Goal: Task Accomplishment & Management: Manage account settings

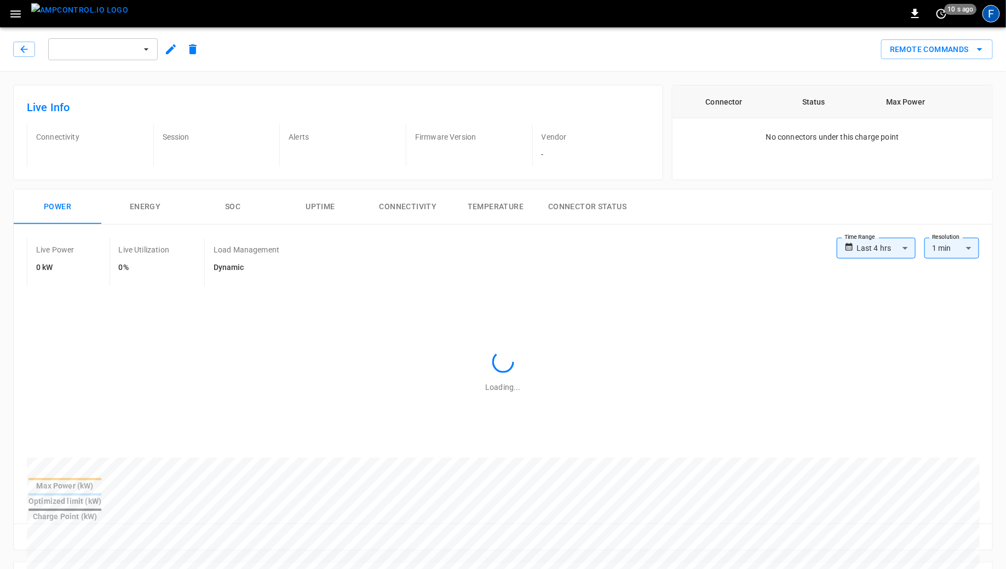
click at [990, 19] on div "F" at bounding box center [991, 14] width 18 height 18
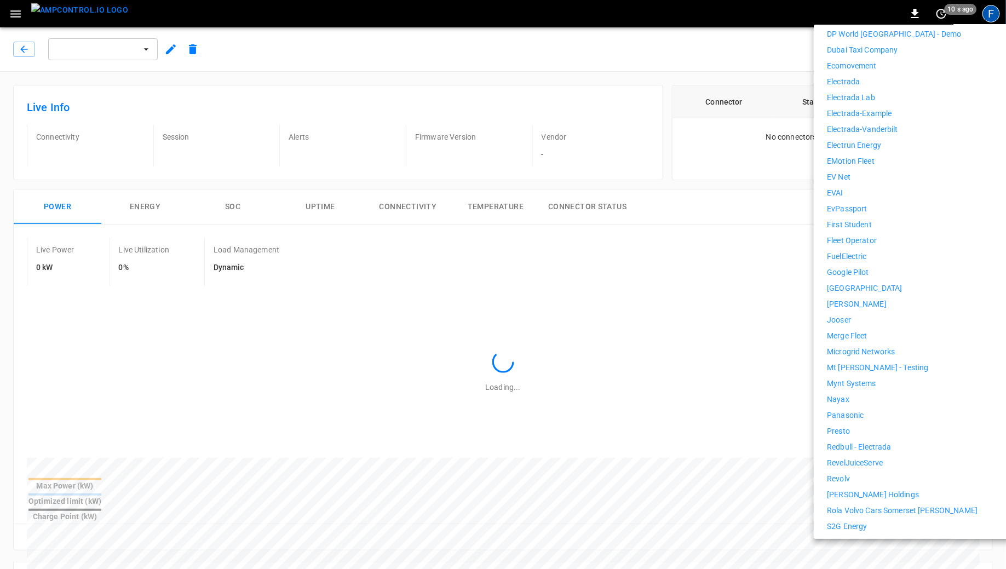
scroll to position [626, 0]
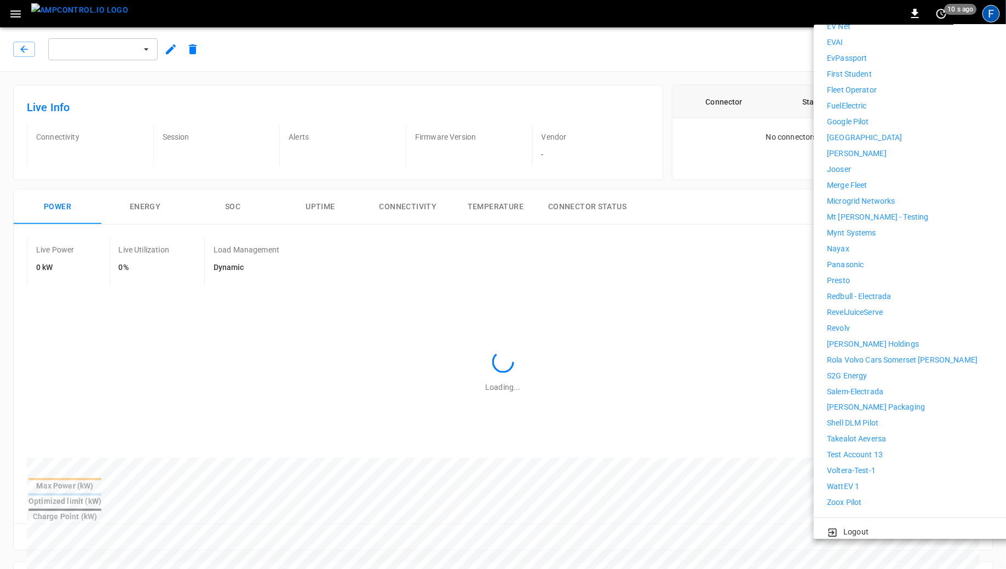
click at [850, 481] on p "WattEV 1" at bounding box center [843, 486] width 32 height 11
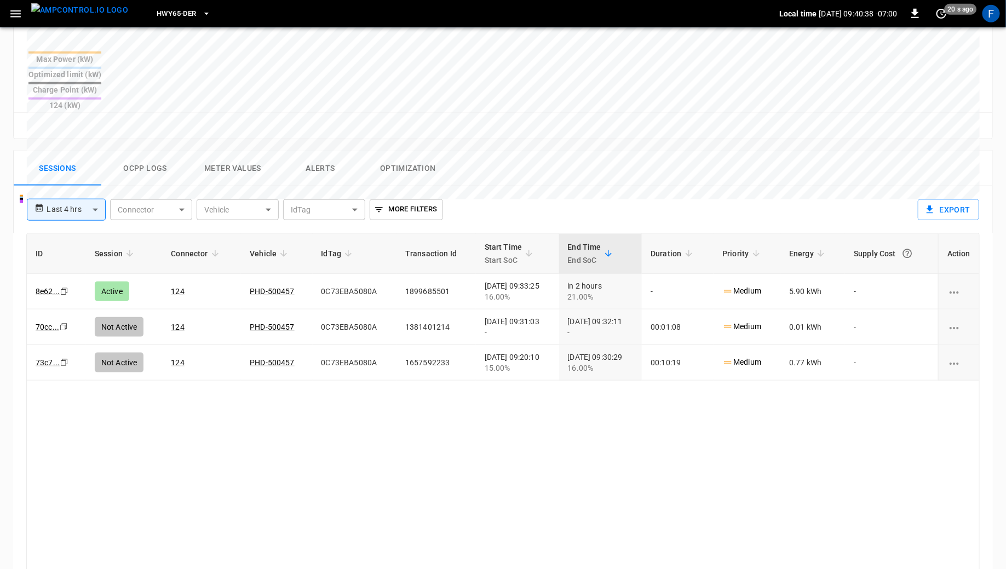
scroll to position [444, 0]
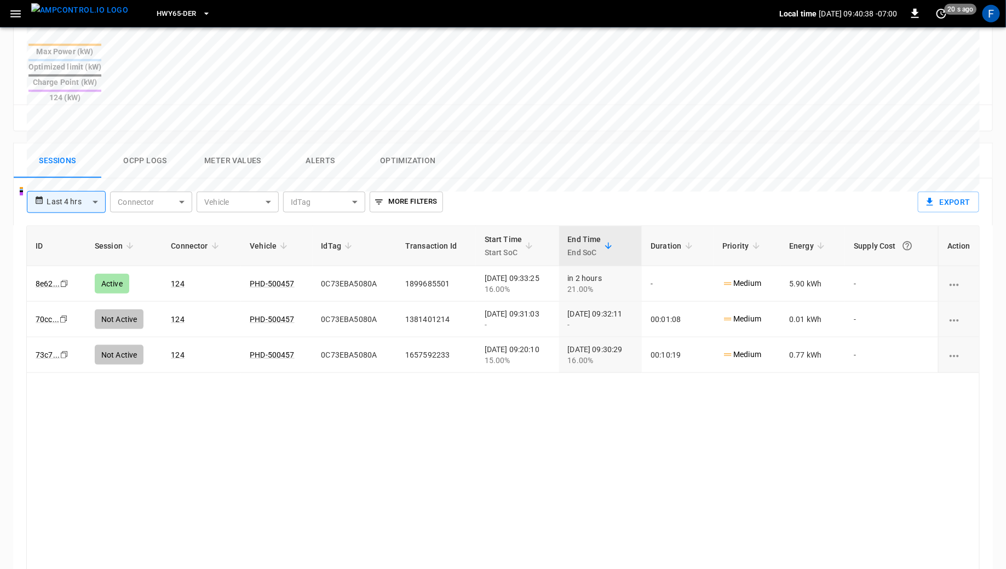
click at [149, 143] on button "Ocpp logs" at bounding box center [145, 160] width 88 height 35
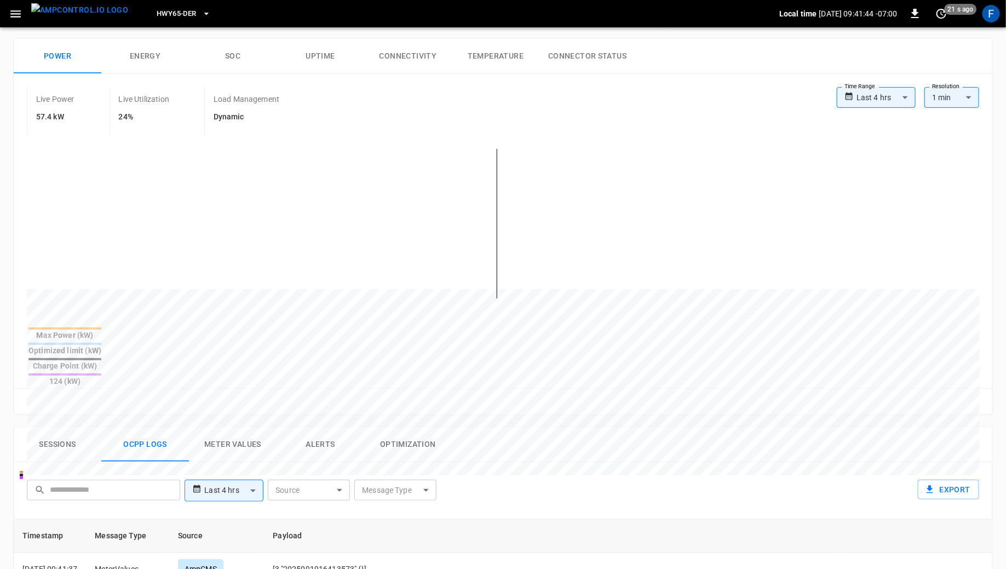
scroll to position [308, 0]
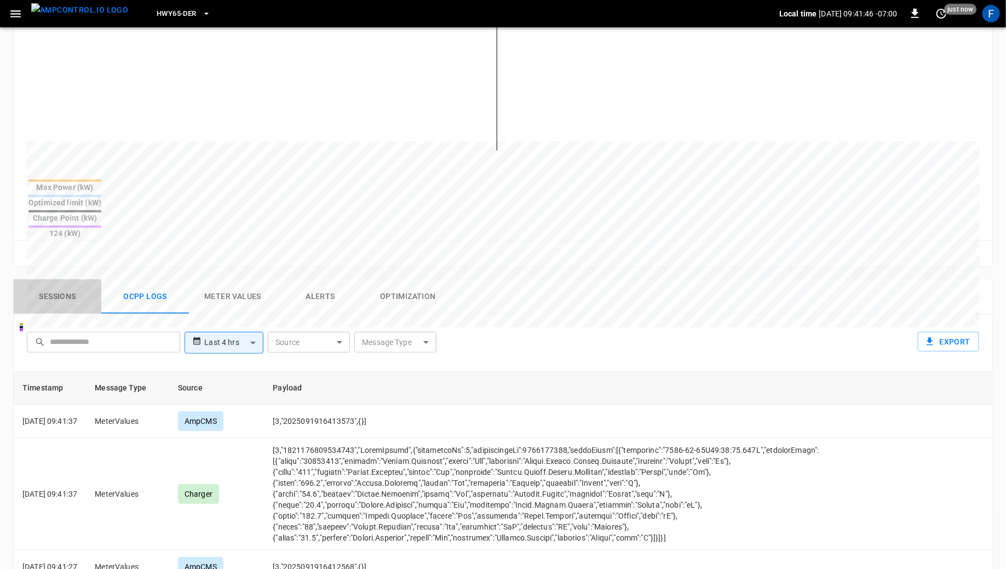
click at [39, 279] on button "Sessions" at bounding box center [58, 296] width 88 height 35
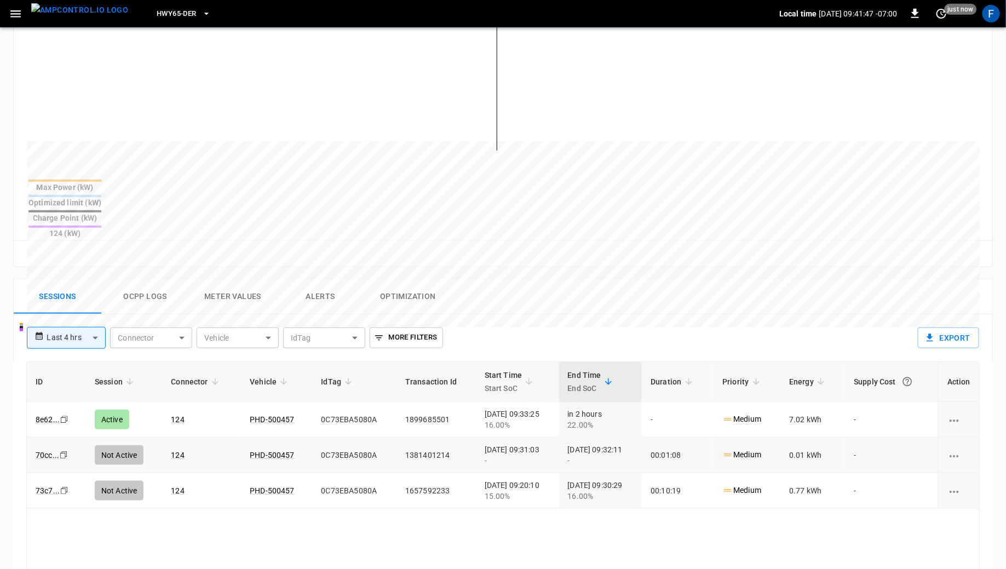
click at [335, 437] on td "0C73EBA5080A" at bounding box center [355, 455] width 84 height 36
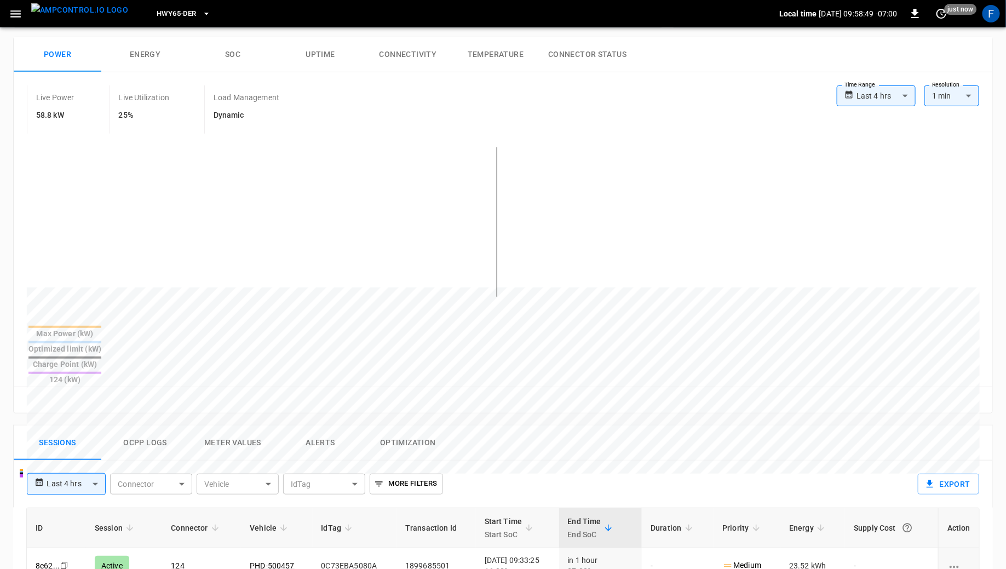
scroll to position [0, 0]
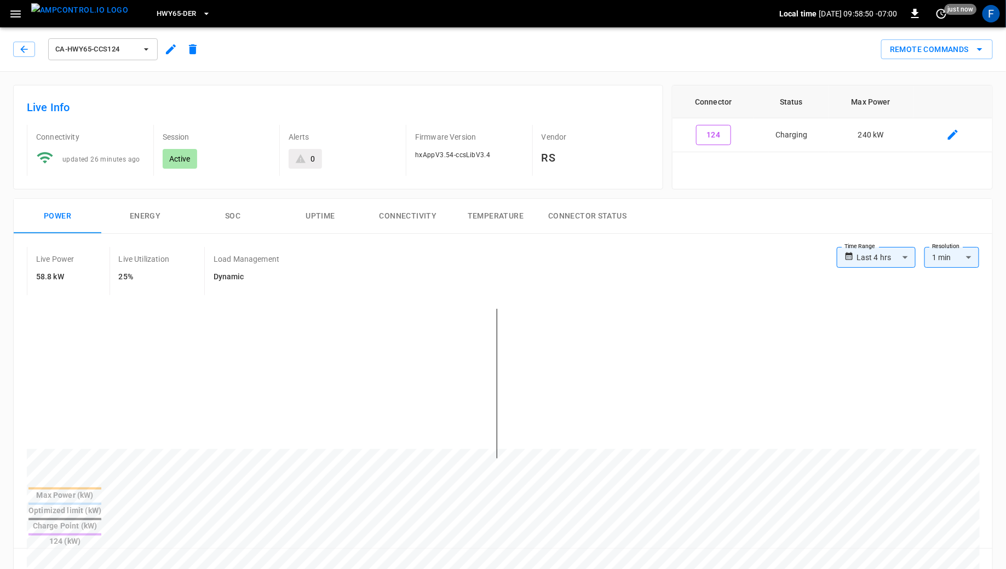
click at [232, 223] on button "SOC" at bounding box center [233, 216] width 88 height 35
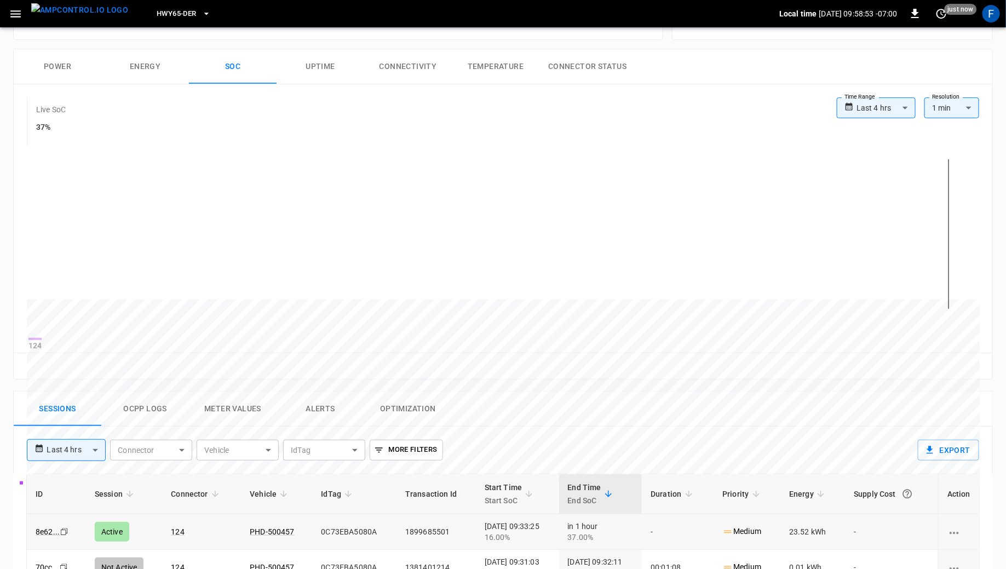
scroll to position [151, 0]
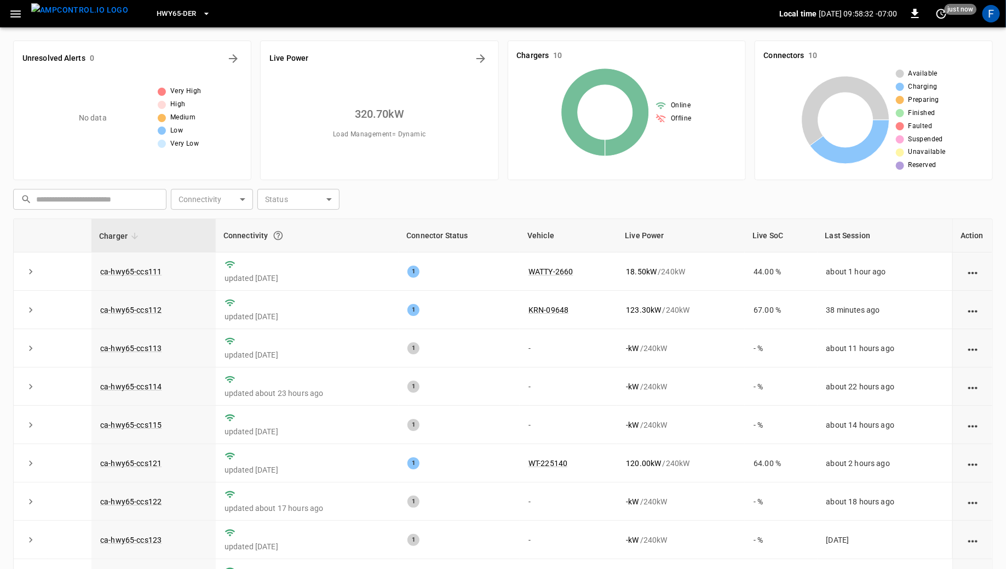
scroll to position [17, 0]
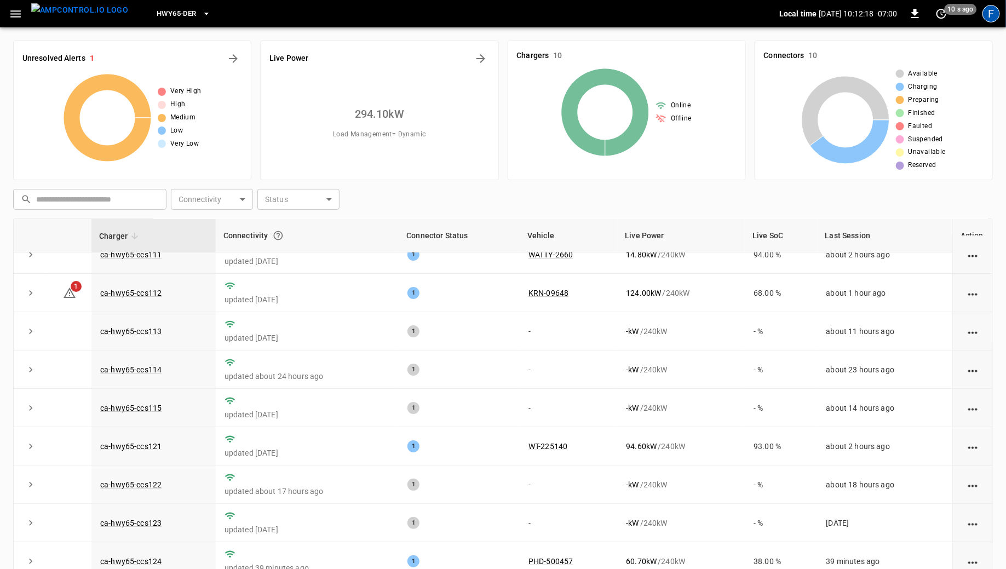
click at [994, 5] on div "F" at bounding box center [991, 14] width 18 height 18
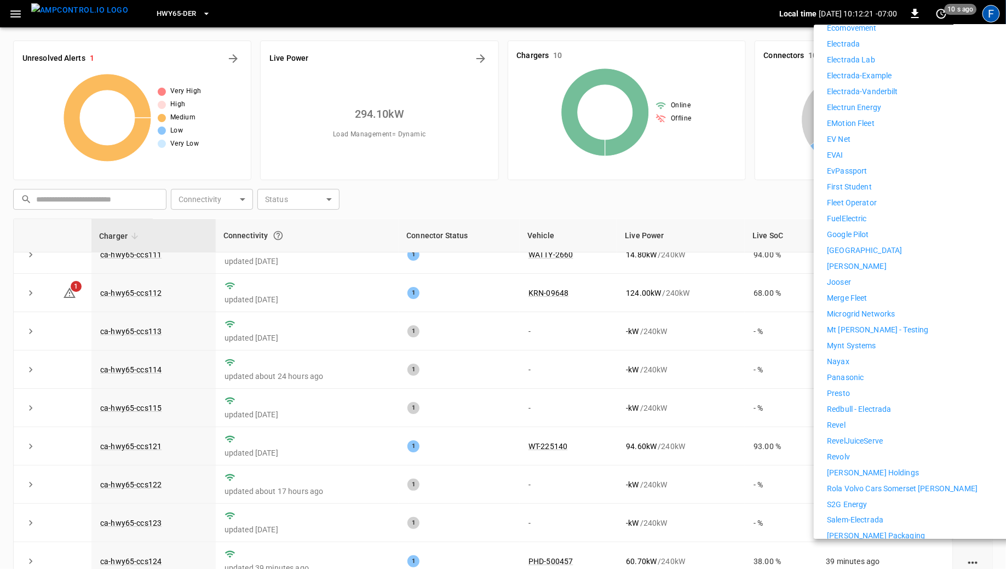
scroll to position [618, 0]
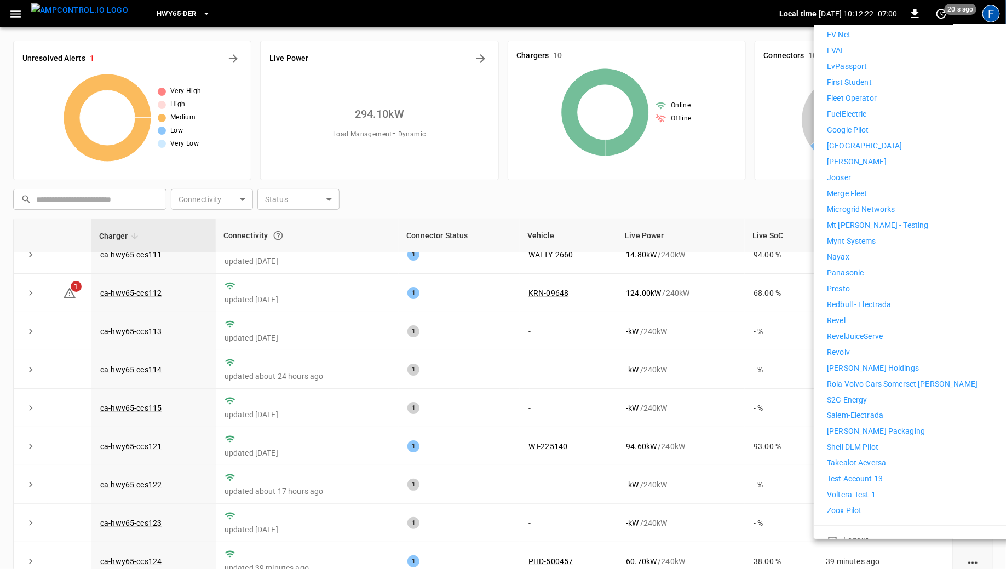
click at [860, 315] on li "Revel" at bounding box center [927, 320] width 201 height 11
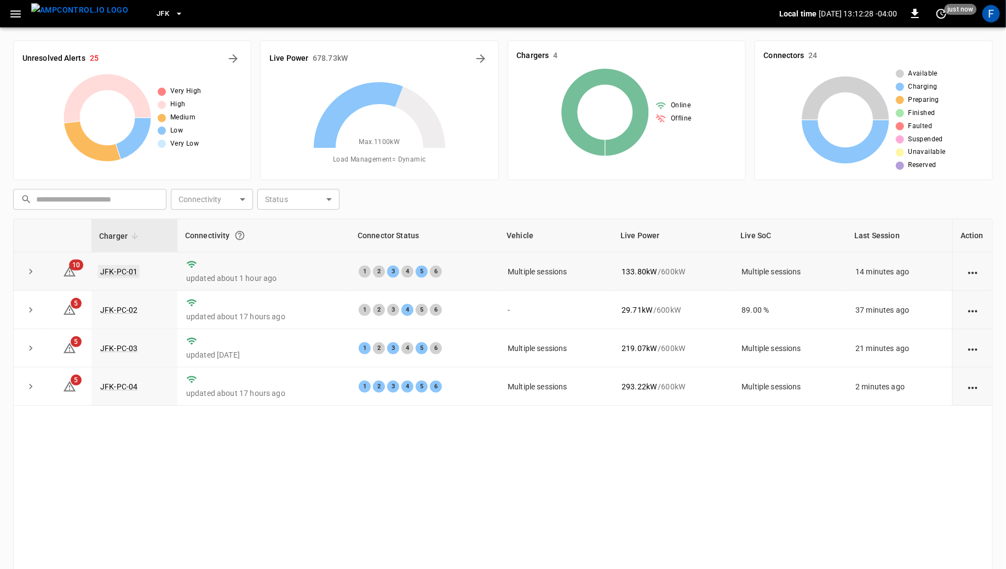
click at [105, 268] on link "JFK-PC-01" at bounding box center [119, 271] width 42 height 13
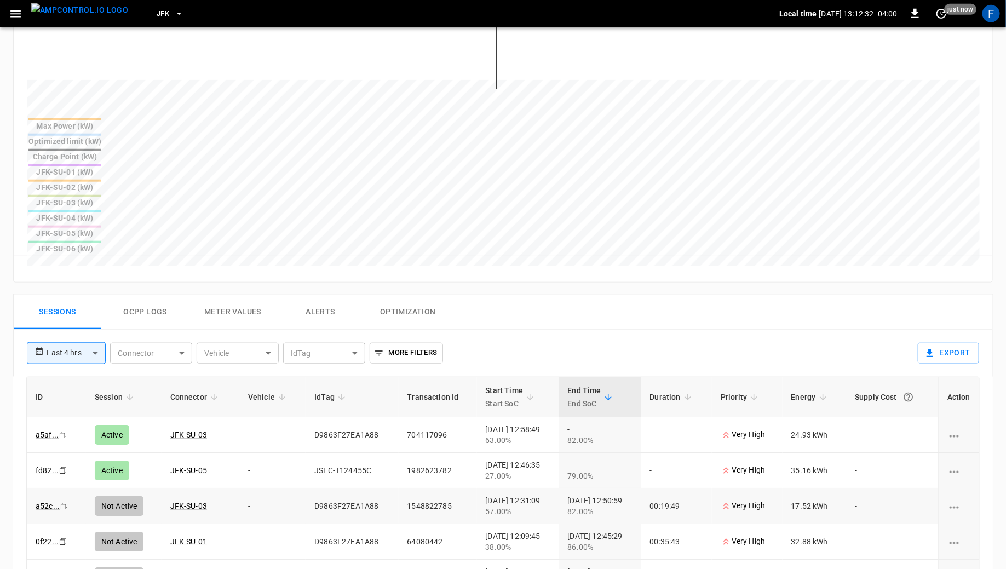
click at [320, 488] on td "D9863F27EA1A88" at bounding box center [352, 506] width 93 height 36
copy td "D9863F27EA1A88"
click at [16, 16] on icon "button" at bounding box center [15, 13] width 10 height 7
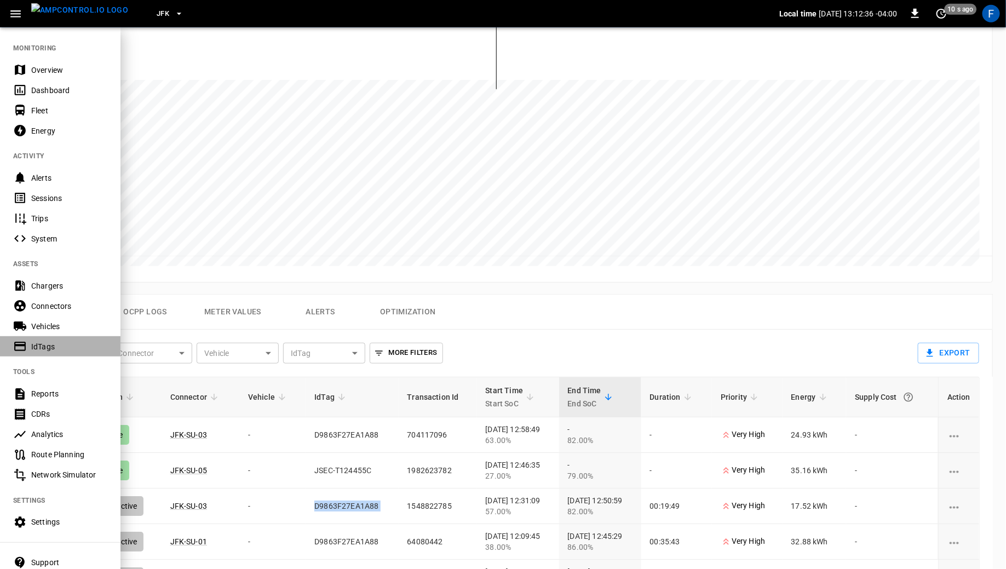
click at [49, 349] on div "IdTags" at bounding box center [69, 346] width 76 height 11
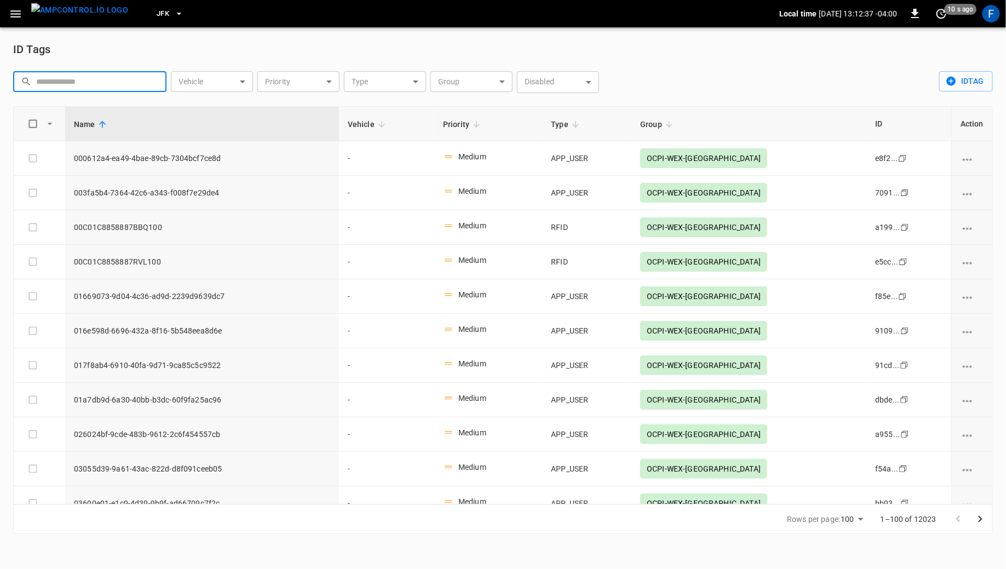
click at [117, 77] on input "text" at bounding box center [97, 81] width 123 height 20
paste input "**********"
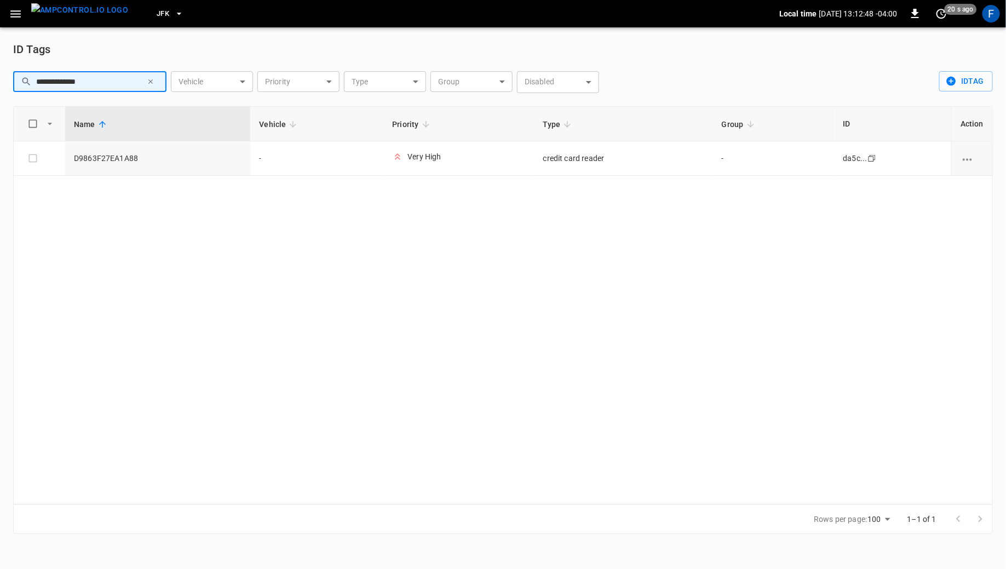
type input "**********"
click at [154, 83] on icon "button" at bounding box center [151, 82] width 8 height 8
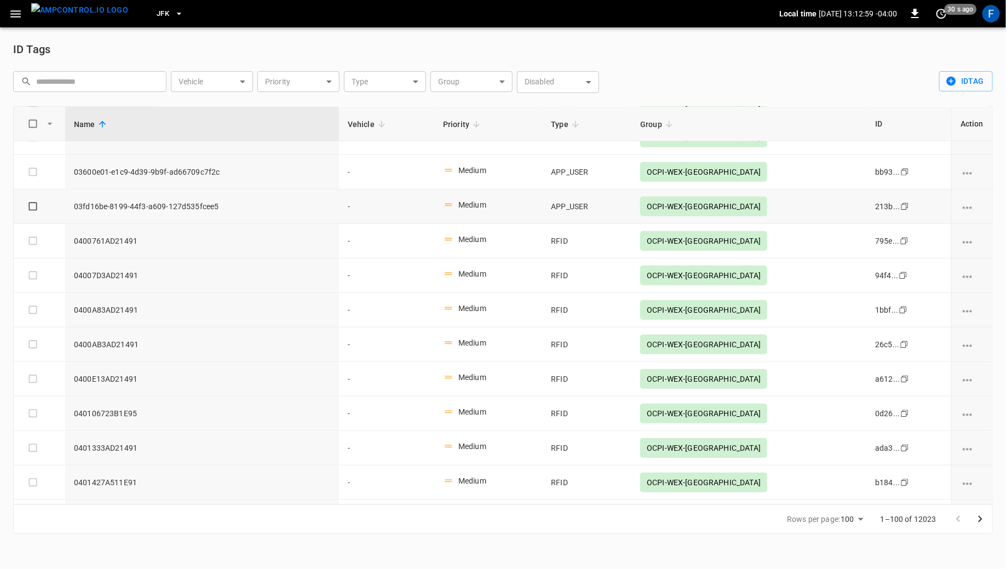
scroll to position [345, 0]
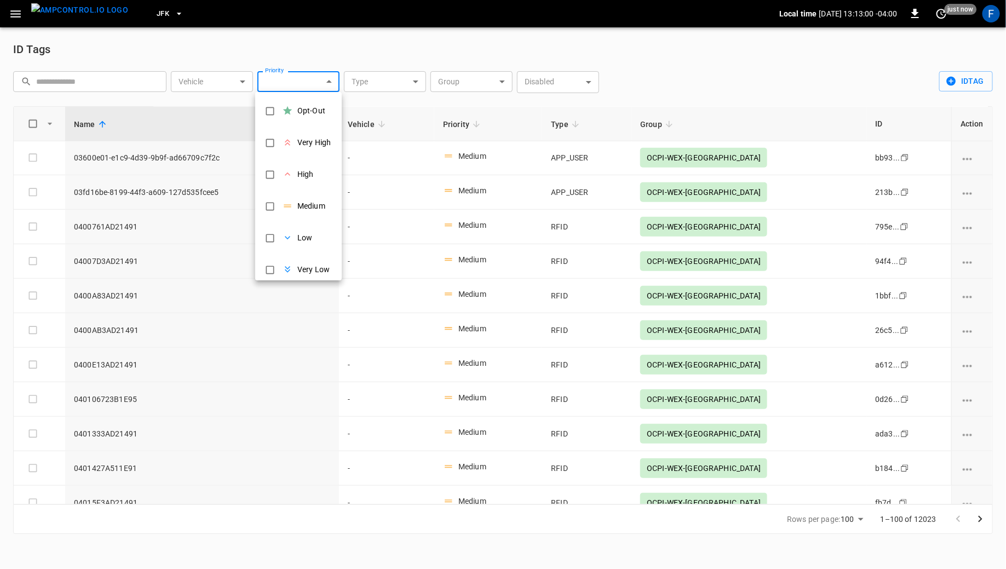
click at [309, 83] on body "JFK Local time 2025-09-19 13:13:00 -04:00 0 just now F ID Tags ​ ​ Vehicle ​ Ve…" at bounding box center [503, 273] width 1006 height 547
click at [379, 77] on div at bounding box center [503, 284] width 1006 height 569
click at [379, 77] on div "Opt-Out Very High High Medium Low Very Low" at bounding box center [503, 284] width 1006 height 569
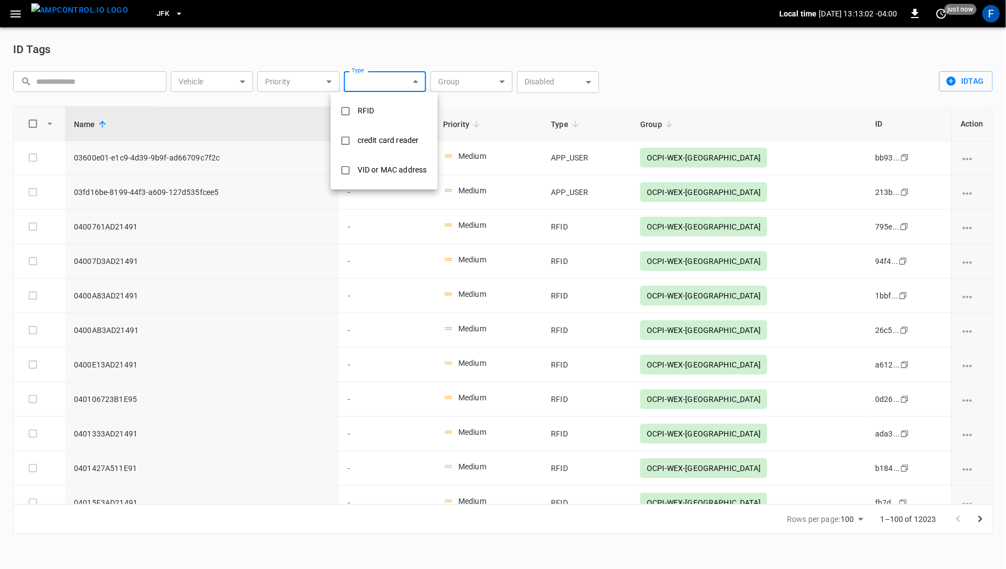
click at [379, 77] on body "JFK Local time 2025-09-19 13:13:02 -04:00 0 just now F ID Tags ​ ​ Vehicle ​ Ve…" at bounding box center [503, 273] width 1006 height 547
click at [378, 137] on div "credit card reader" at bounding box center [388, 140] width 74 height 20
type input "**********"
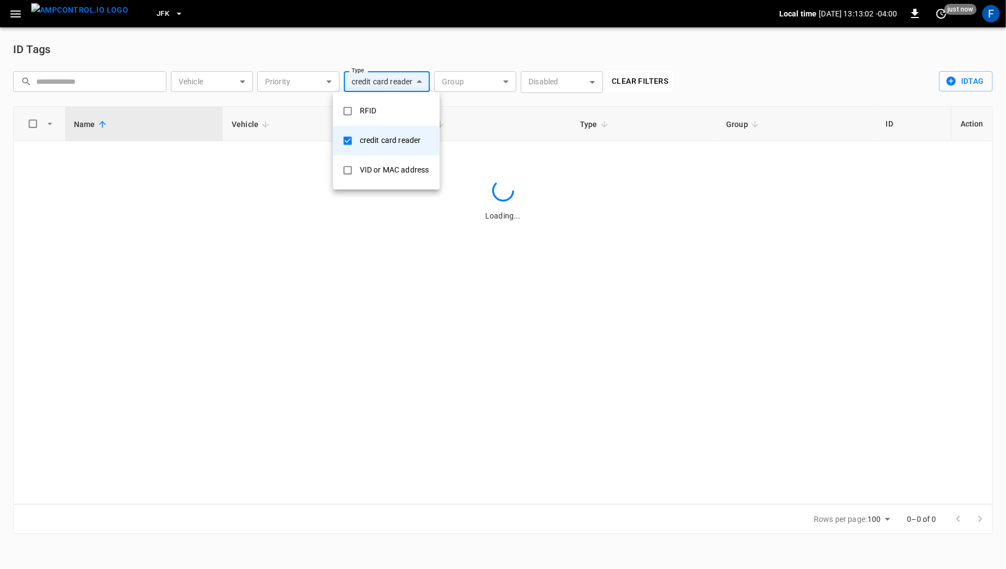
scroll to position [0, 0]
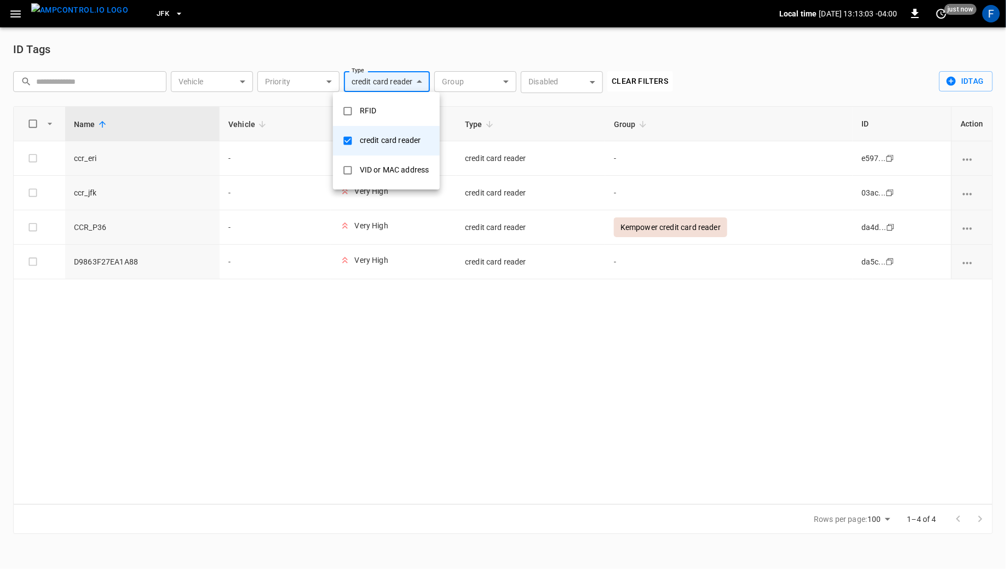
click at [433, 308] on div at bounding box center [503, 284] width 1006 height 569
click at [121, 270] on td "D9863F27EA1A88" at bounding box center [142, 262] width 154 height 34
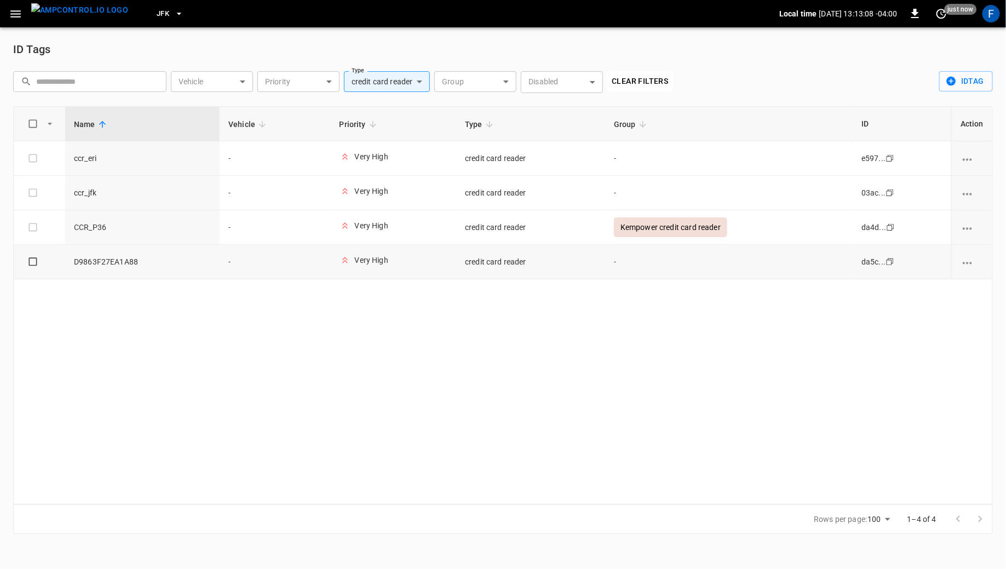
click at [121, 270] on td "D9863F27EA1A88" at bounding box center [142, 262] width 154 height 34
click at [97, 163] on td "ccr_eri" at bounding box center [142, 158] width 154 height 34
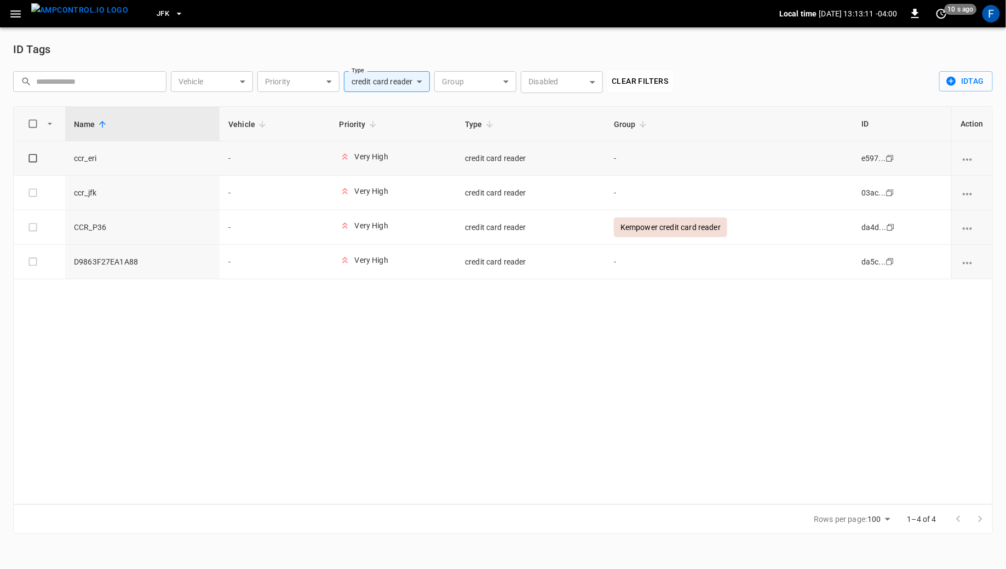
click at [97, 163] on td "ccr_eri" at bounding box center [142, 158] width 154 height 34
click at [414, 90] on body "**********" at bounding box center [503, 273] width 1006 height 547
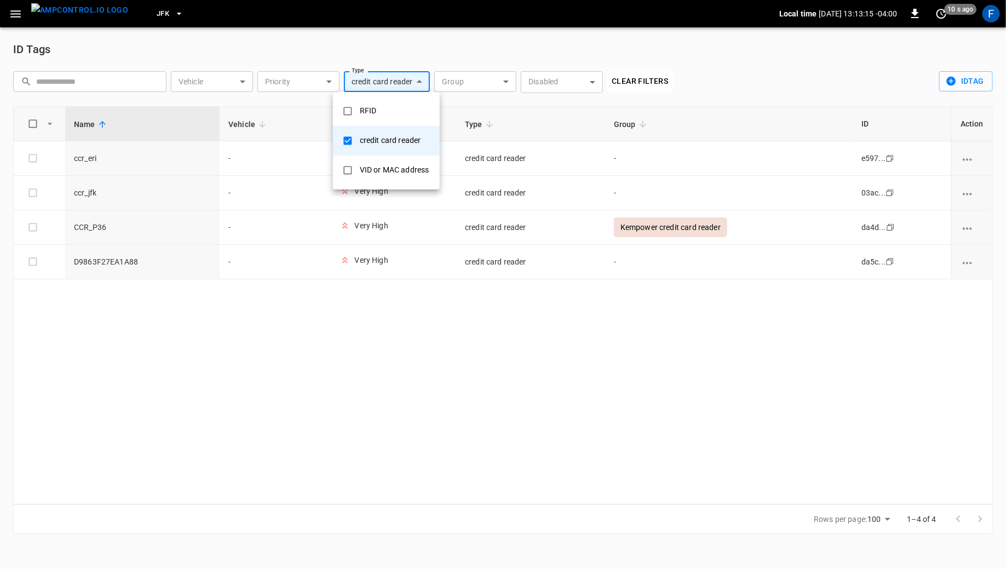
click at [390, 141] on div "credit card reader" at bounding box center [390, 140] width 74 height 20
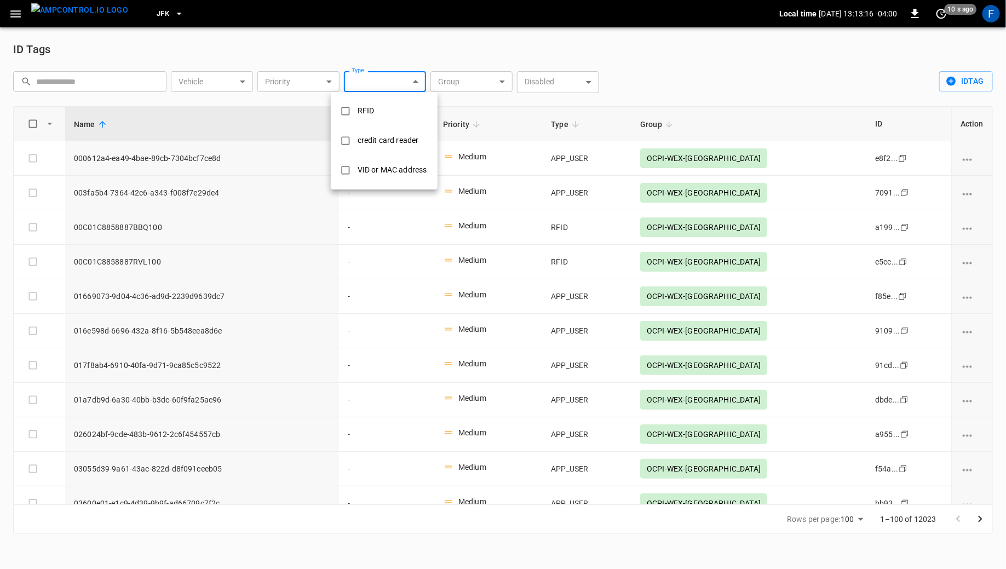
click at [76, 9] on div at bounding box center [503, 284] width 1006 height 569
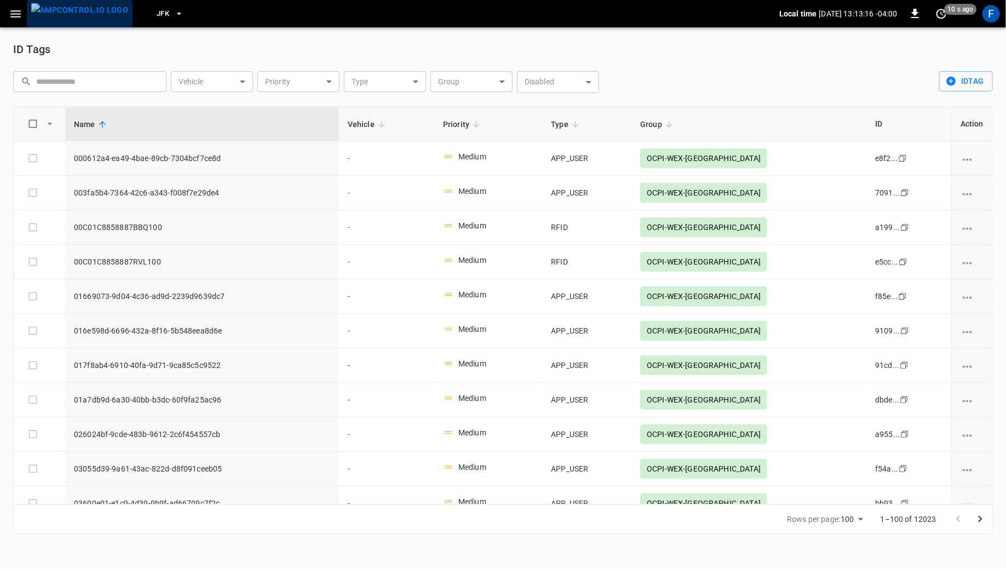
click at [79, 17] on img "menu" at bounding box center [79, 10] width 97 height 14
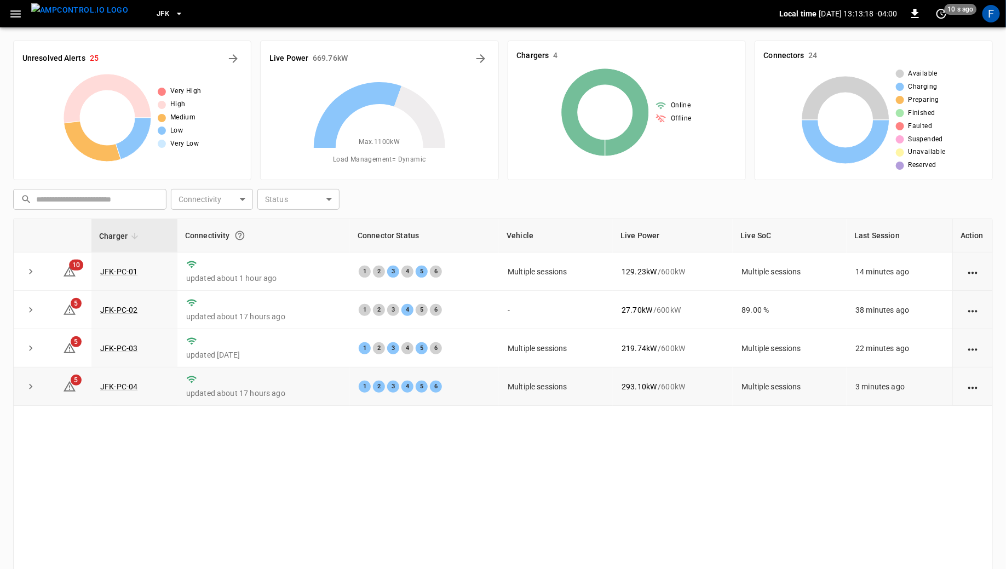
click at [192, 379] on icon at bounding box center [191, 379] width 11 height 11
click at [134, 381] on link "JFK-PC-04" at bounding box center [119, 386] width 42 height 13
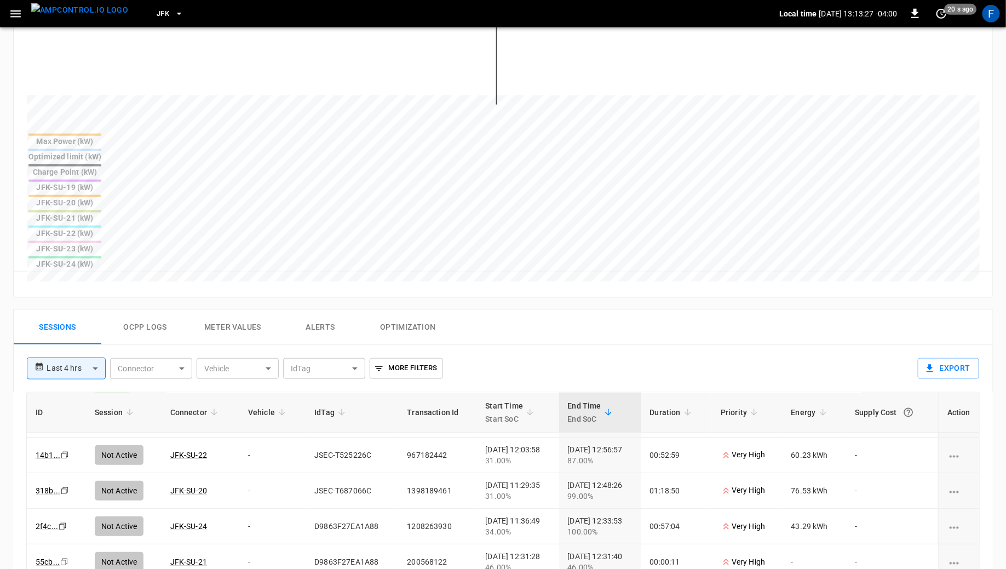
scroll to position [410, 0]
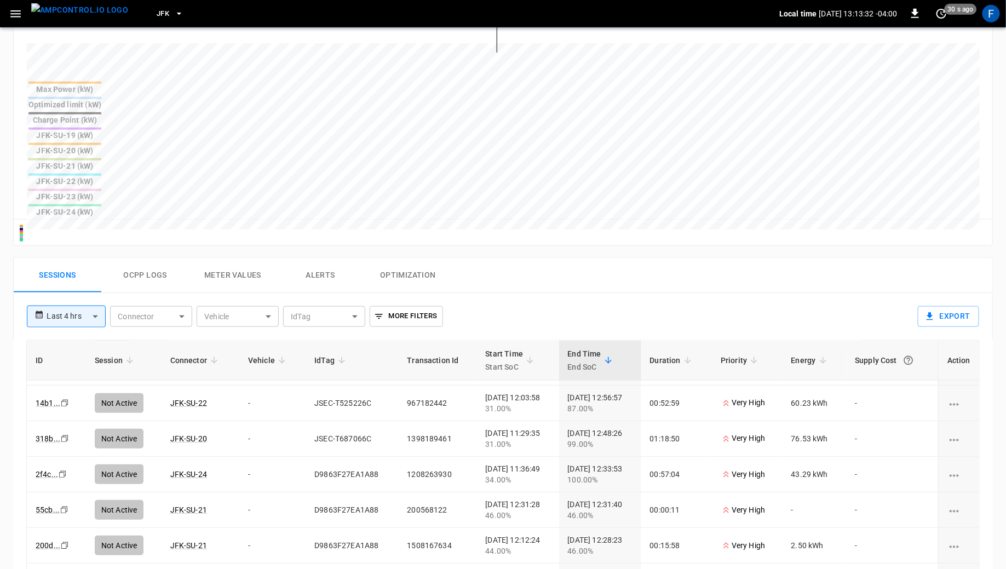
click at [157, 15] on span "JFK" at bounding box center [163, 14] width 13 height 13
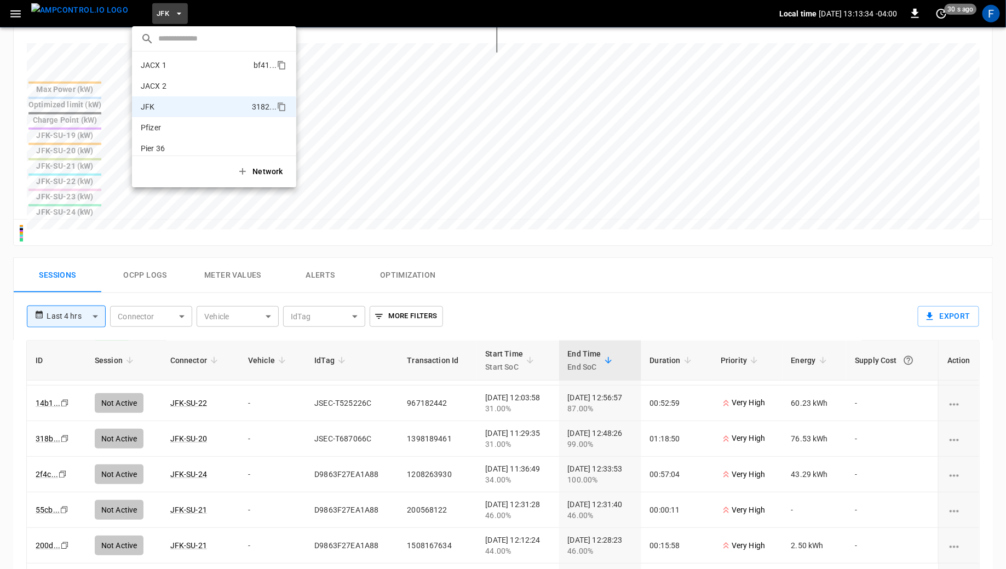
scroll to position [71, 0]
click at [163, 143] on p "Pier 36" at bounding box center [195, 140] width 108 height 11
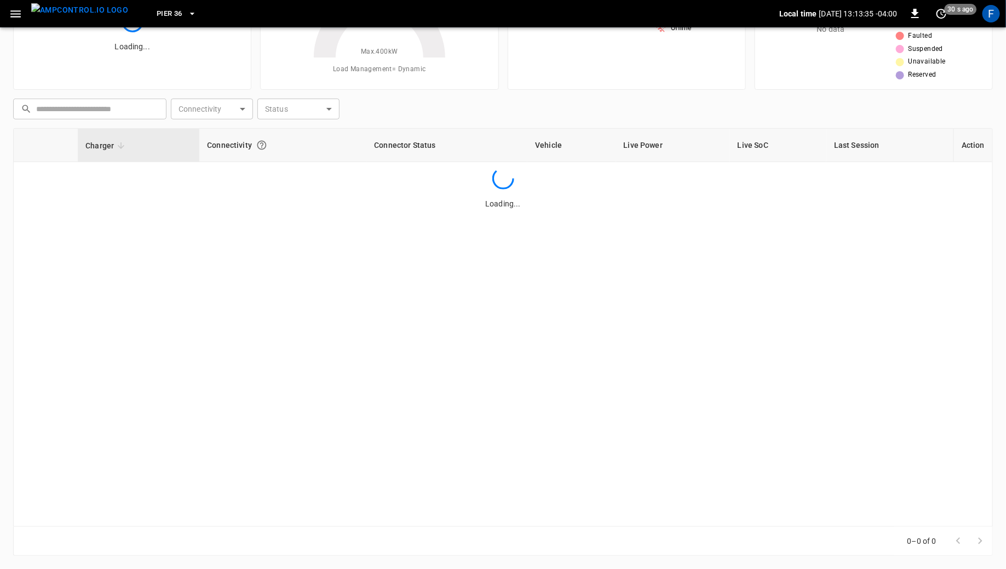
scroll to position [89, 0]
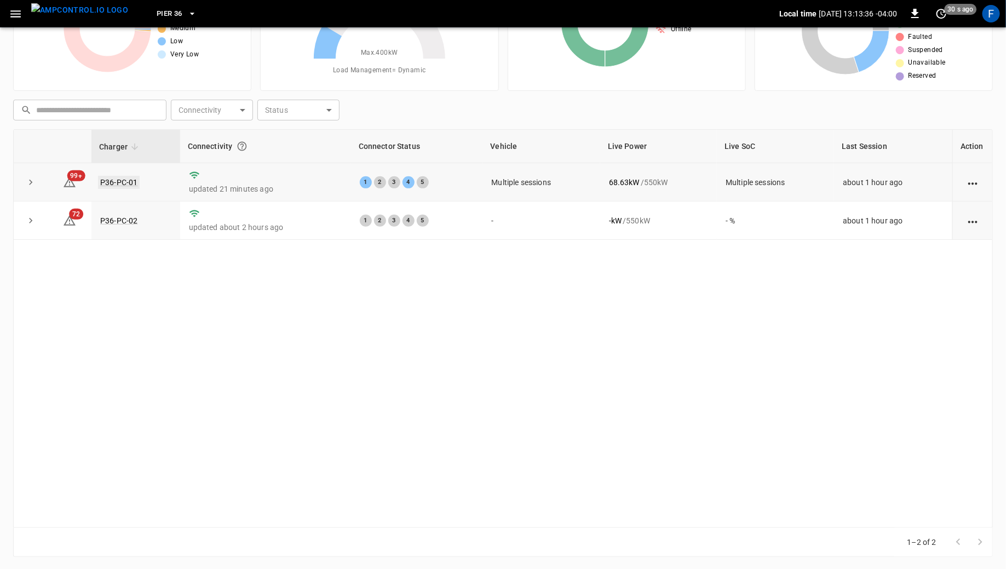
click at [120, 180] on link "P36-PC-01" at bounding box center [119, 182] width 42 height 13
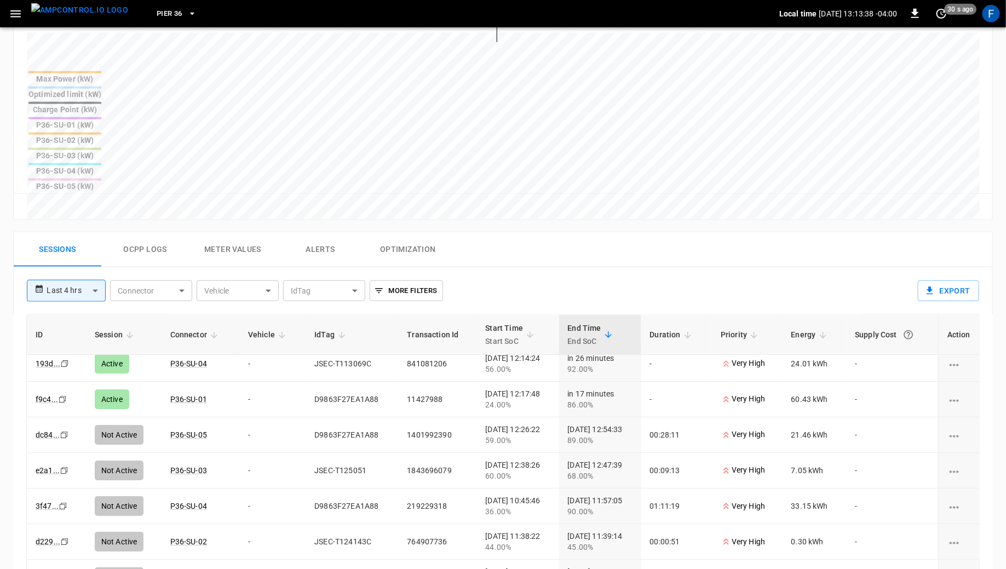
scroll to position [11, 0]
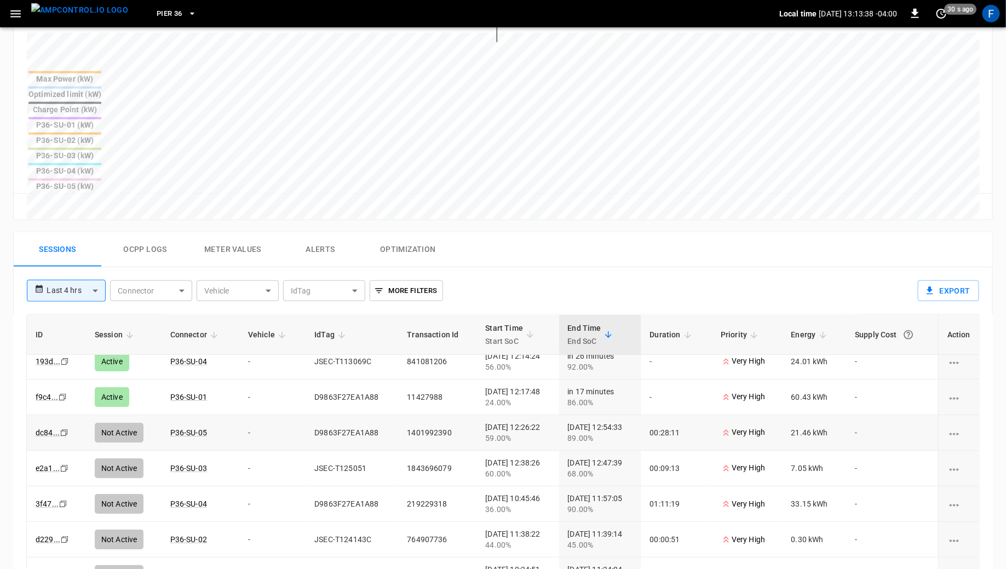
click at [334, 415] on td "D9863F27EA1A88" at bounding box center [352, 433] width 93 height 36
click at [989, 18] on div "F" at bounding box center [991, 14] width 18 height 18
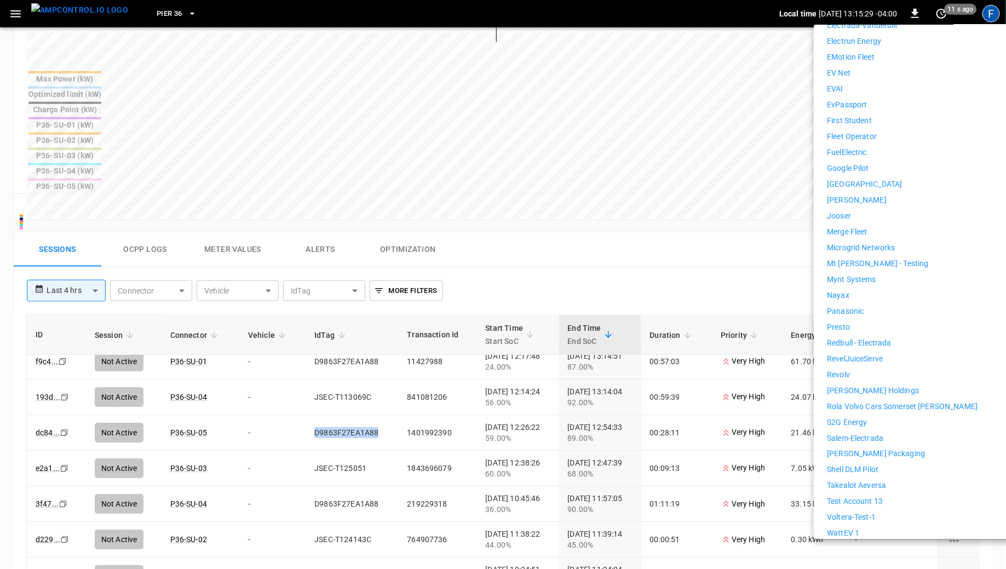
scroll to position [585, 0]
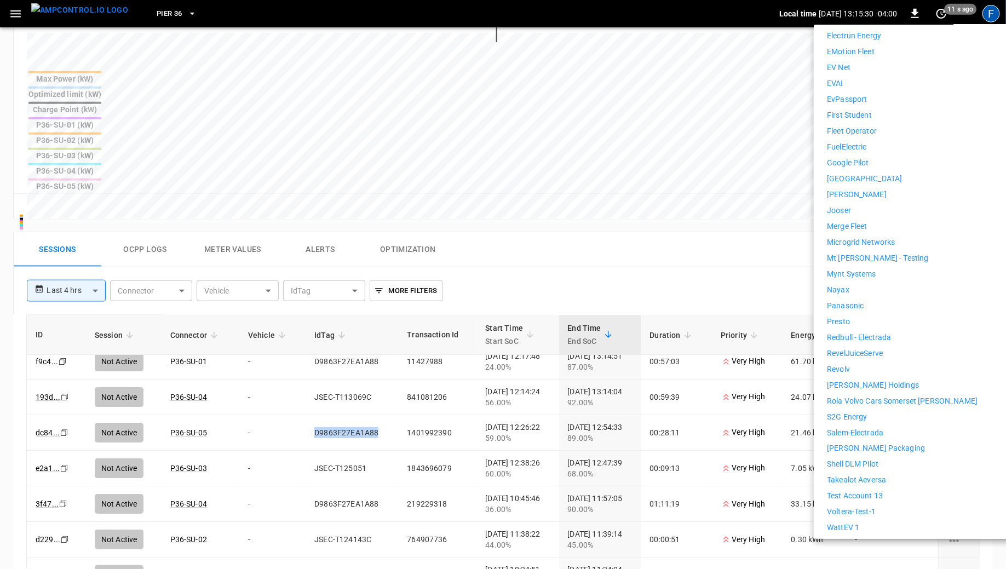
click at [840, 205] on p "Jooser" at bounding box center [839, 210] width 24 height 11
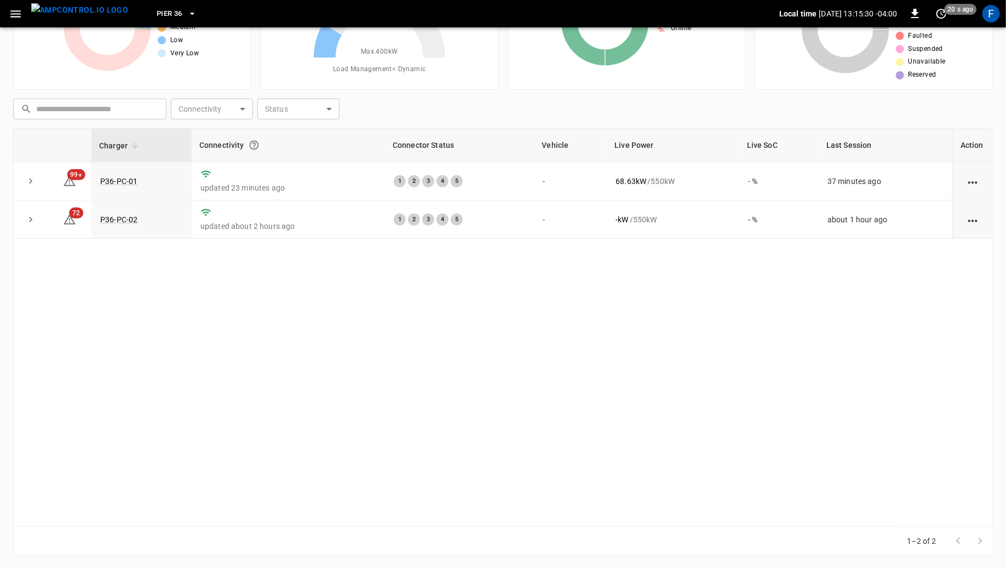
scroll to position [89, 0]
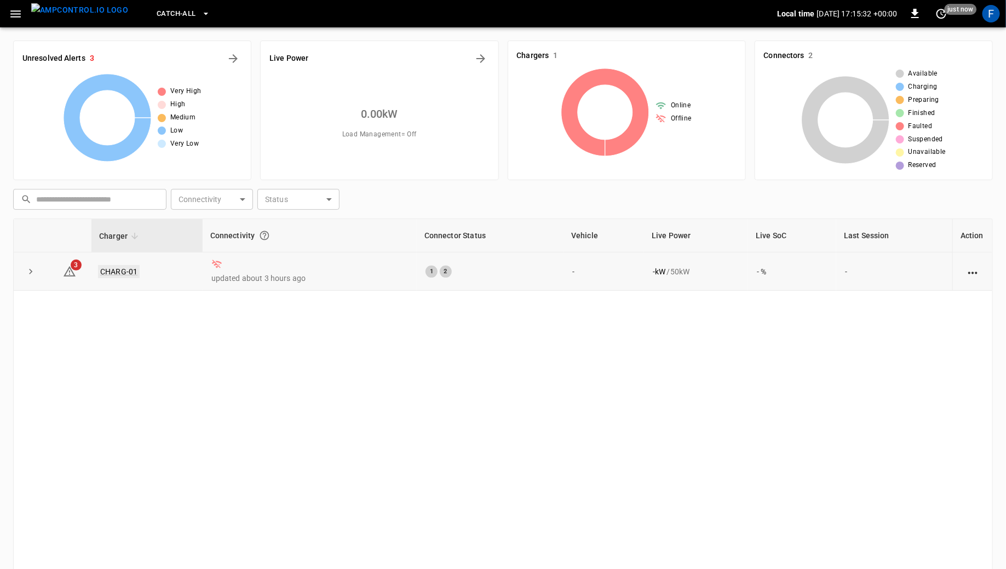
click at [119, 270] on link "CHARG-01" at bounding box center [119, 271] width 42 height 13
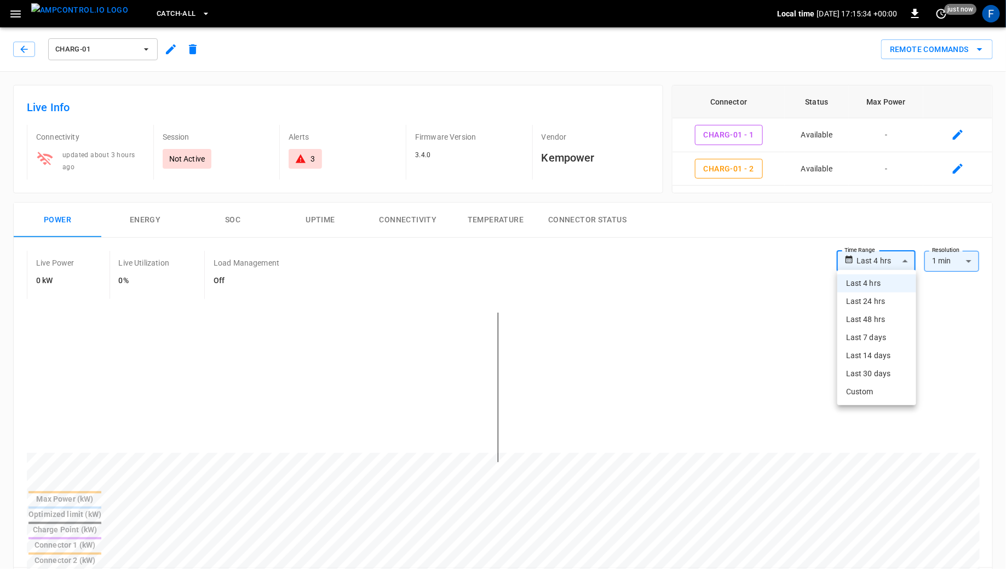
click at [871, 264] on body "**********" at bounding box center [503, 564] width 1006 height 1129
click at [867, 330] on li "Last 7 days" at bounding box center [876, 338] width 79 height 18
type input "**********"
type input "***"
type input "**********"
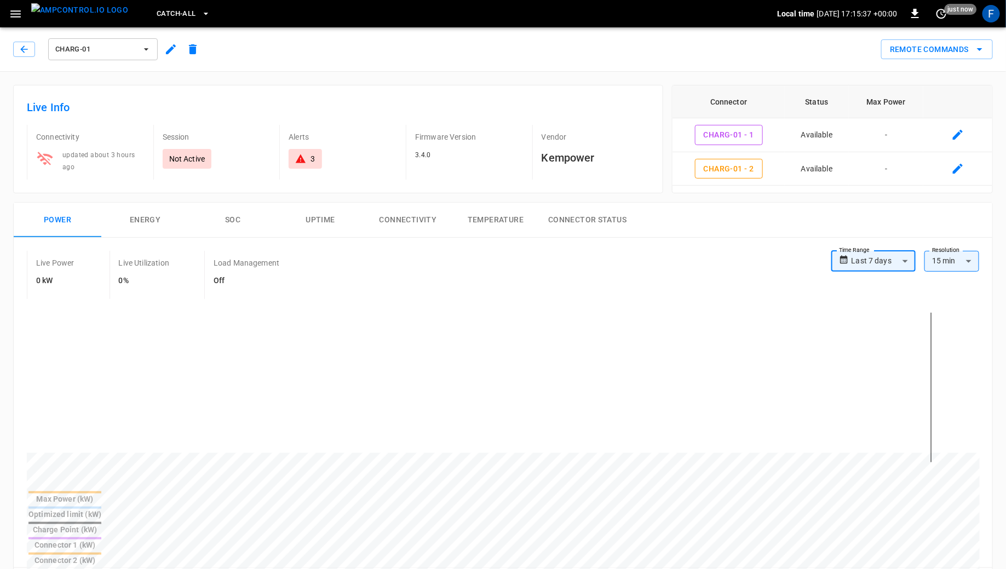
click at [880, 268] on body "**********" at bounding box center [503, 564] width 1006 height 1129
click at [735, 275] on div at bounding box center [503, 284] width 1006 height 569
click at [27, 50] on icon "button" at bounding box center [24, 49] width 11 height 11
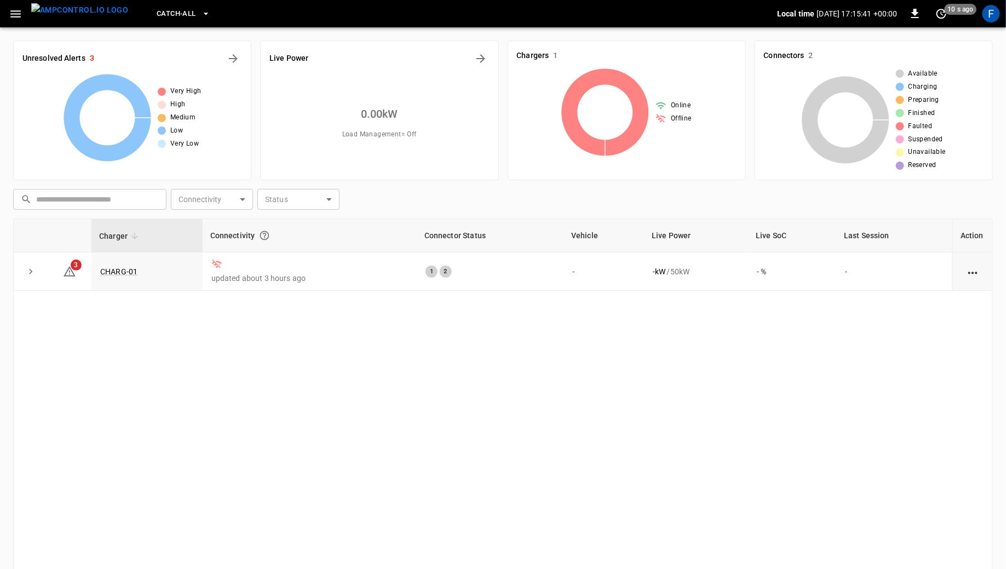
click at [70, 14] on img "menu" at bounding box center [79, 10] width 97 height 14
click at [13, 20] on icon "button" at bounding box center [16, 14] width 14 height 14
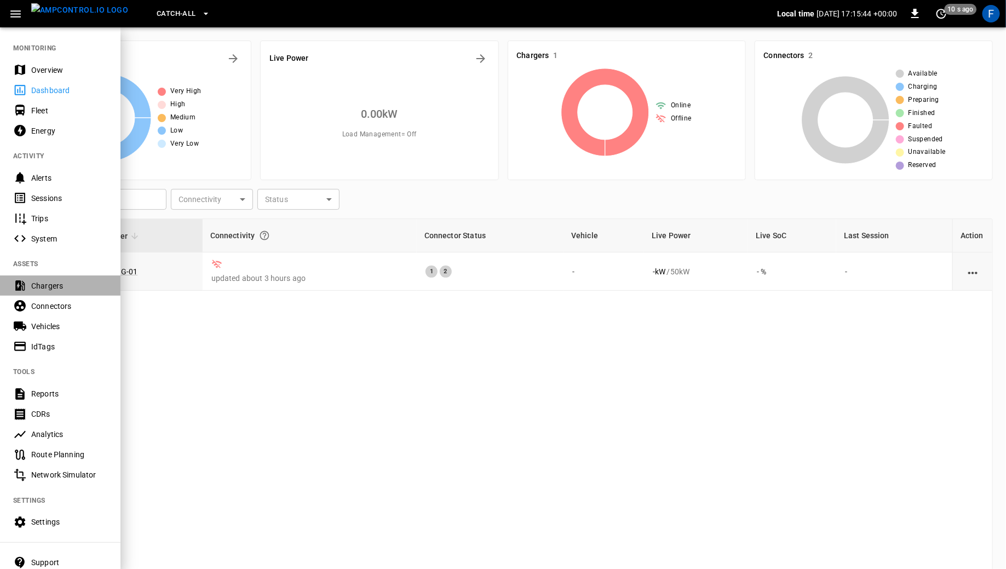
click at [52, 289] on div "Chargers" at bounding box center [69, 285] width 76 height 11
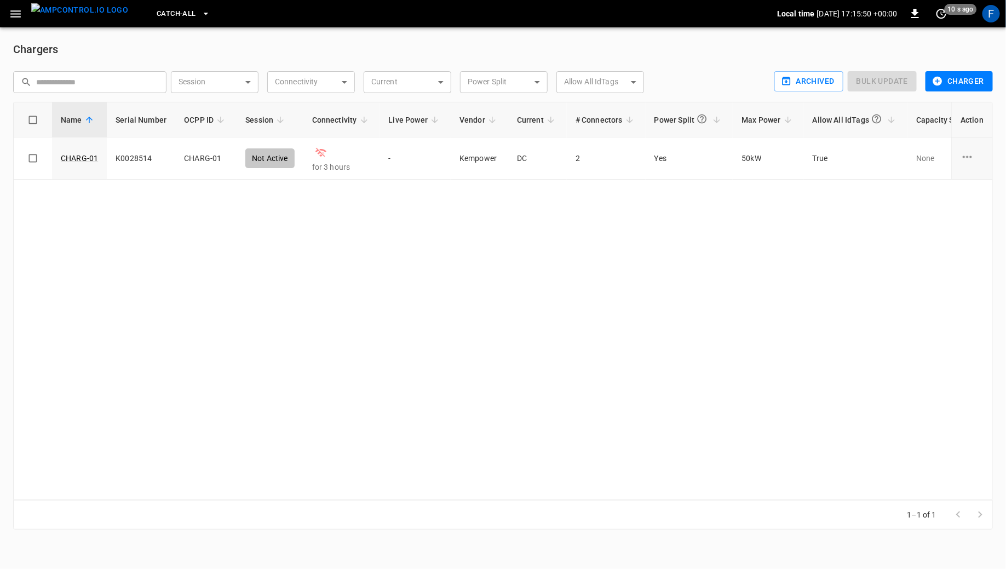
click at [74, 17] on img "menu" at bounding box center [79, 10] width 97 height 14
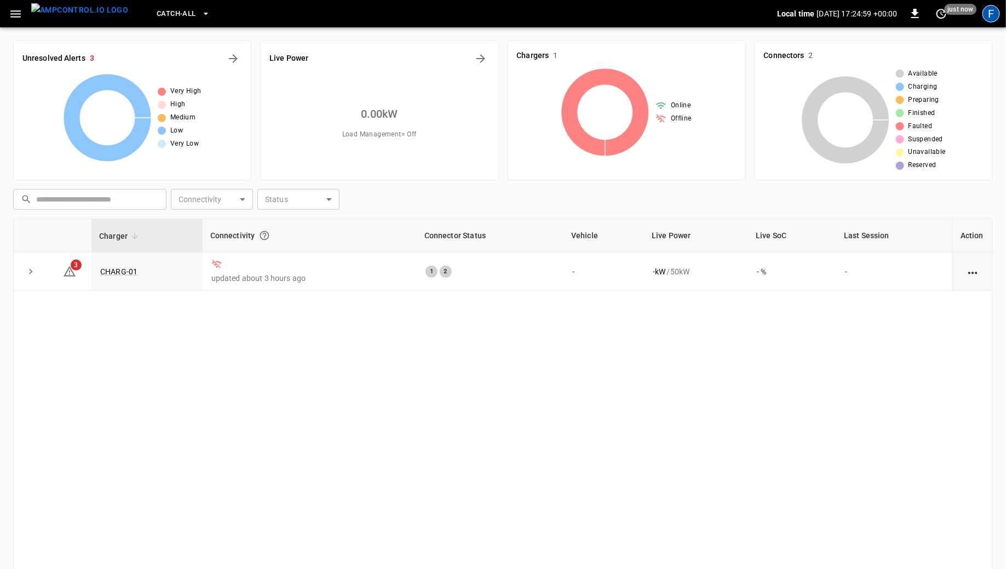
click at [995, 13] on div "F" at bounding box center [991, 14] width 18 height 18
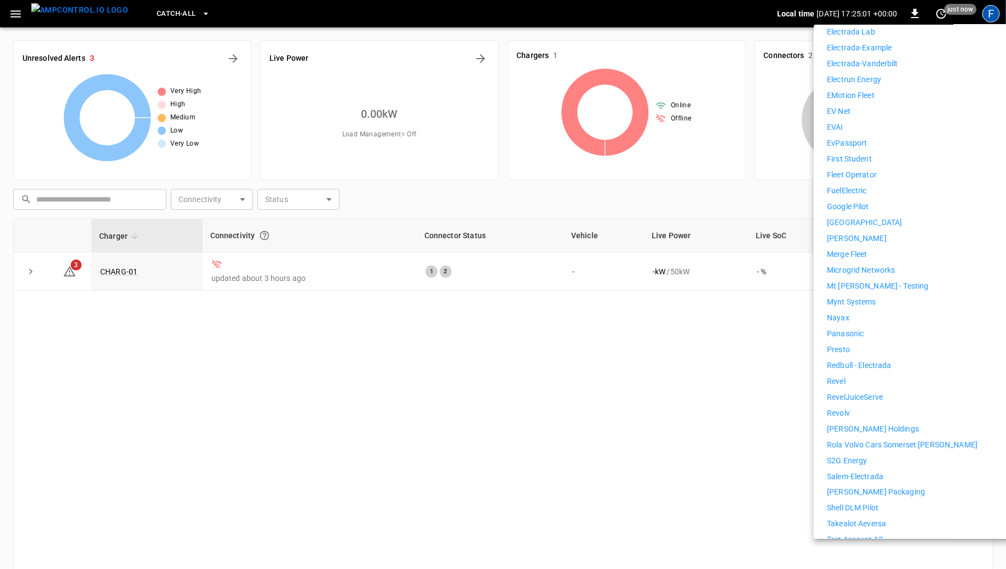
scroll to position [626, 0]
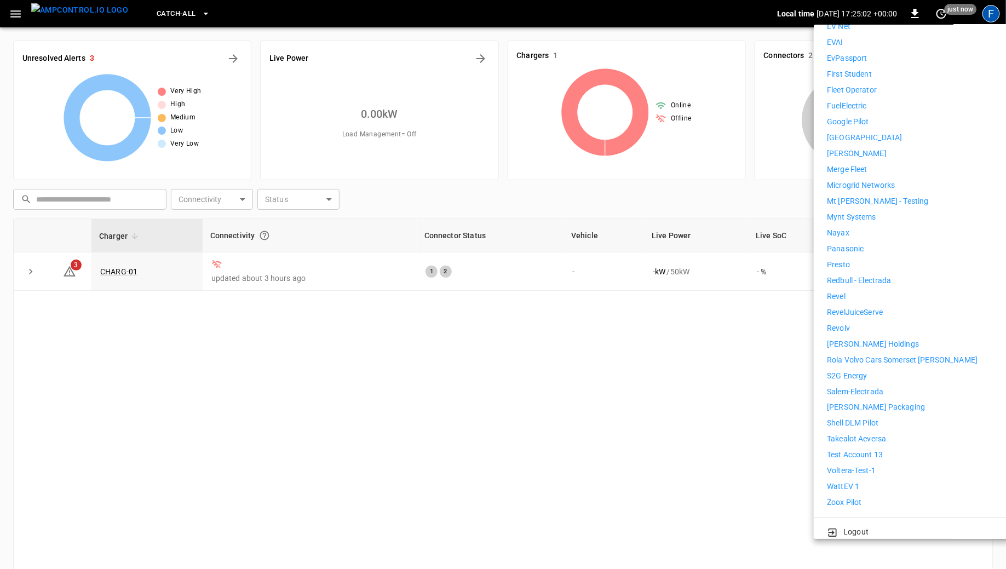
click at [865, 481] on li "WattEV 1" at bounding box center [927, 486] width 201 height 11
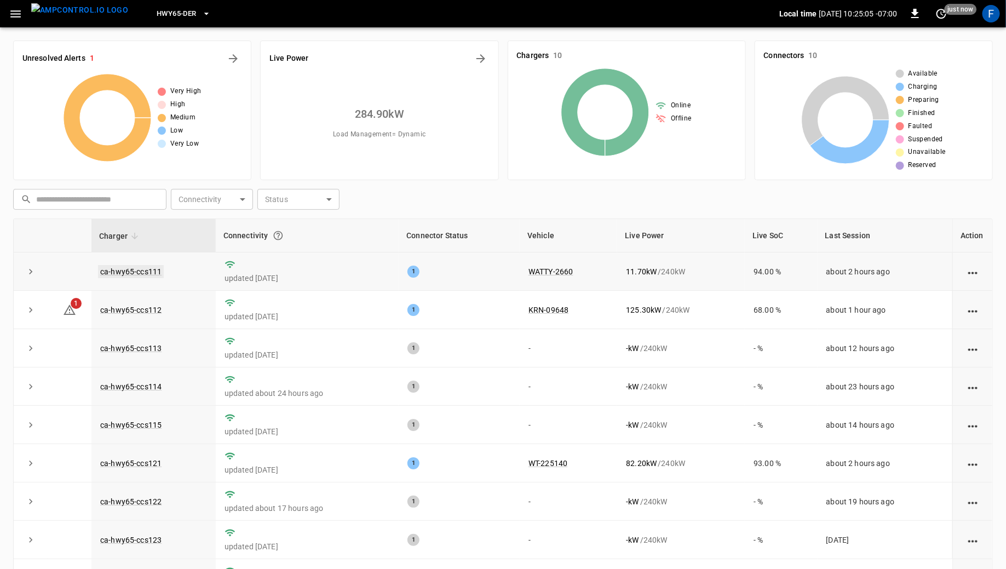
click at [133, 270] on link "ca-hwy65-ccs111" at bounding box center [131, 271] width 66 height 13
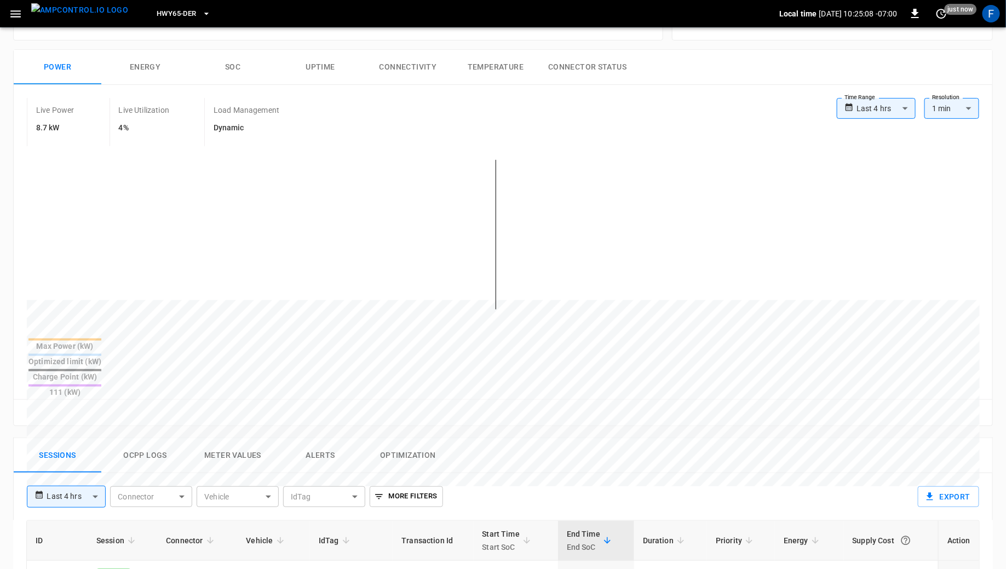
scroll to position [128, 0]
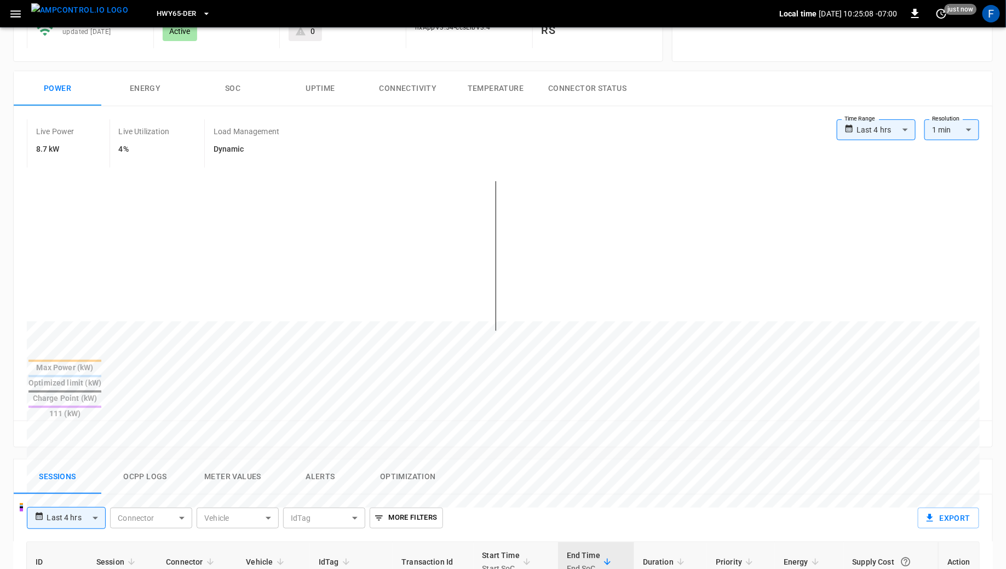
click at [233, 96] on button "SOC" at bounding box center [233, 88] width 88 height 35
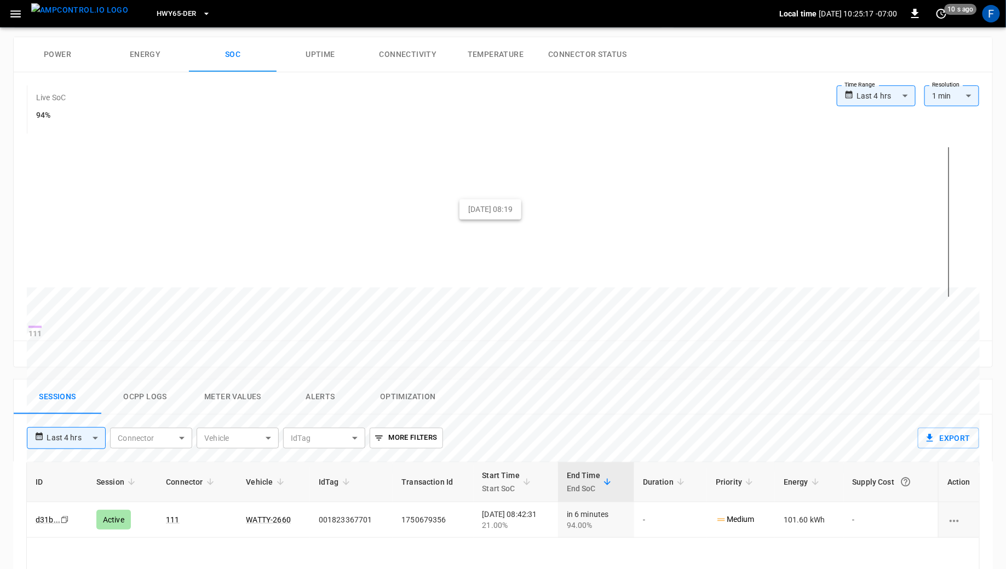
scroll to position [0, 0]
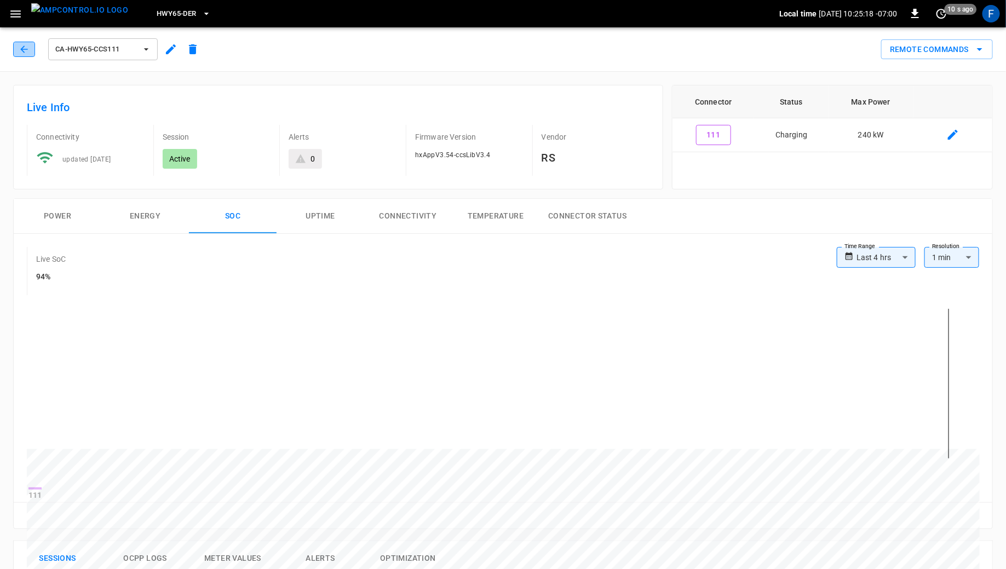
click at [31, 45] on button "button" at bounding box center [24, 49] width 22 height 15
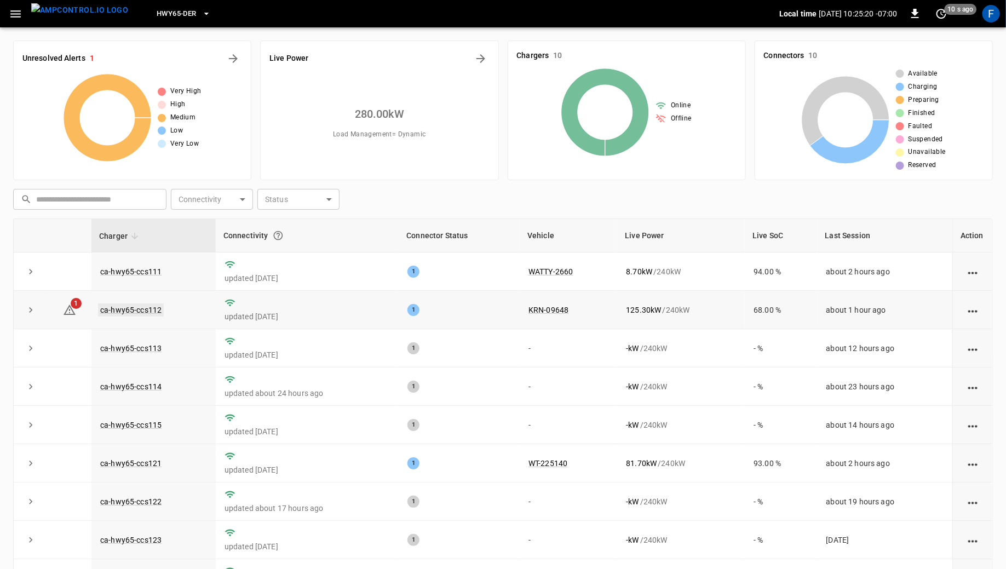
click at [157, 307] on link "ca-hwy65-ccs112" at bounding box center [131, 309] width 66 height 13
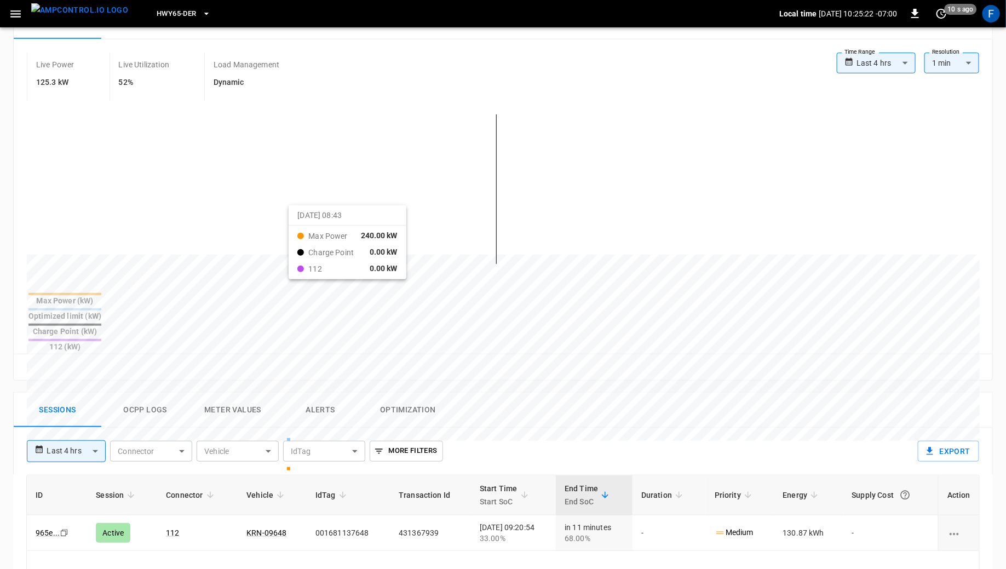
scroll to position [142, 0]
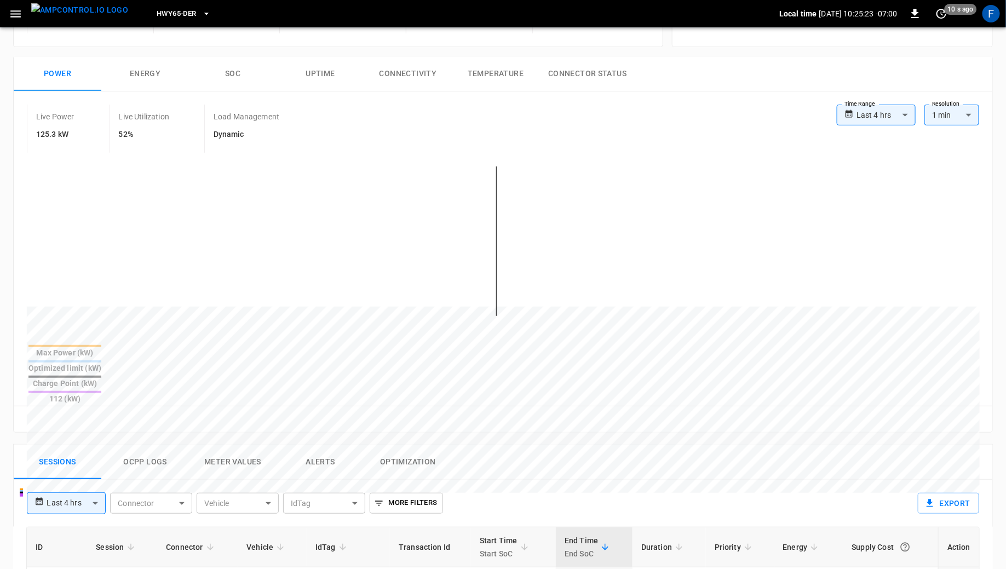
click at [228, 72] on button "SOC" at bounding box center [233, 73] width 88 height 35
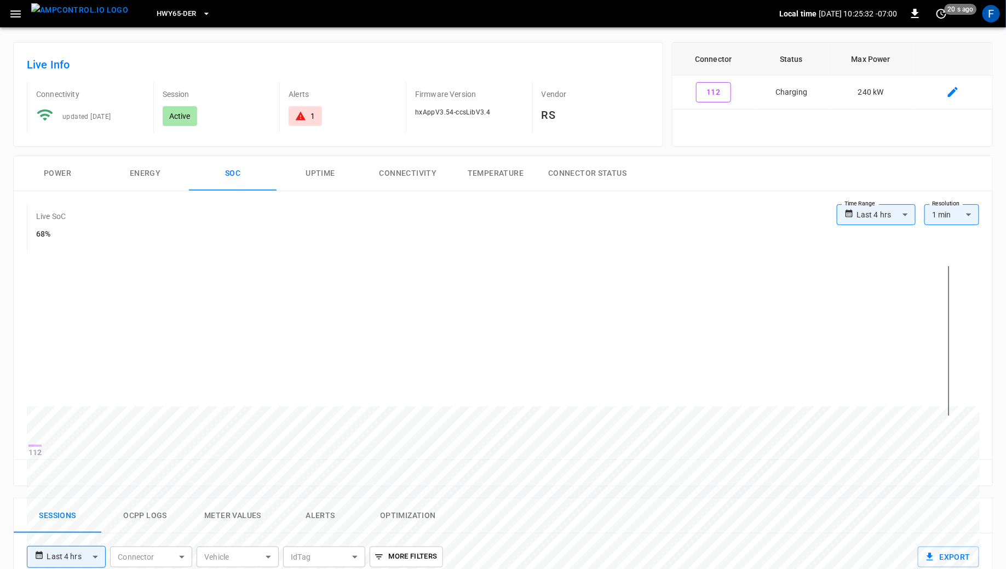
scroll to position [0, 0]
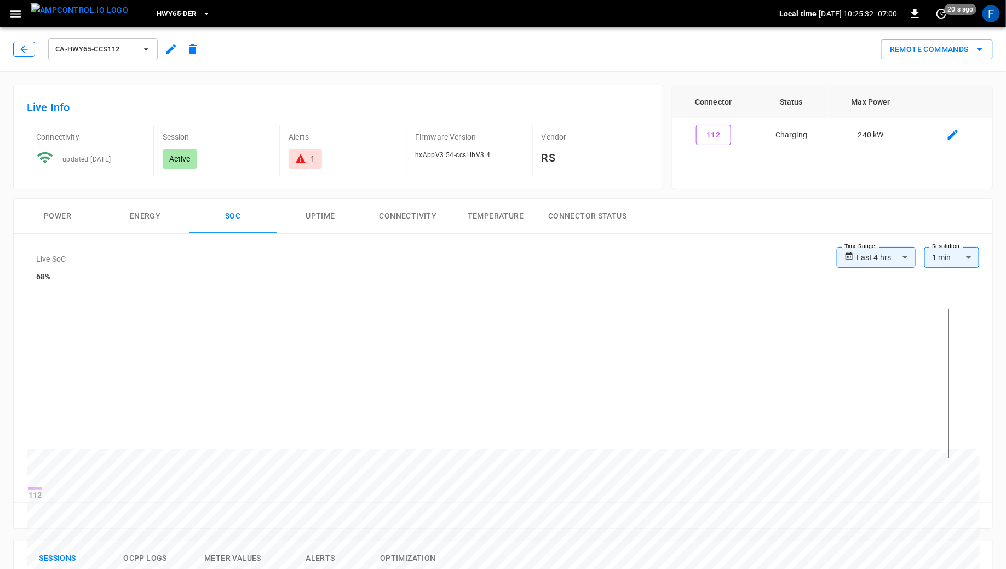
click at [31, 51] on button "button" at bounding box center [24, 49] width 22 height 15
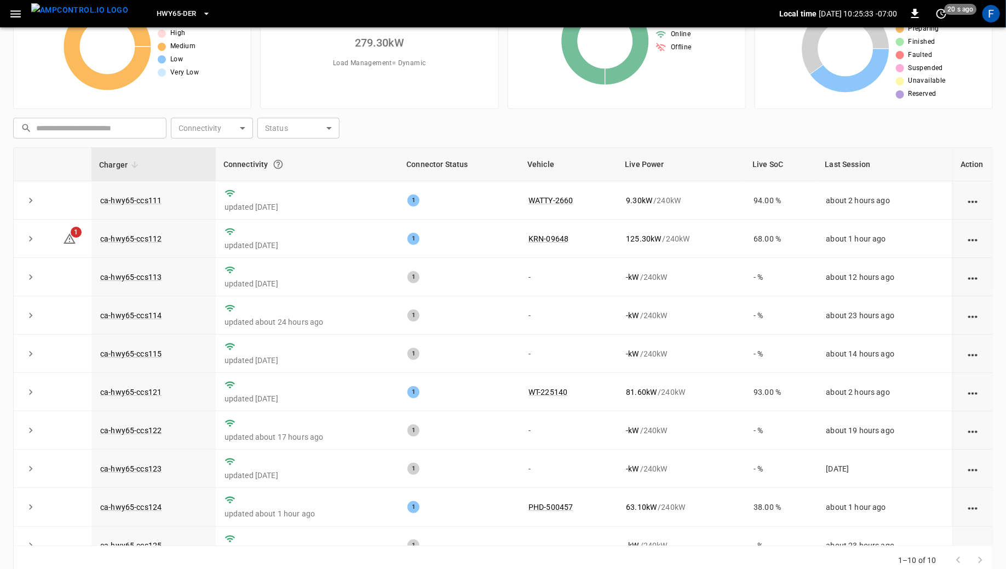
scroll to position [89, 0]
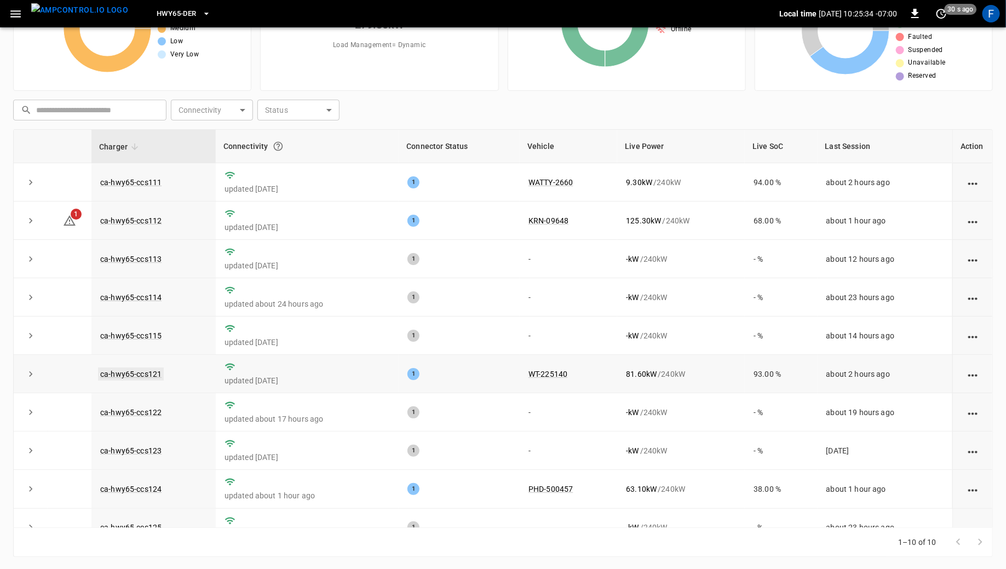
click at [148, 372] on link "ca-hwy65-ccs121" at bounding box center [131, 373] width 66 height 13
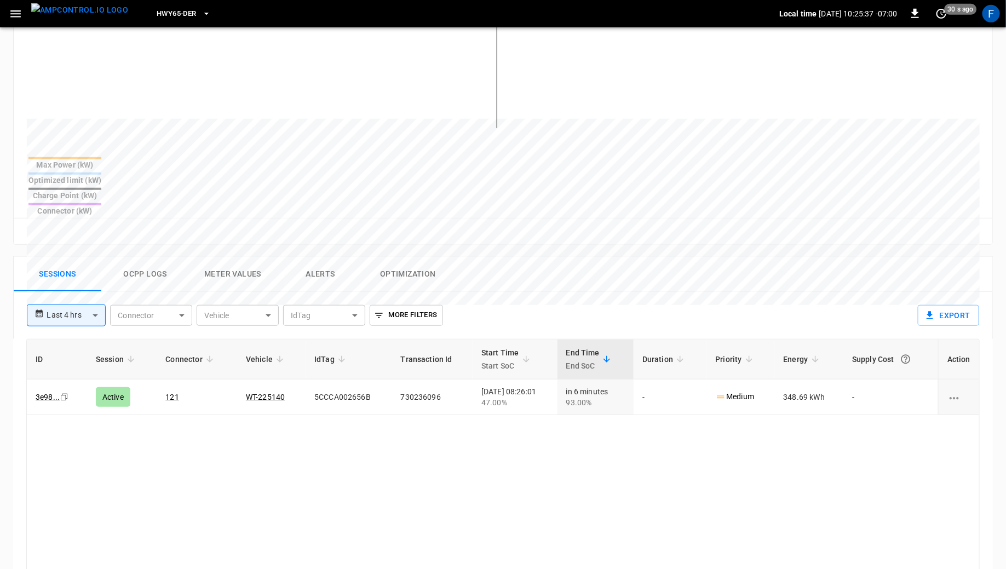
scroll to position [168, 0]
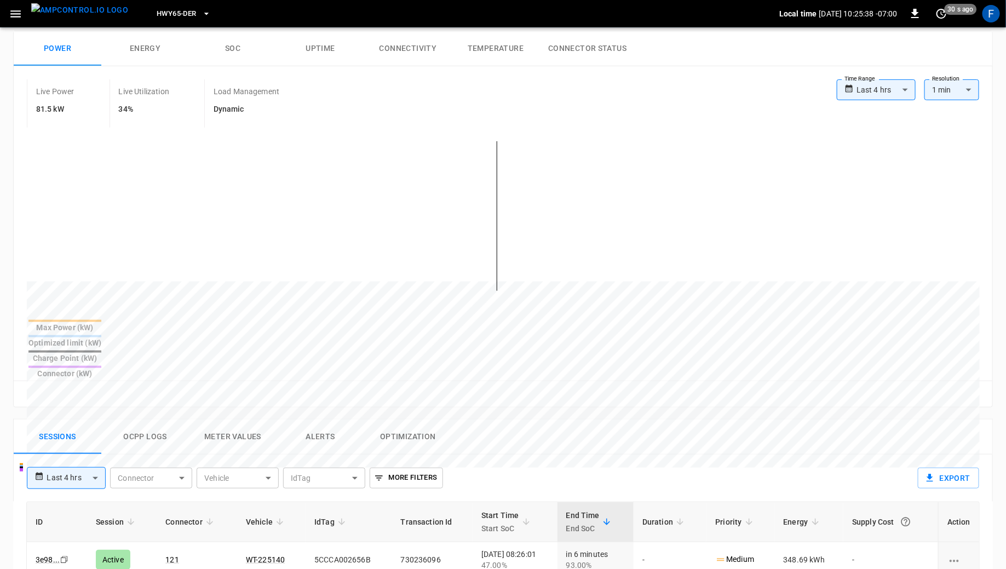
click at [230, 57] on button "SOC" at bounding box center [233, 48] width 88 height 35
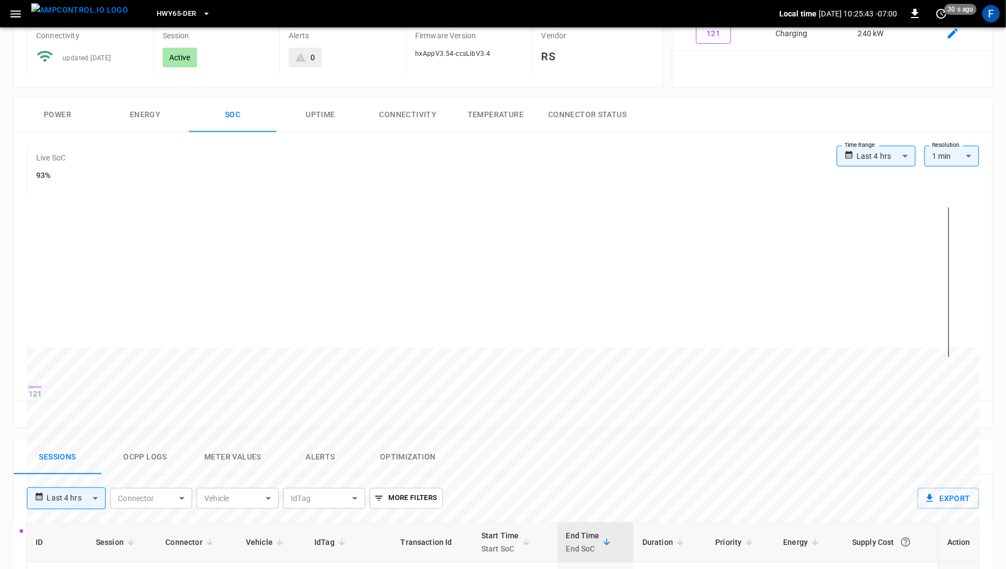
scroll to position [0, 0]
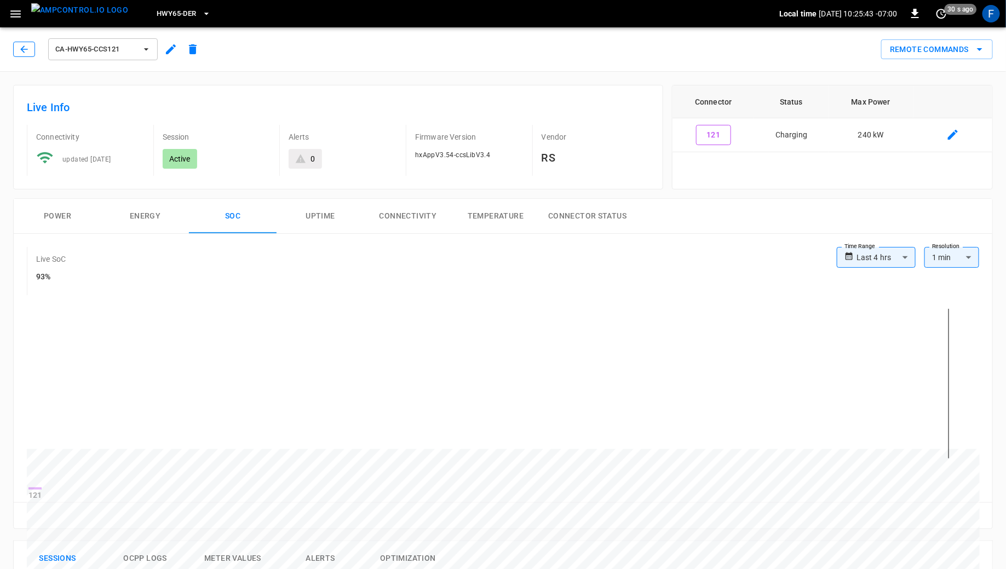
click at [19, 49] on icon "button" at bounding box center [24, 49] width 11 height 11
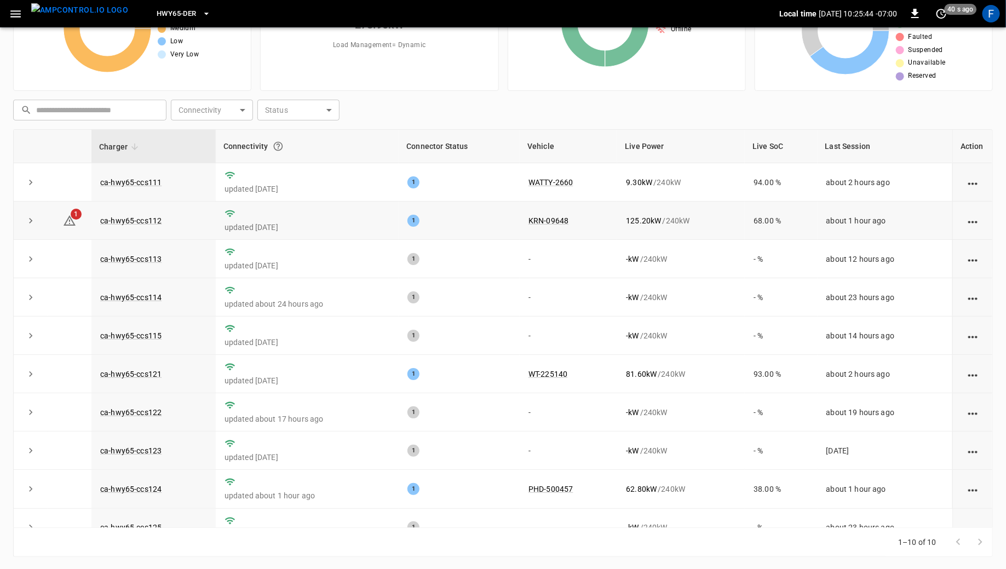
scroll to position [17, 0]
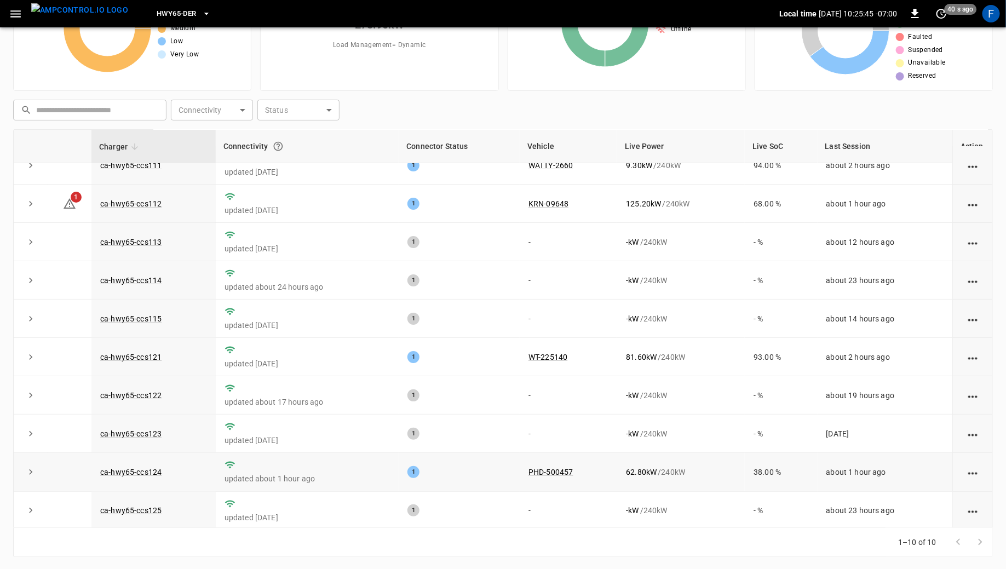
click at [119, 474] on td "ca-hwy65-ccs124" at bounding box center [153, 472] width 124 height 38
click at [123, 465] on link "ca-hwy65-ccs124" at bounding box center [131, 471] width 66 height 13
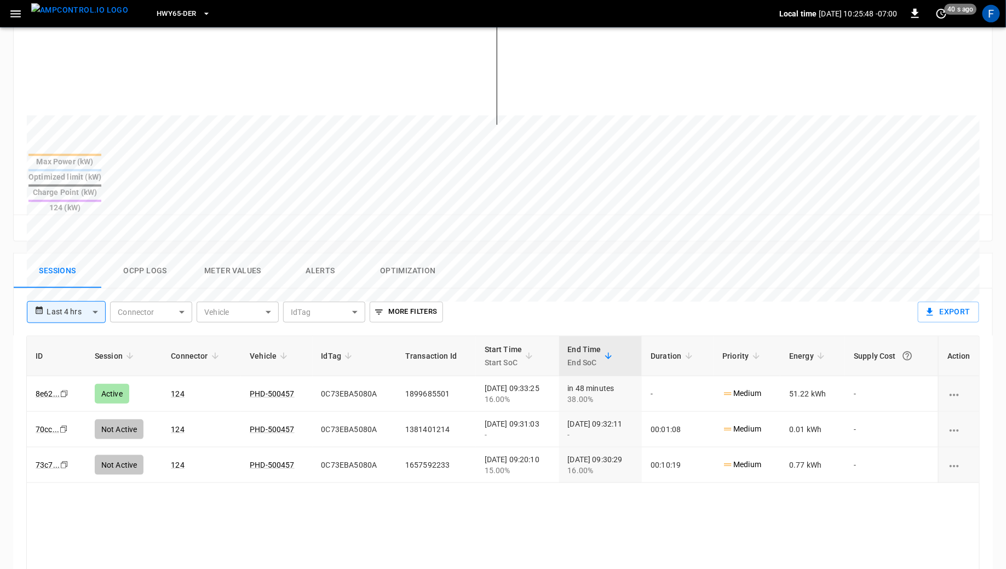
scroll to position [333, 0]
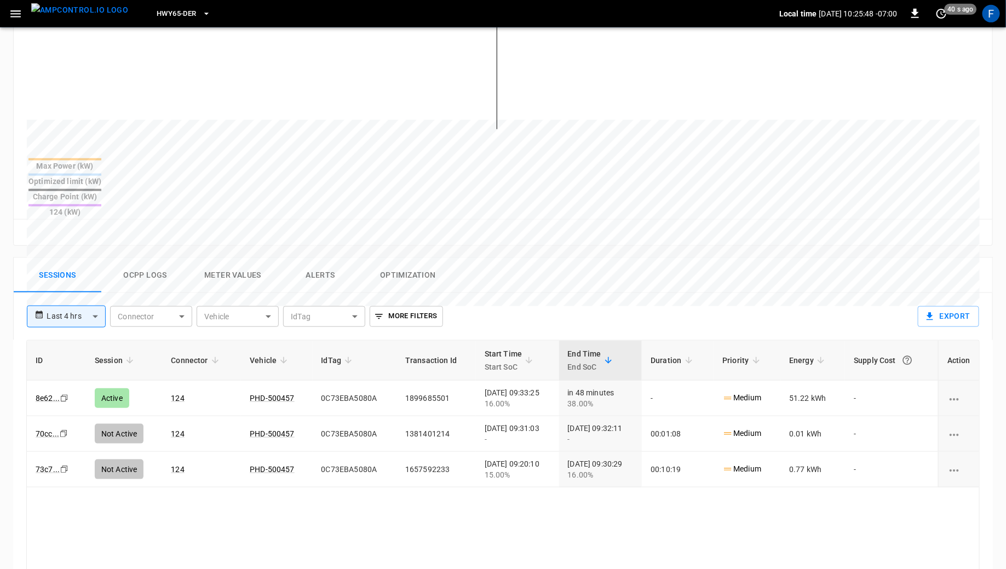
click at [128, 258] on button "Ocpp logs" at bounding box center [145, 275] width 88 height 35
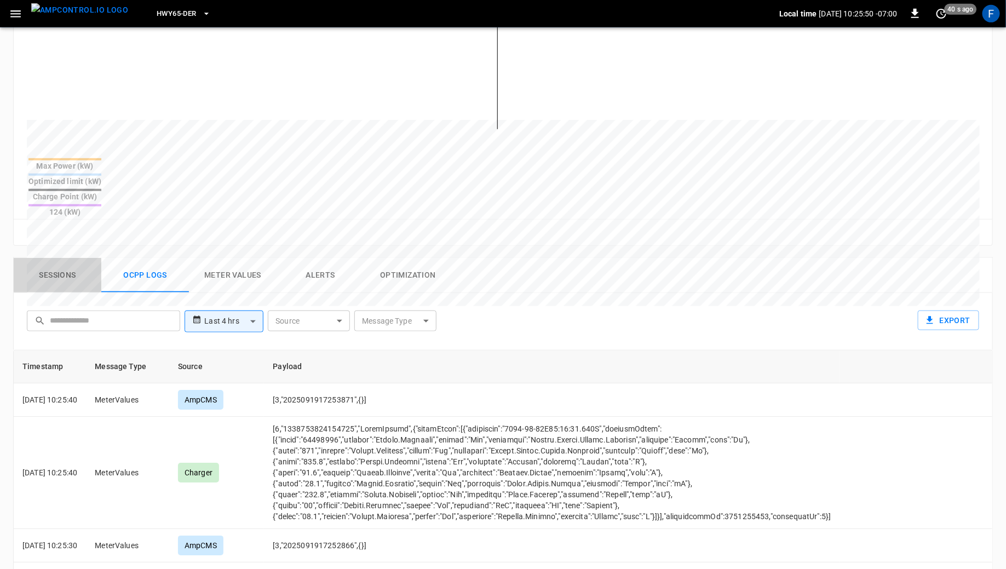
click at [41, 258] on button "Sessions" at bounding box center [58, 275] width 88 height 35
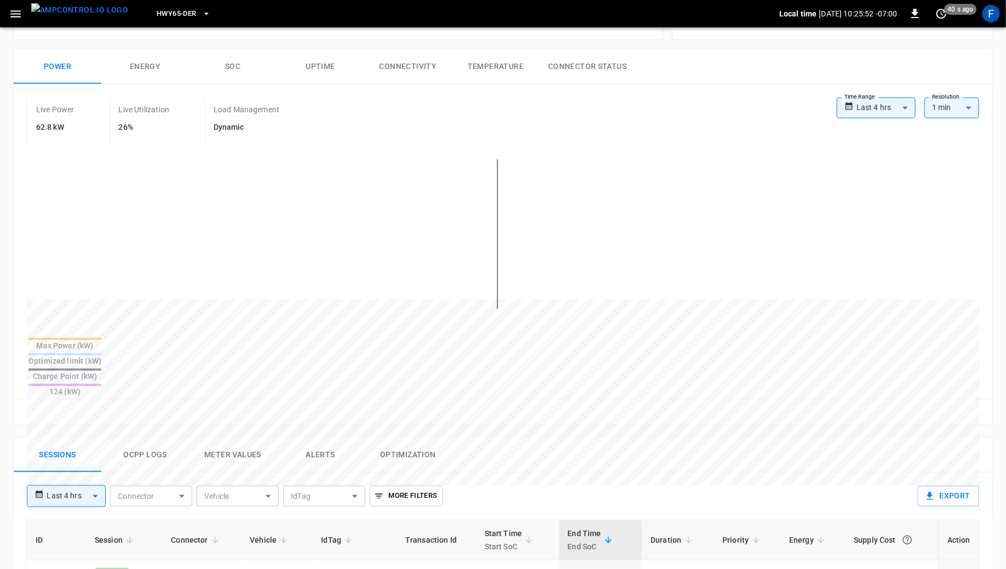
scroll to position [152, 0]
click at [221, 60] on button "SOC" at bounding box center [233, 67] width 88 height 35
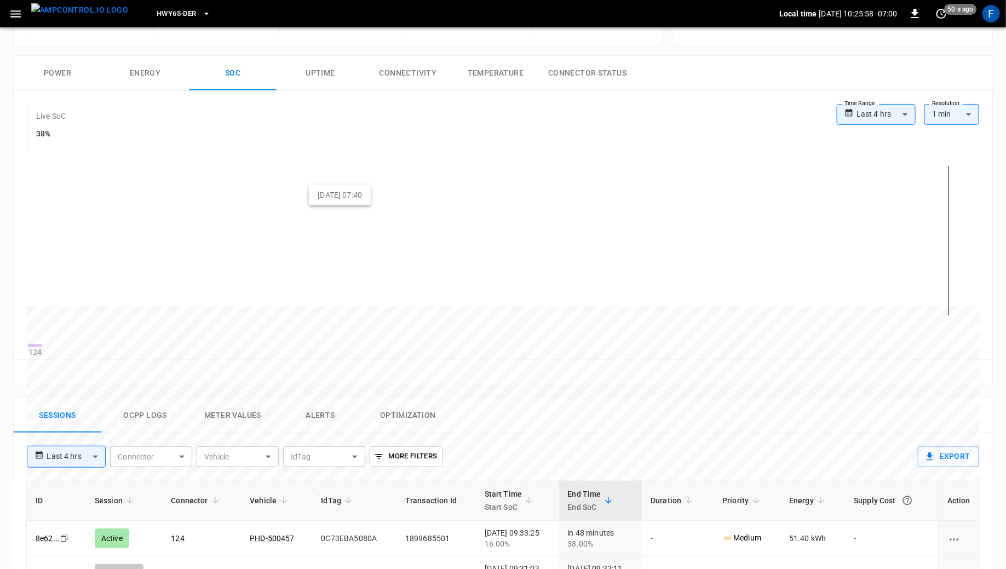
scroll to position [0, 0]
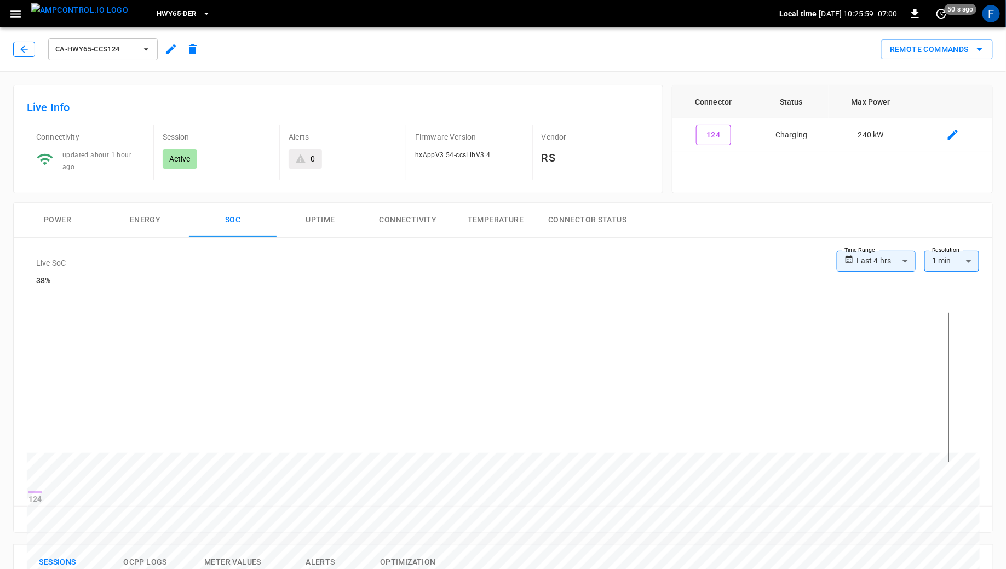
click at [21, 47] on icon "button" at bounding box center [24, 49] width 11 height 11
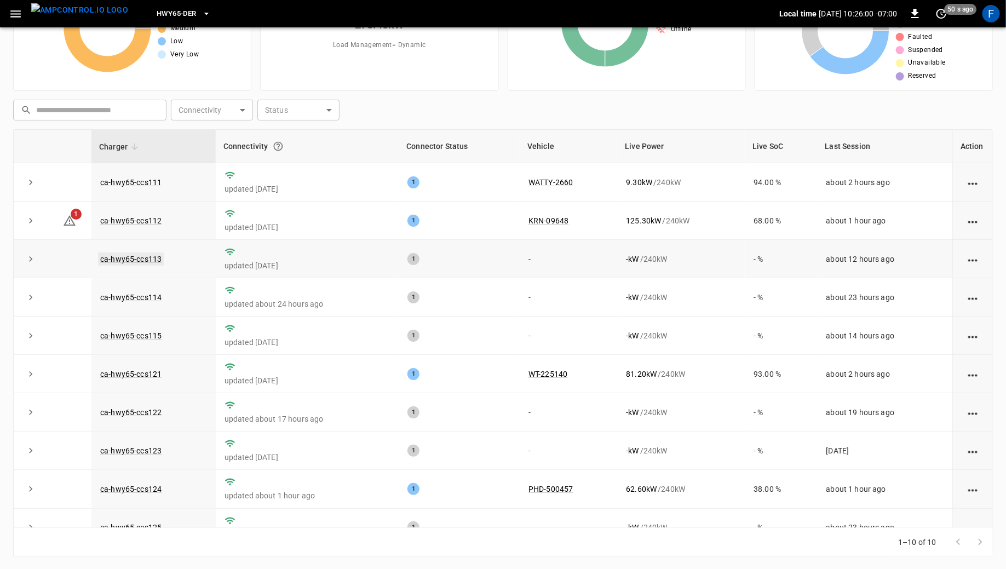
scroll to position [17, 0]
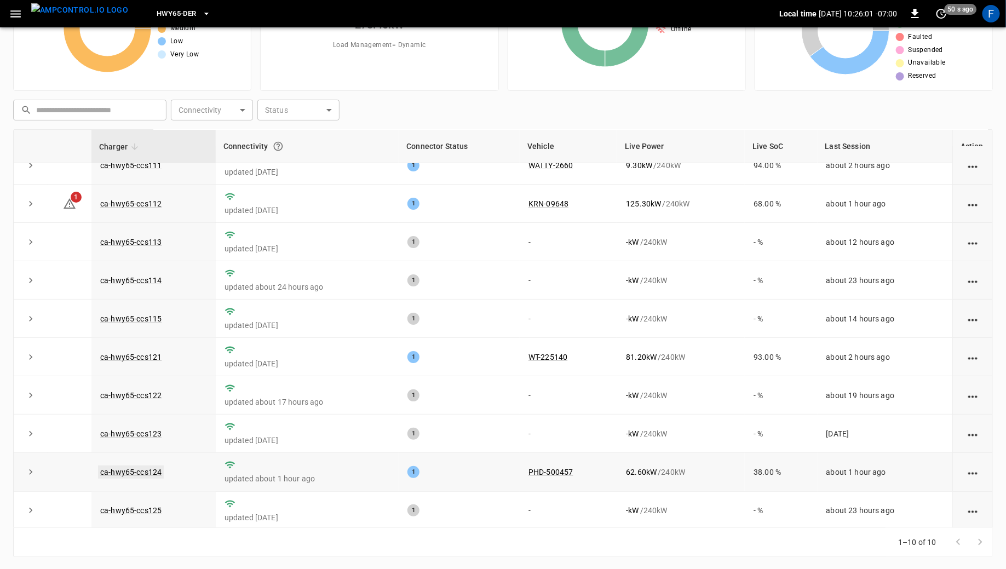
click at [136, 471] on link "ca-hwy65-ccs124" at bounding box center [131, 471] width 66 height 13
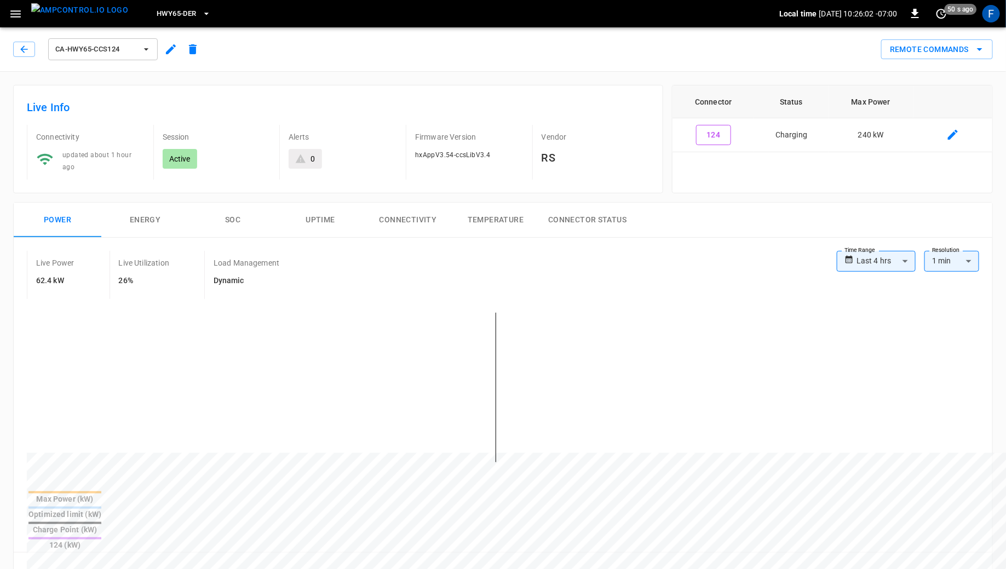
scroll to position [107, 0]
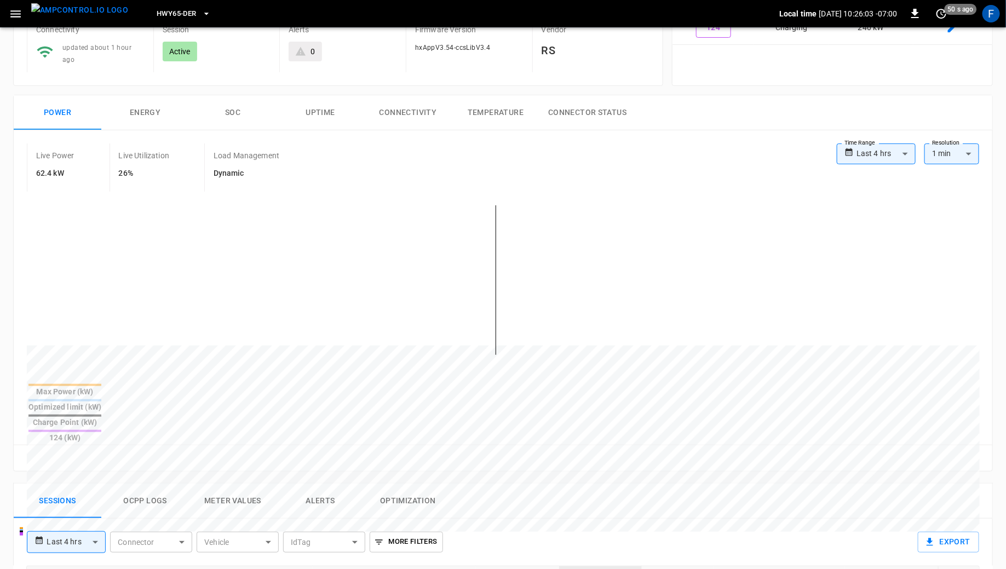
click at [254, 105] on button "SOC" at bounding box center [233, 112] width 88 height 35
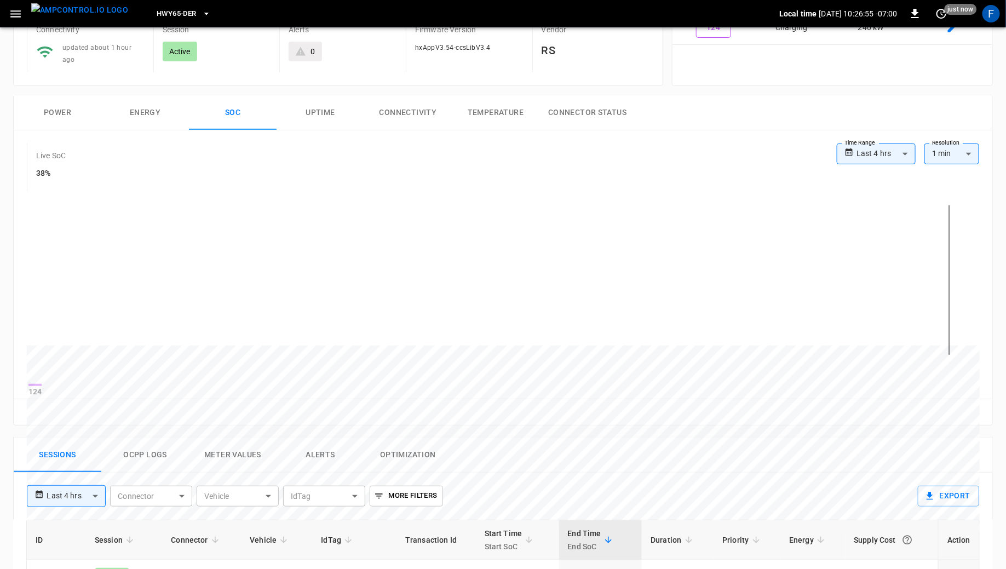
scroll to position [0, 0]
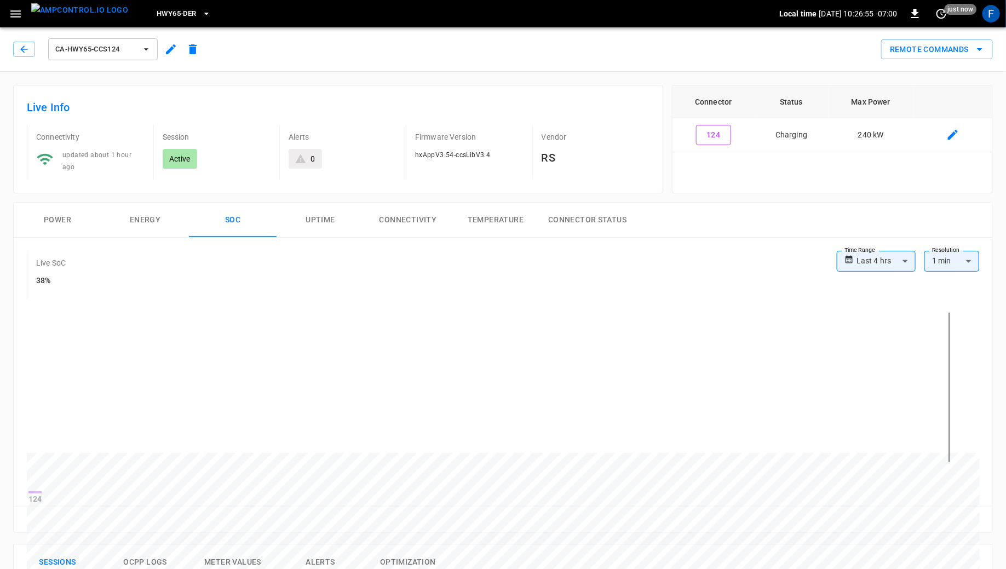
click at [159, 8] on span "HWY65-DER" at bounding box center [176, 14] width 39 height 13
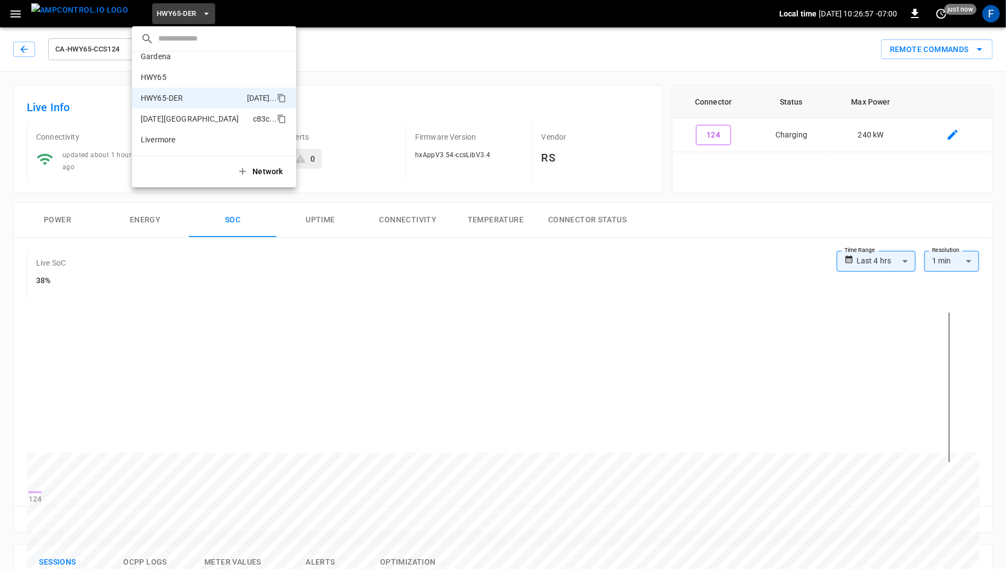
scroll to position [6, 0]
click at [182, 80] on p "HWY65" at bounding box center [195, 81] width 108 height 11
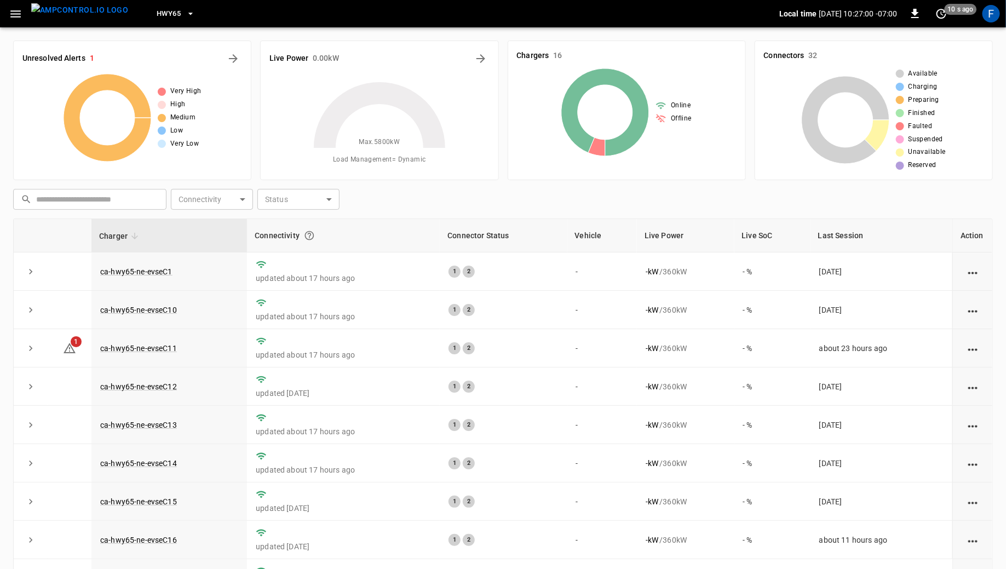
click at [85, 16] on img "menu" at bounding box center [79, 10] width 97 height 14
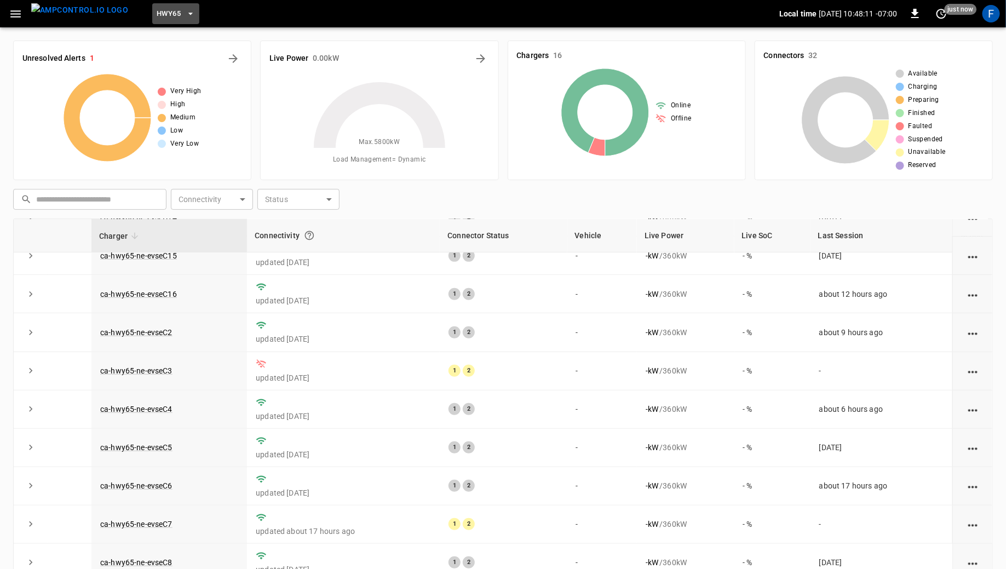
click at [163, 15] on button "HWY65" at bounding box center [175, 13] width 47 height 21
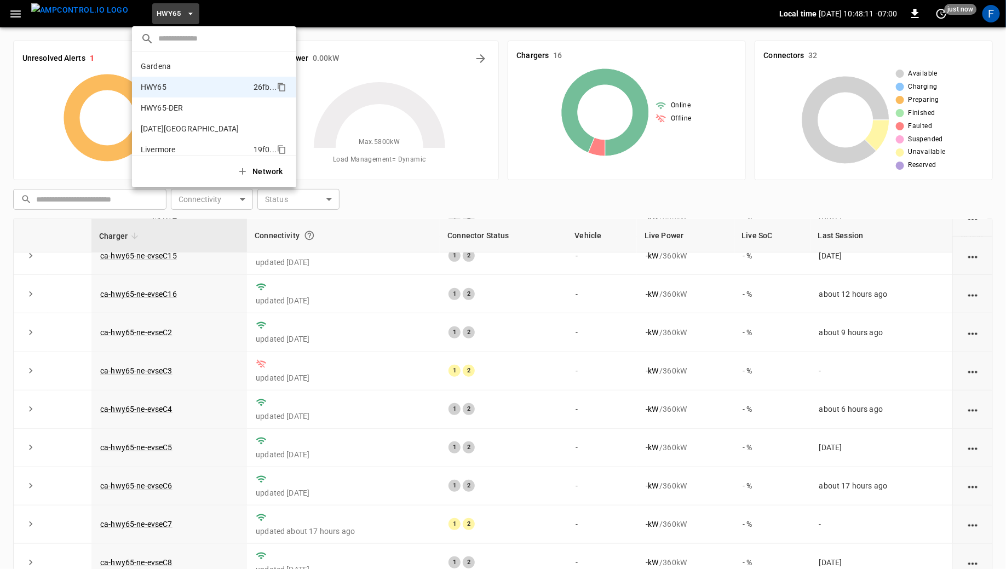
scroll to position [17, 0]
click at [182, 91] on p "HWY65-DER" at bounding box center [192, 90] width 102 height 11
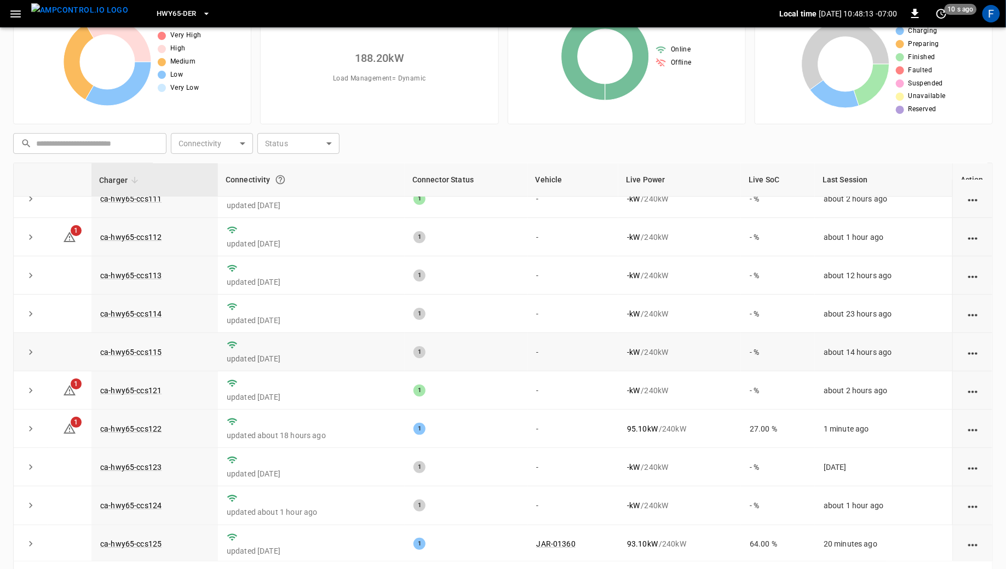
scroll to position [89, 0]
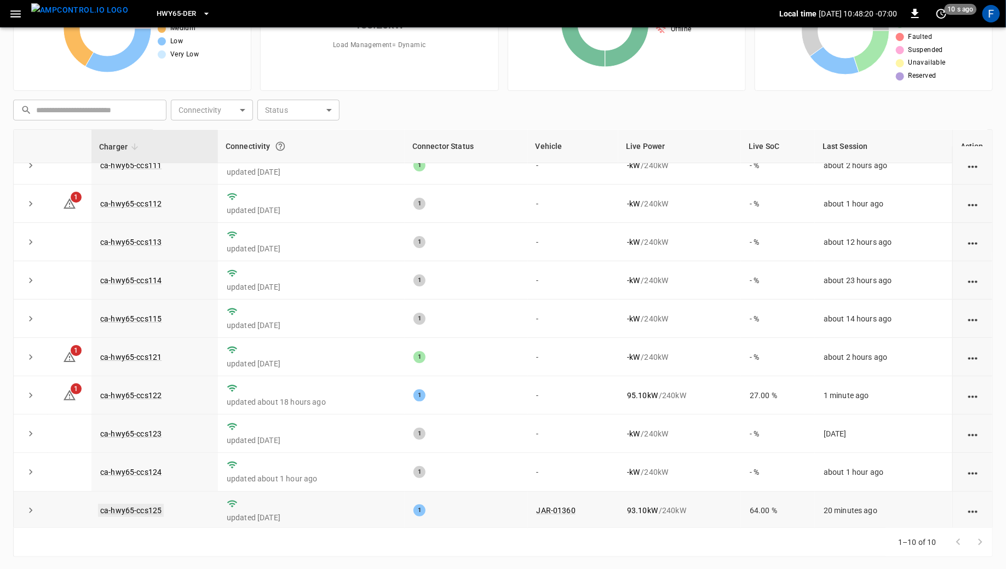
click at [147, 505] on link "ca-hwy65-ccs125" at bounding box center [131, 510] width 66 height 13
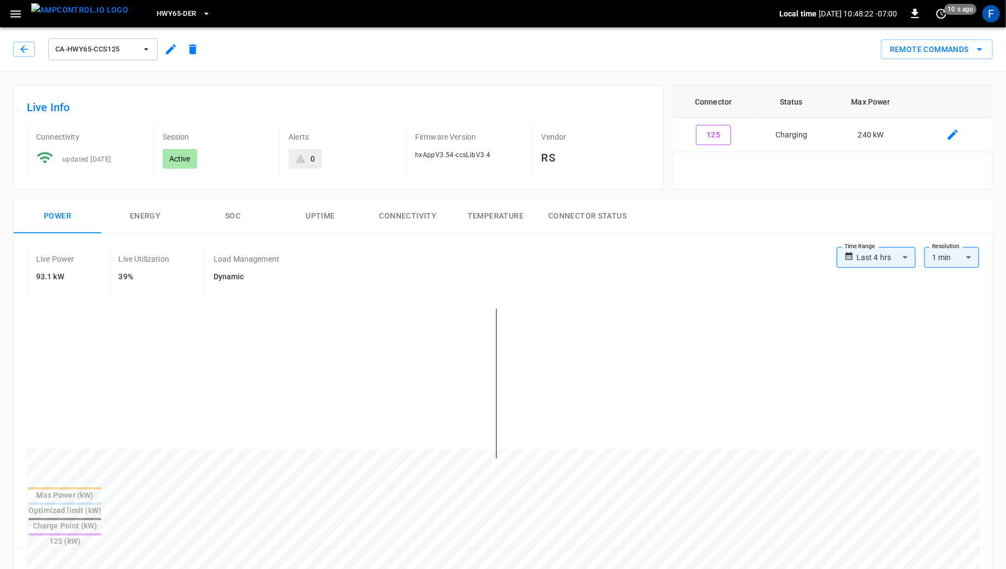
click at [216, 211] on button "SOC" at bounding box center [233, 216] width 88 height 35
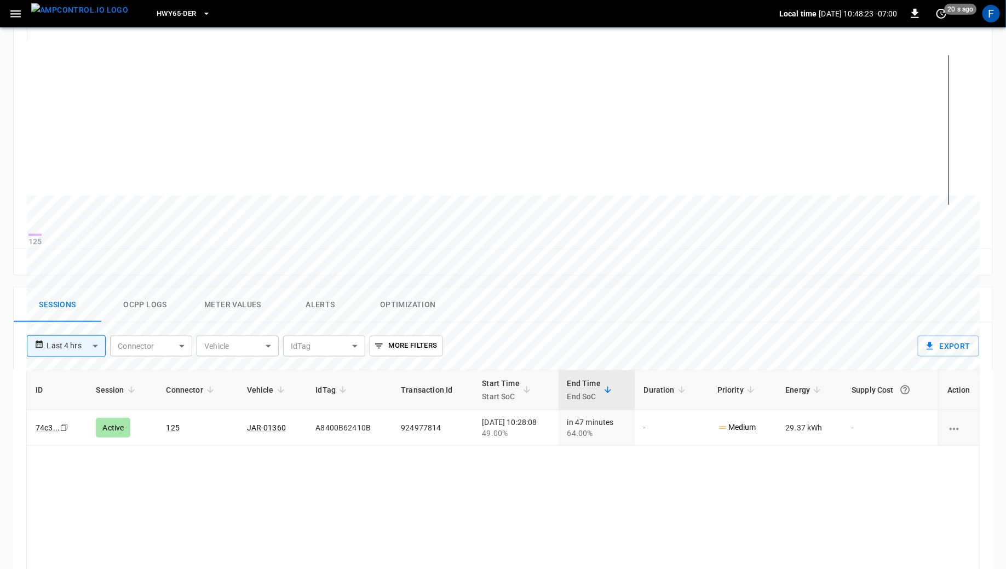
scroll to position [371, 0]
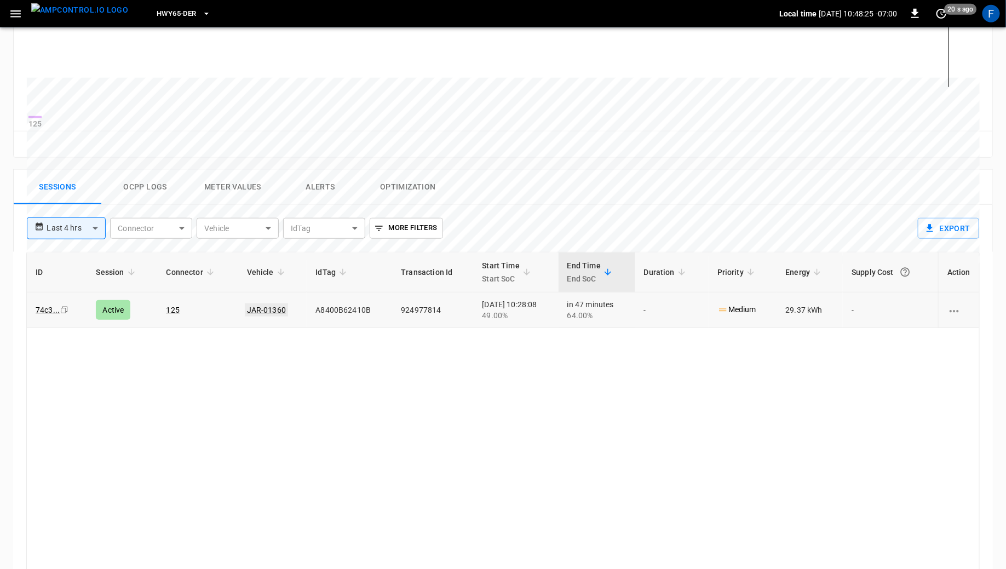
click at [271, 316] on link "JAR-01360" at bounding box center [266, 309] width 43 height 13
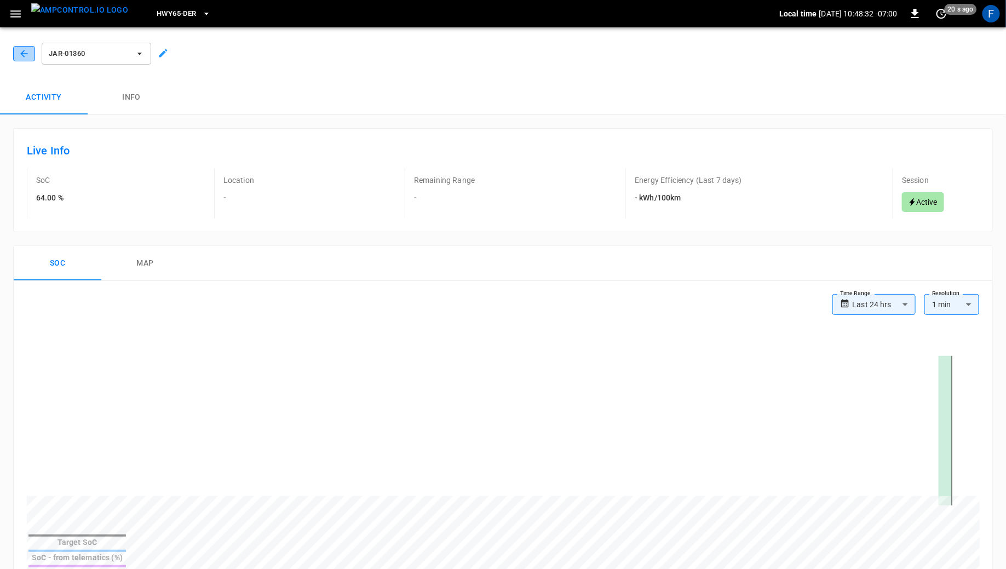
click at [28, 51] on icon "button" at bounding box center [24, 53] width 11 height 11
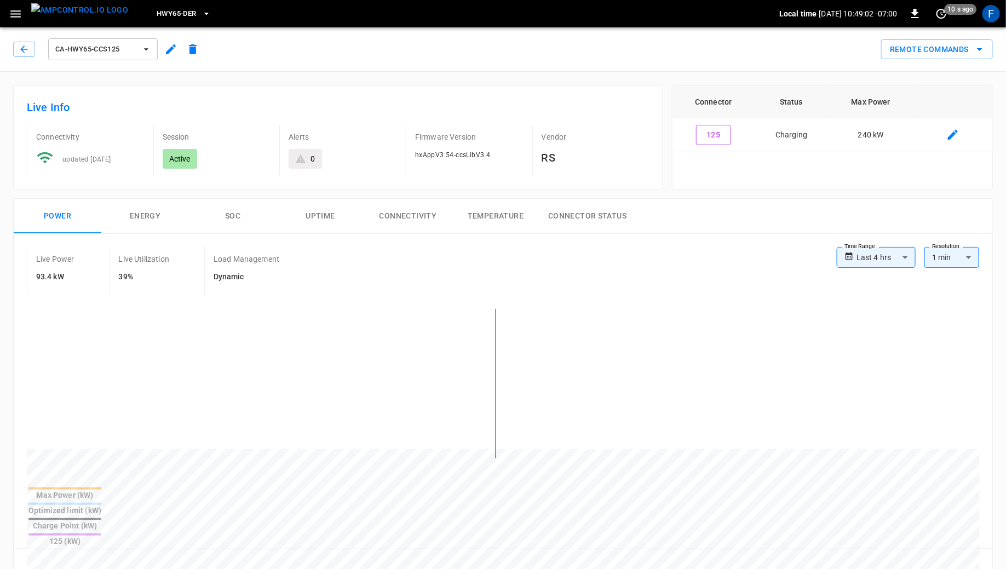
click at [232, 224] on button "SOC" at bounding box center [233, 216] width 88 height 35
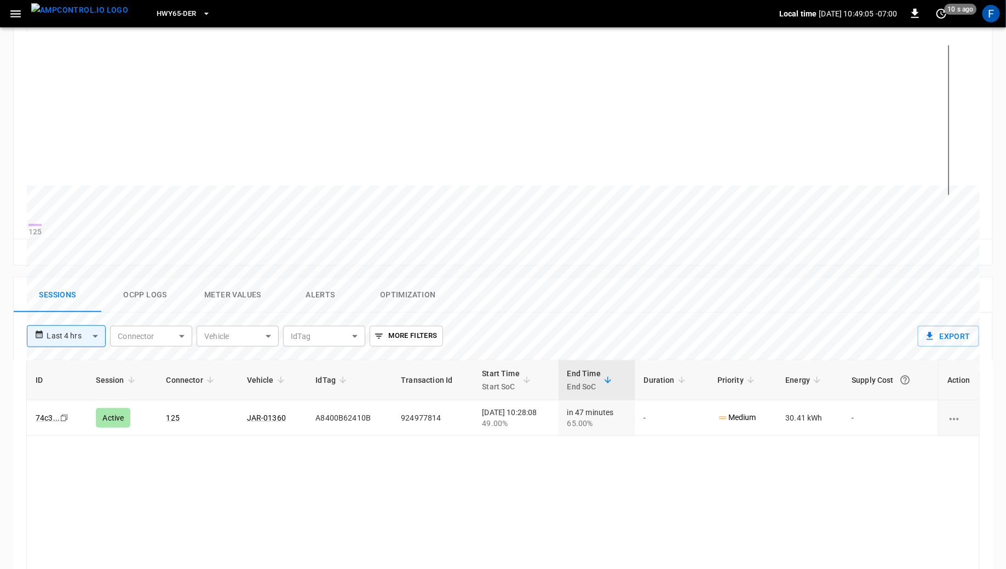
scroll to position [267, 0]
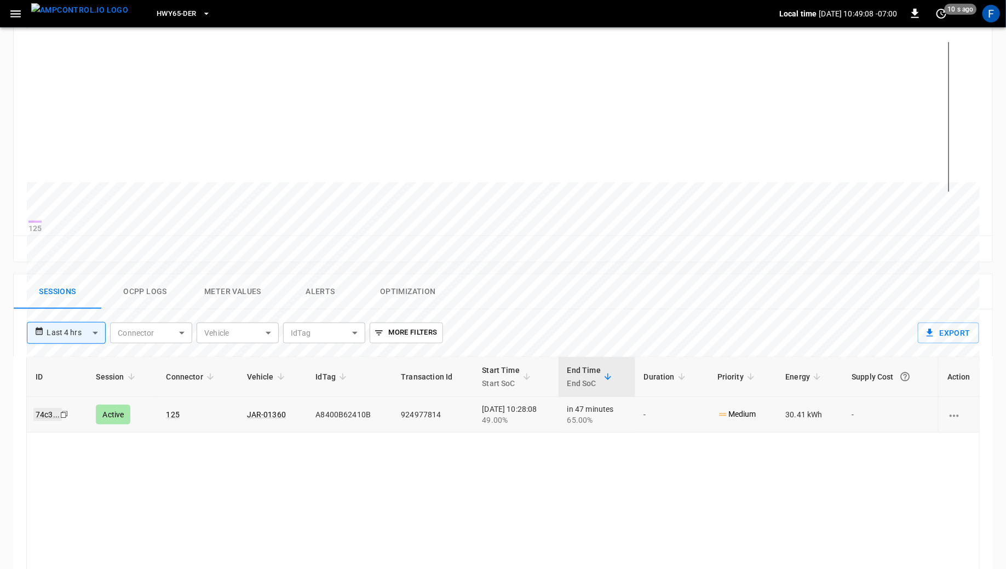
click at [51, 420] on link "74c3 ..." at bounding box center [47, 414] width 28 height 13
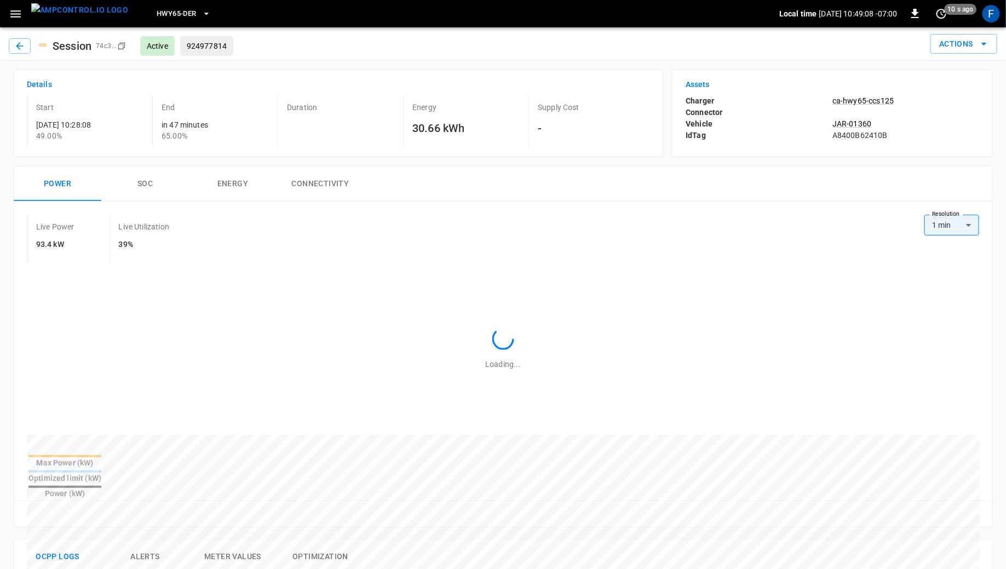
click at [262, 235] on div "Live Power 93.4 kW Live Utilization 39%" at bounding box center [475, 239] width 897 height 48
click at [140, 183] on button "SOC" at bounding box center [145, 183] width 88 height 35
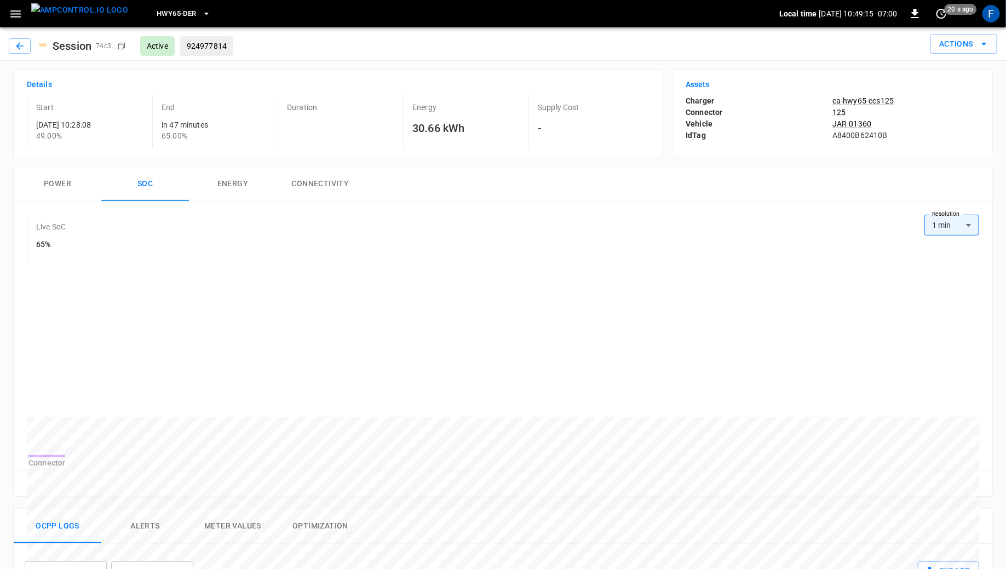
click at [844, 122] on p "JAR-01360" at bounding box center [905, 123] width 147 height 11
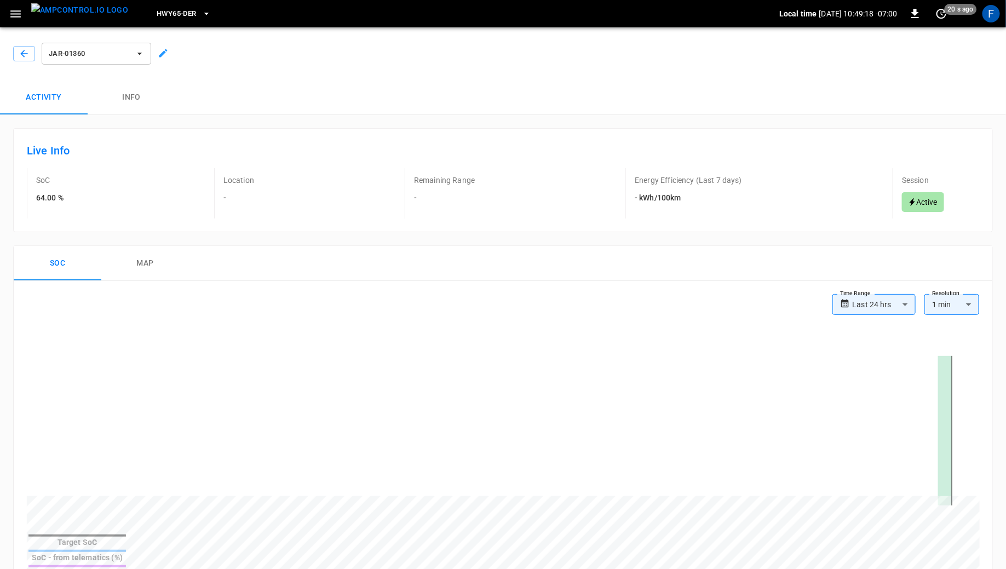
click at [44, 16] on img "menu" at bounding box center [79, 10] width 97 height 14
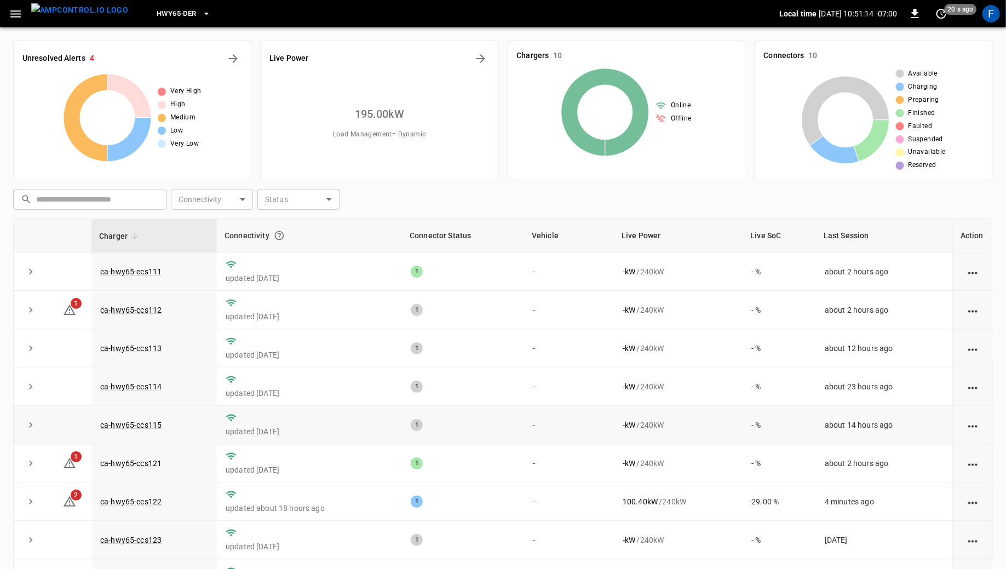
scroll to position [17, 0]
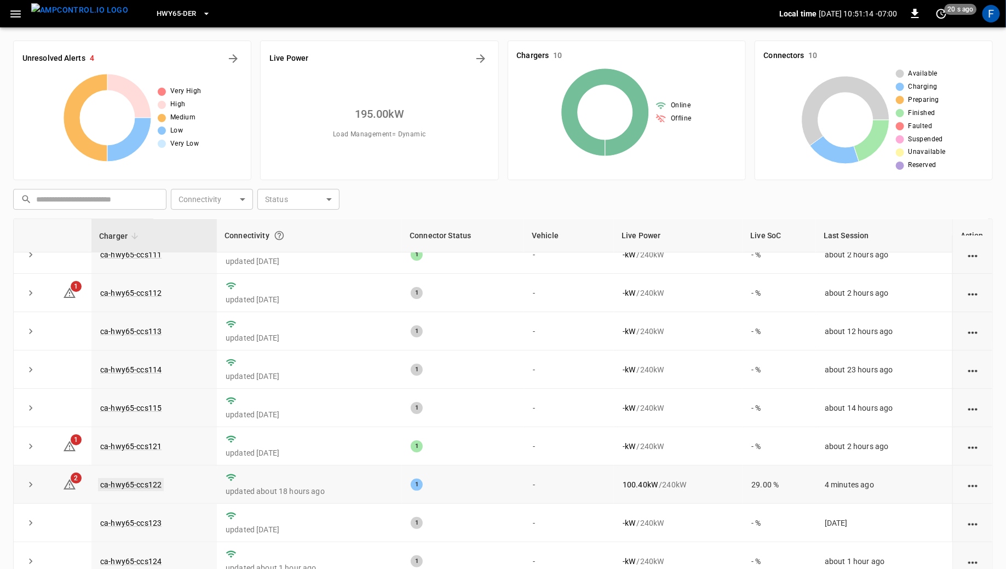
click at [123, 484] on link "ca-hwy65-ccs122" at bounding box center [131, 484] width 66 height 13
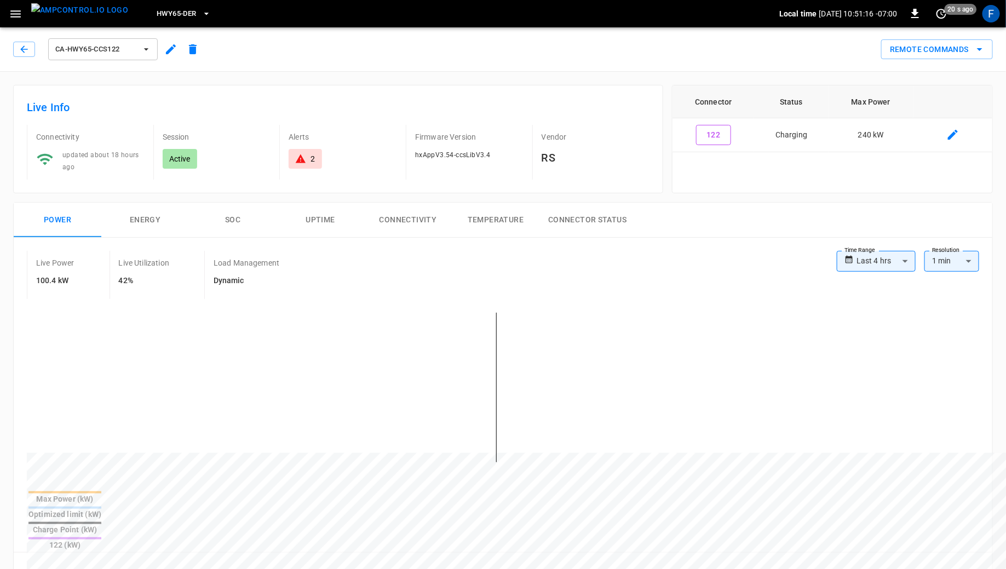
scroll to position [149, 0]
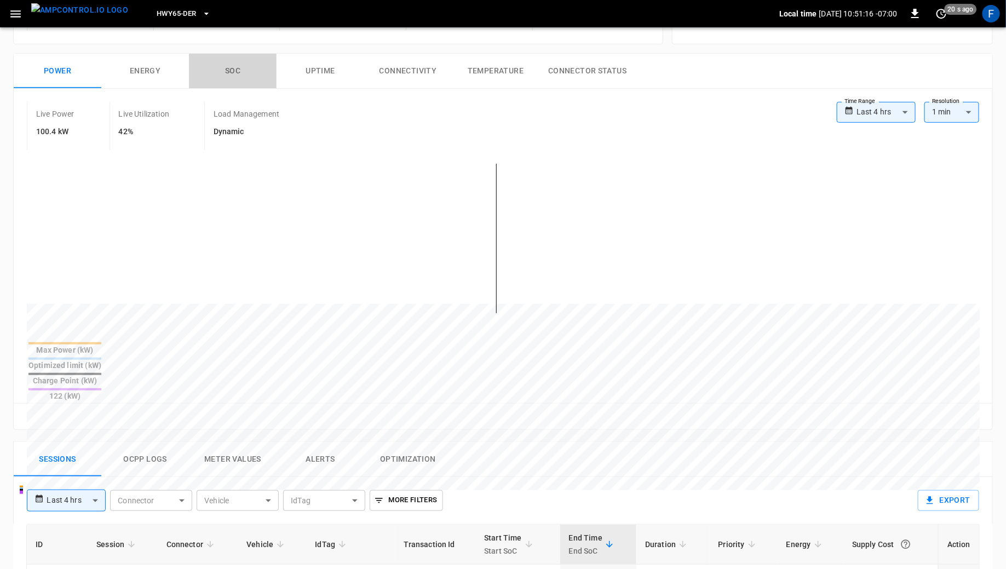
click at [240, 54] on button "SOC" at bounding box center [233, 71] width 88 height 35
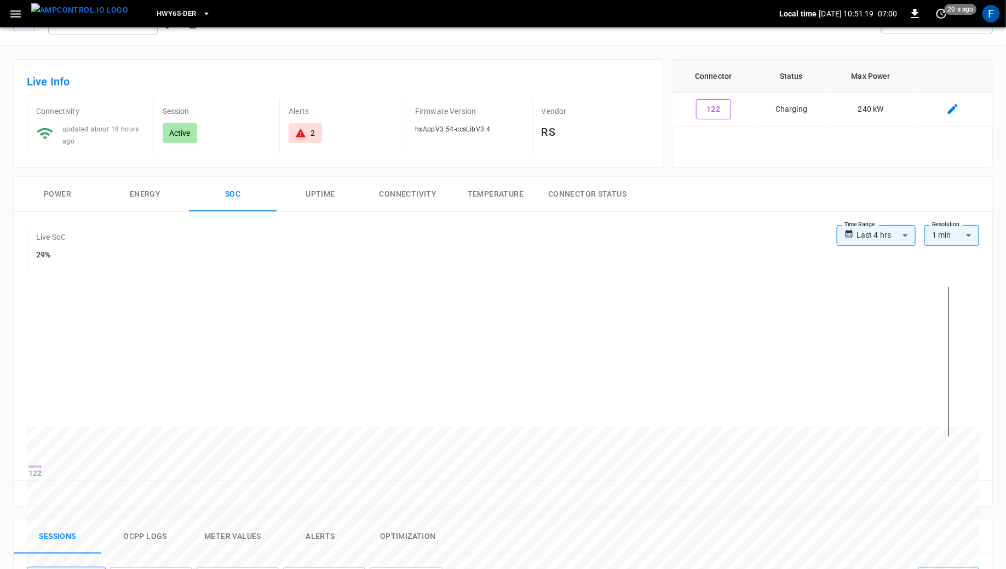
scroll to position [0, 0]
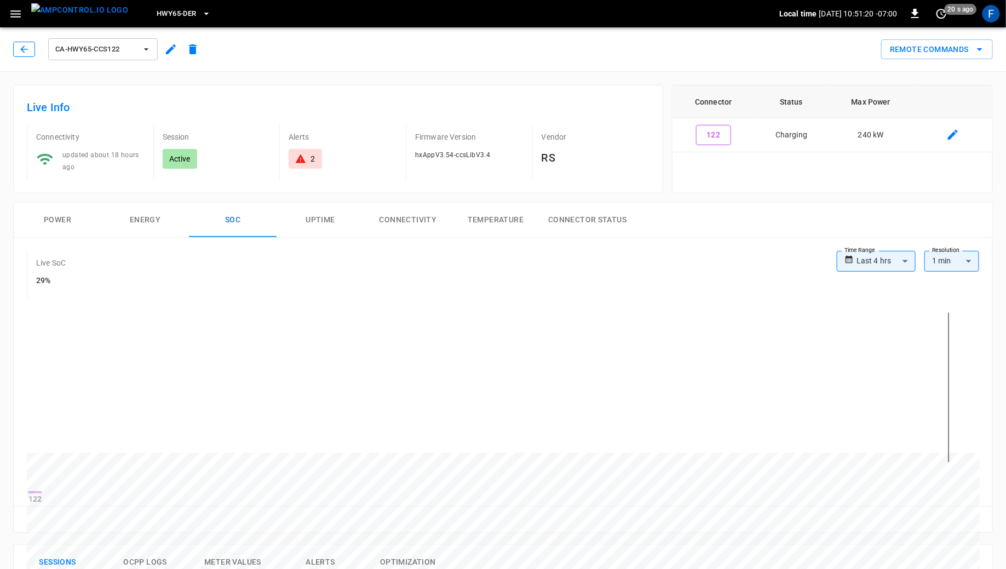
click at [28, 54] on icon "button" at bounding box center [24, 49] width 11 height 11
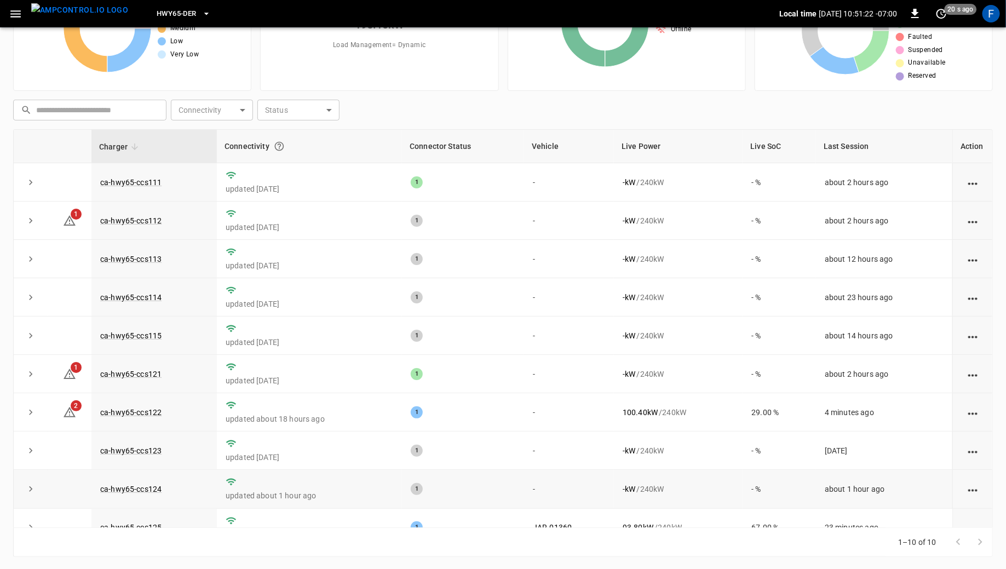
scroll to position [17, 0]
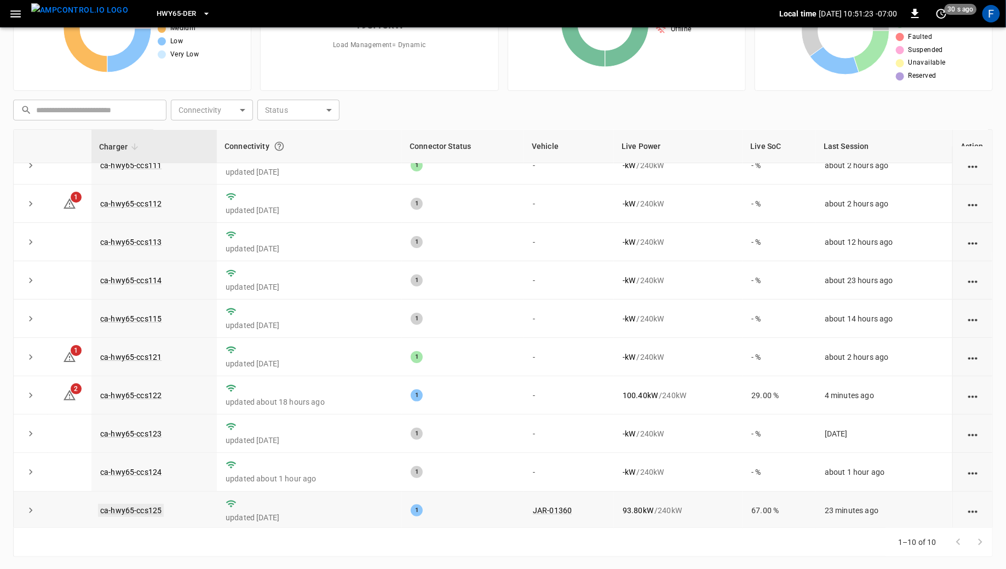
click at [145, 506] on link "ca-hwy65-ccs125" at bounding box center [131, 510] width 66 height 13
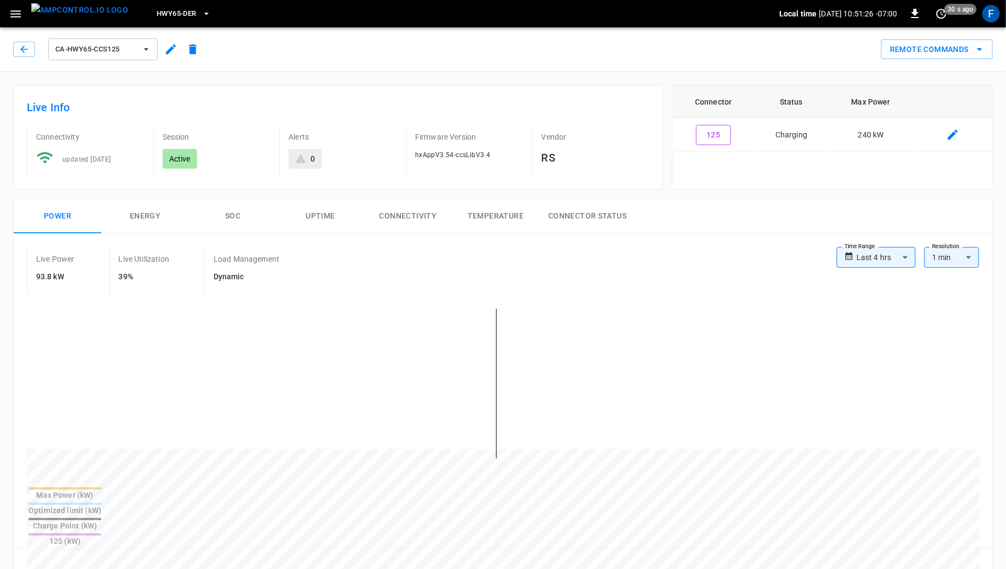
click at [227, 229] on button "SOC" at bounding box center [233, 216] width 88 height 35
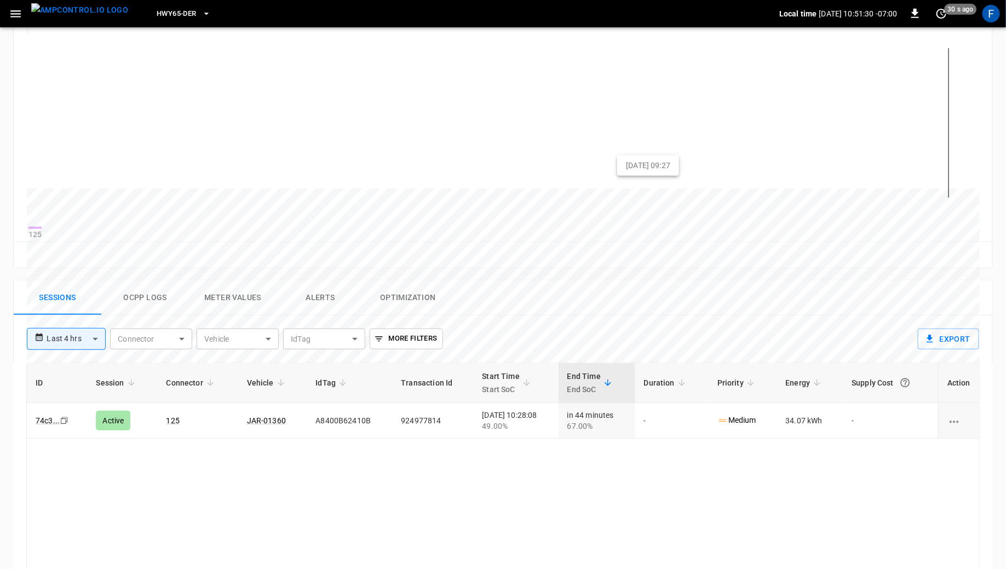
scroll to position [232, 0]
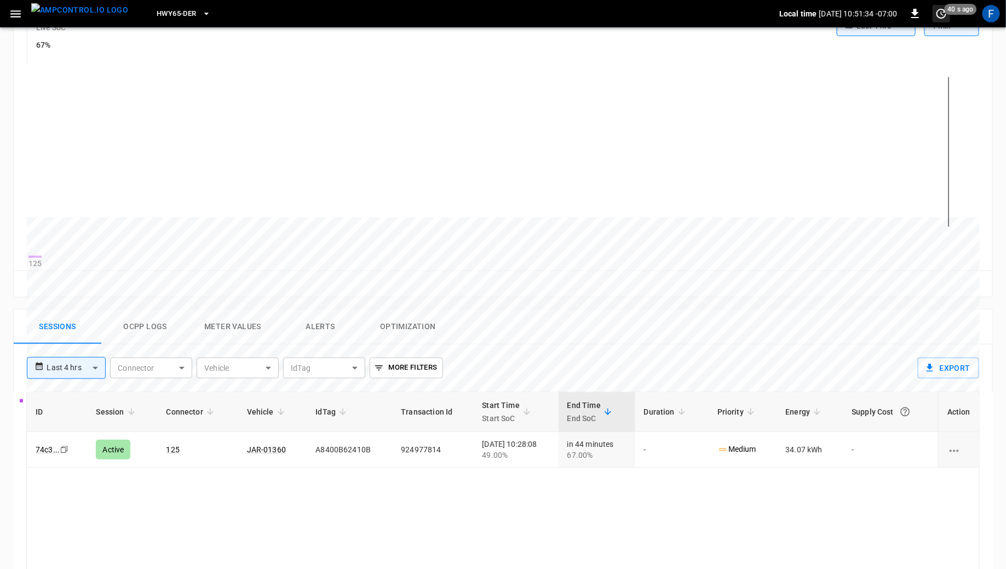
click at [944, 16] on icon "set refresh interval" at bounding box center [941, 14] width 10 height 10
click at [917, 54] on li "Update every 5 sec" at bounding box center [906, 54] width 87 height 18
click at [935, 13] on icon "set refresh interval" at bounding box center [941, 13] width 13 height 13
click at [917, 33] on li "Refresh now" at bounding box center [906, 36] width 87 height 18
click at [484, 322] on div at bounding box center [503, 284] width 1006 height 569
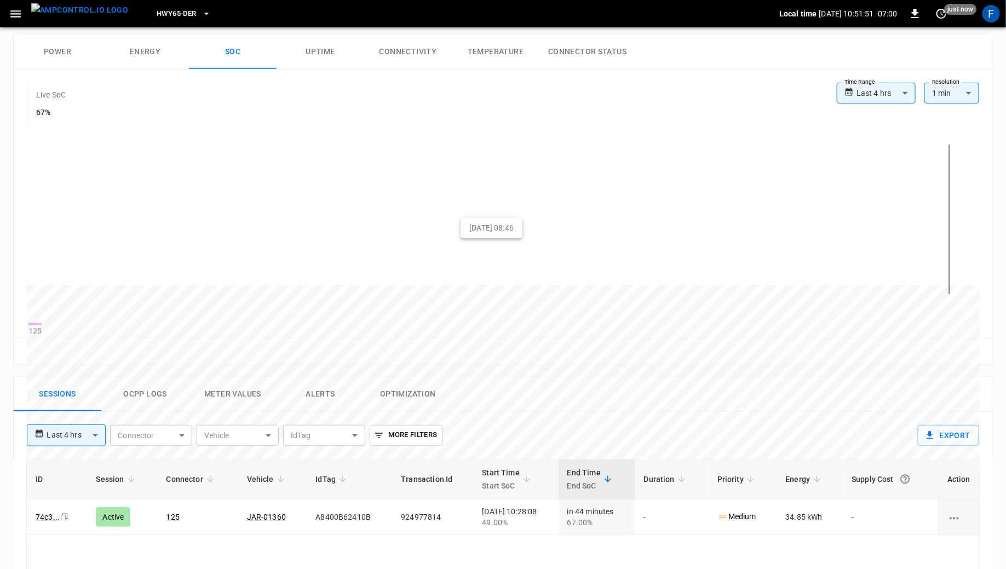
scroll to position [152, 0]
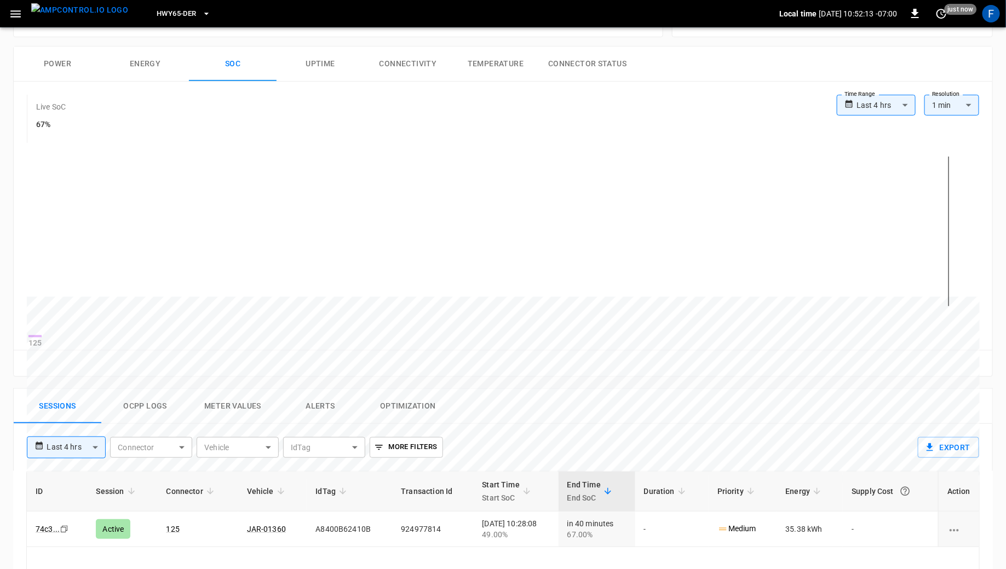
click at [67, 17] on img "menu" at bounding box center [79, 10] width 97 height 14
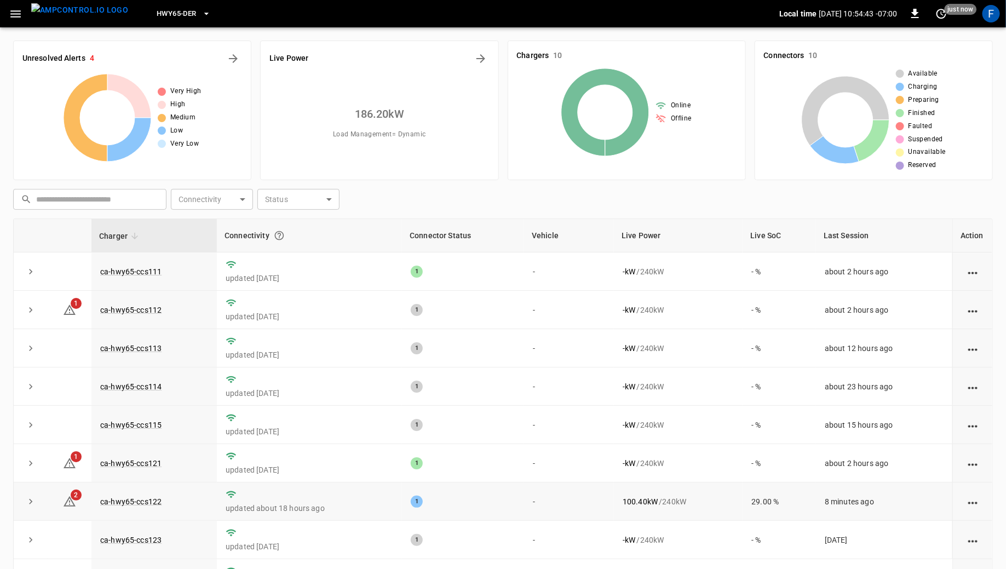
click at [120, 506] on td "ca-hwy65-ccs122" at bounding box center [153, 501] width 125 height 38
click at [122, 499] on link "ca-hwy65-ccs122" at bounding box center [131, 501] width 66 height 13
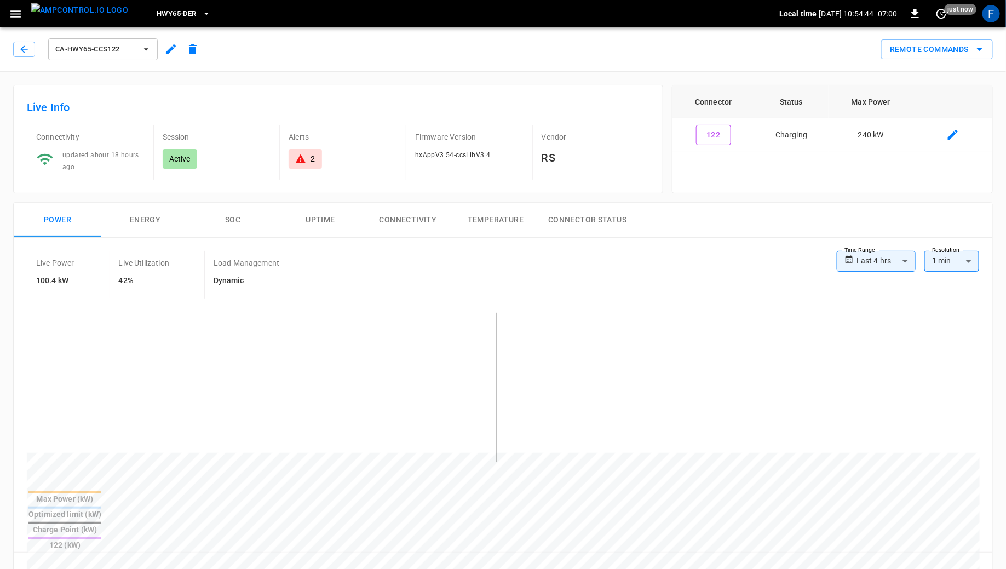
click at [178, 55] on button "button" at bounding box center [171, 49] width 22 height 20
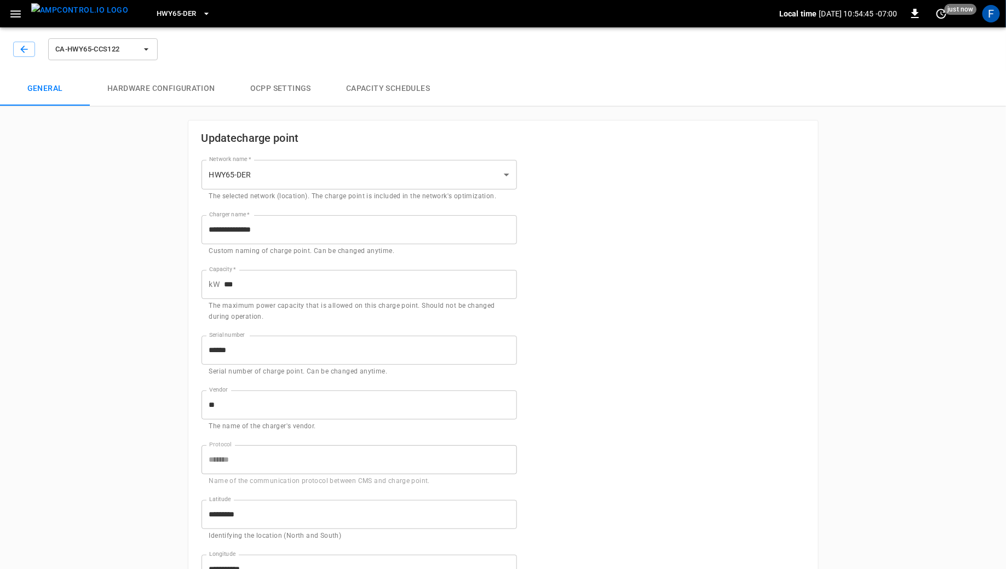
type input "**********"
click at [197, 89] on button "Hardware configuration" at bounding box center [161, 88] width 143 height 35
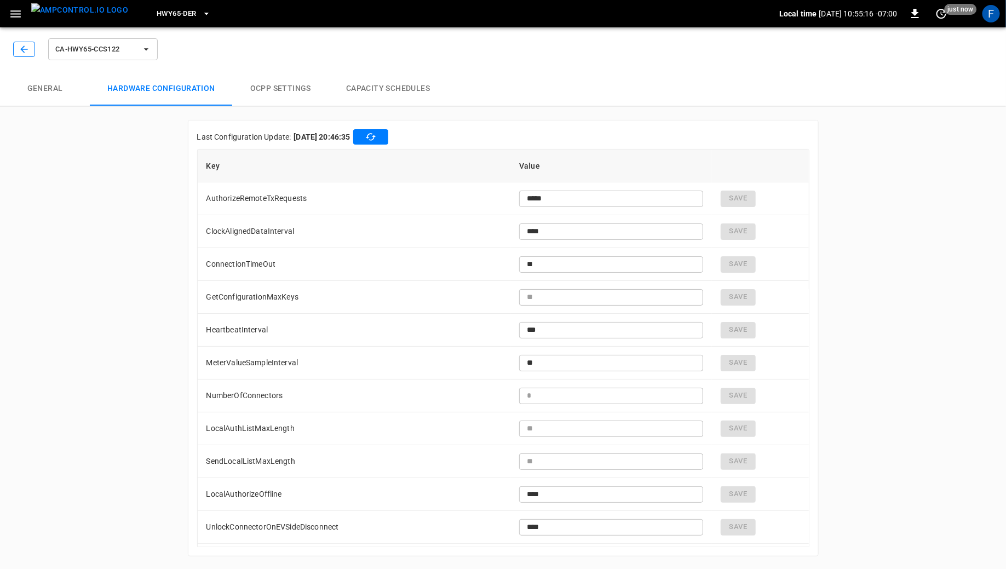
click at [22, 47] on icon "button" at bounding box center [23, 48] width 7 height 7
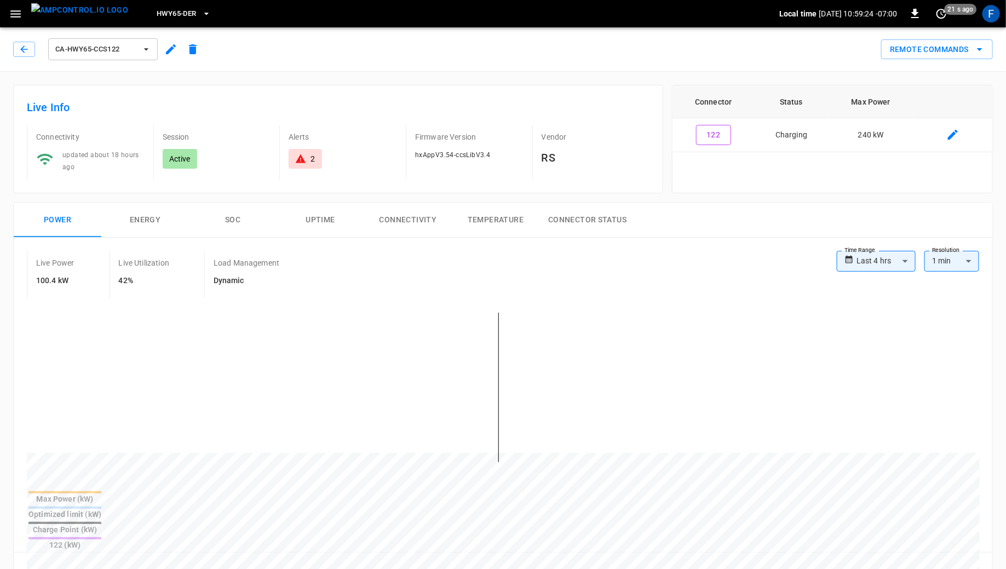
click at [981, 19] on div "F" at bounding box center [991, 13] width 21 height 21
click at [983, 18] on div "F" at bounding box center [991, 14] width 18 height 18
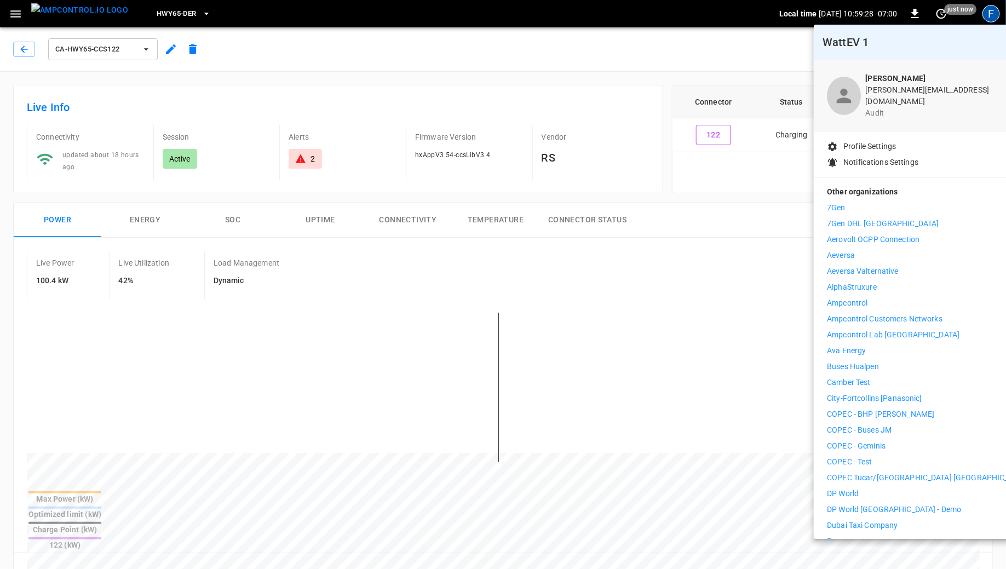
click at [916, 313] on p "Ampcontrol Customers Networks" at bounding box center [885, 318] width 116 height 11
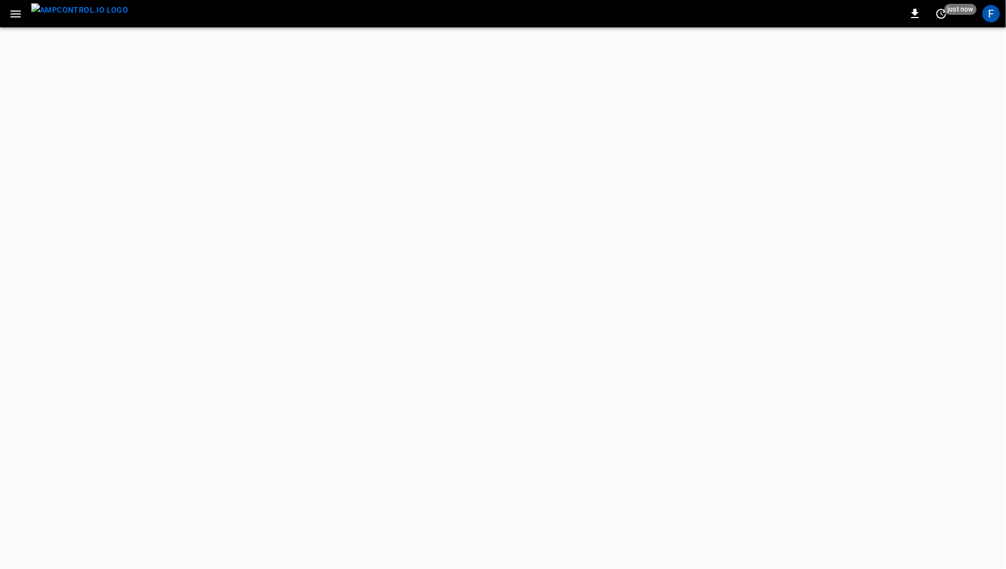
click at [19, 22] on button "button" at bounding box center [15, 14] width 22 height 20
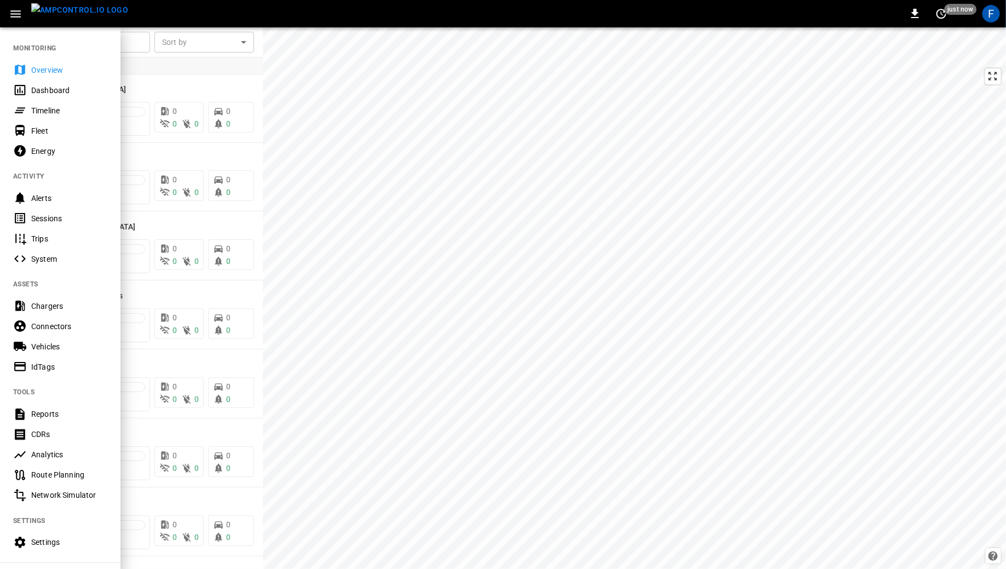
click at [51, 475] on div "Route Planning" at bounding box center [69, 474] width 76 height 11
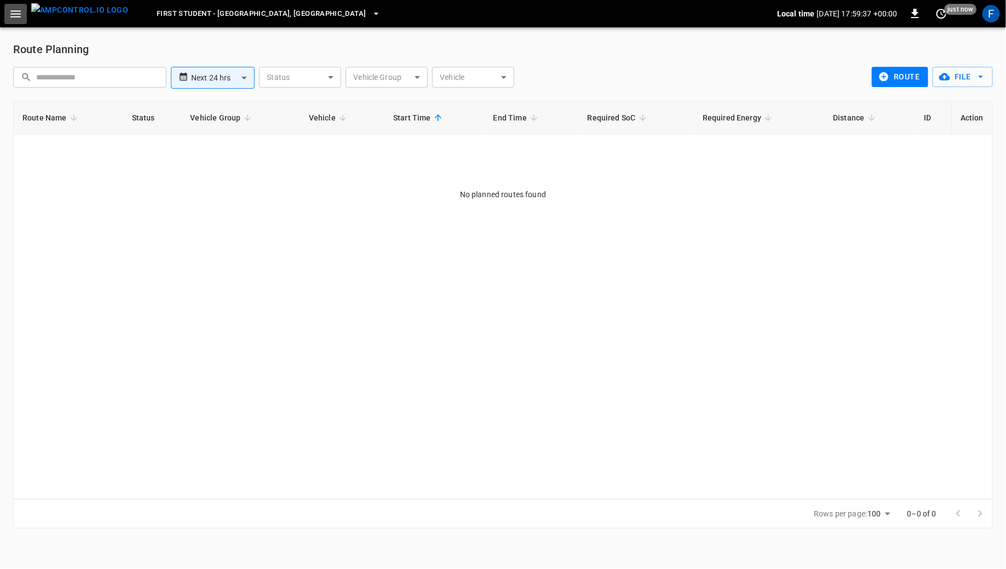
click at [24, 10] on button "button" at bounding box center [15, 14] width 22 height 20
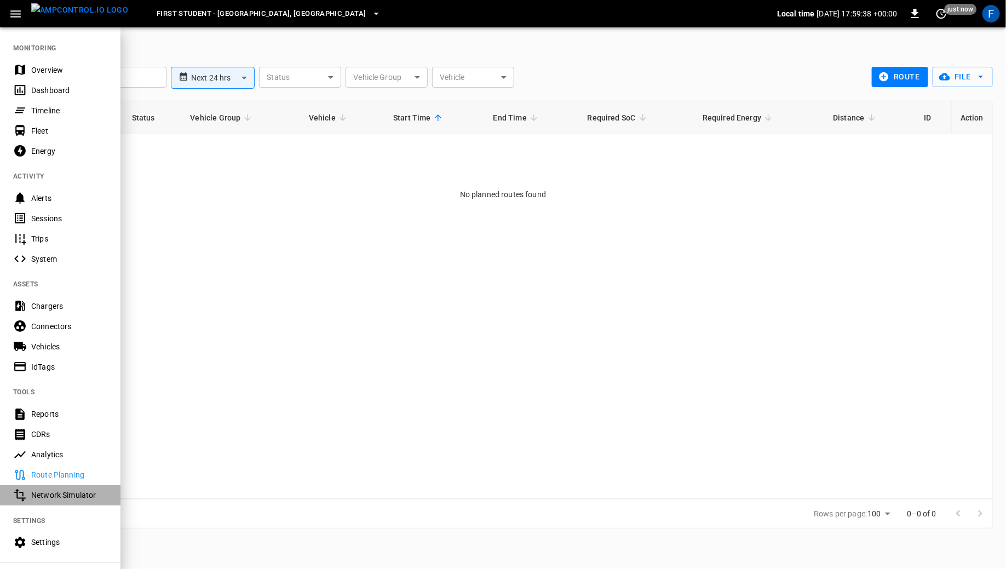
click at [53, 500] on Simulator-listitem "Network Simulator" at bounding box center [60, 495] width 120 height 20
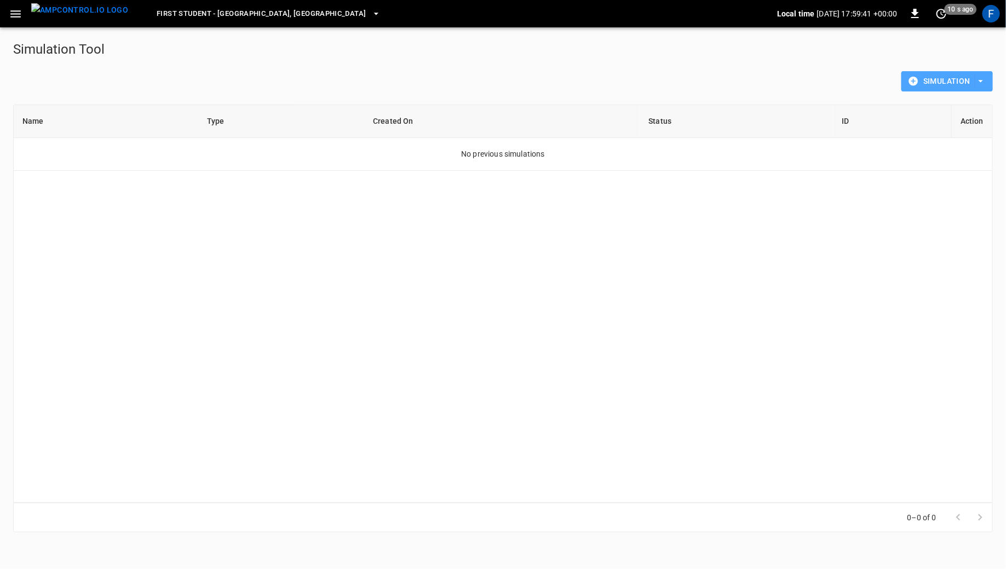
click at [960, 80] on button "Simulation" at bounding box center [946, 81] width 91 height 20
click at [947, 104] on li "Advanced Simulation" at bounding box center [947, 104] width 91 height 18
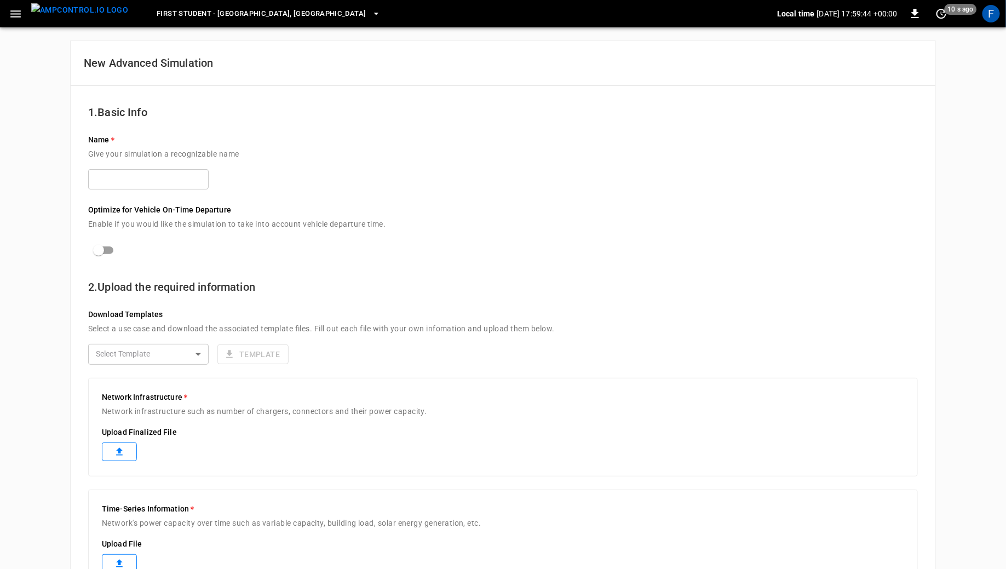
click at [188, 188] on input "text" at bounding box center [148, 179] width 120 height 20
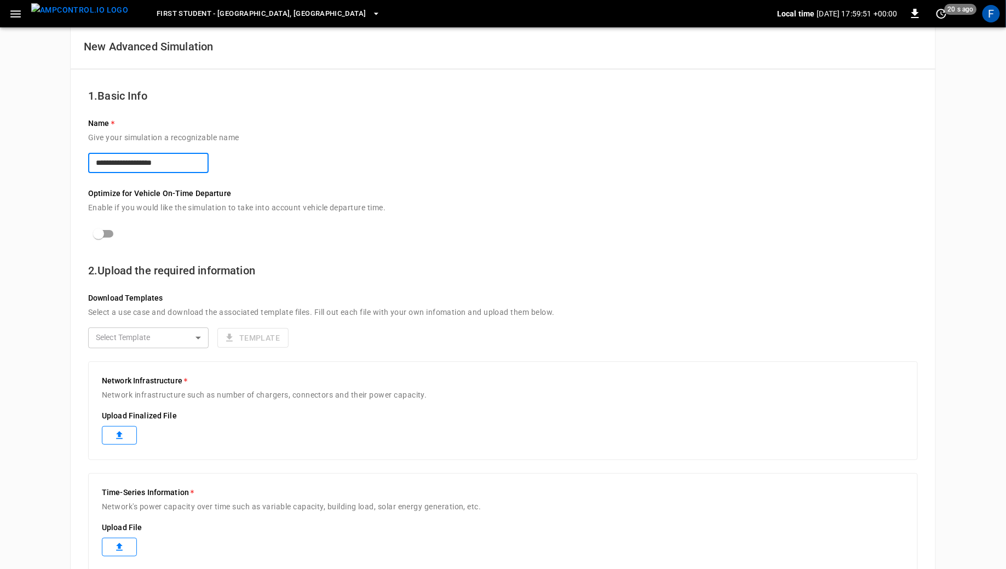
scroll to position [70, 0]
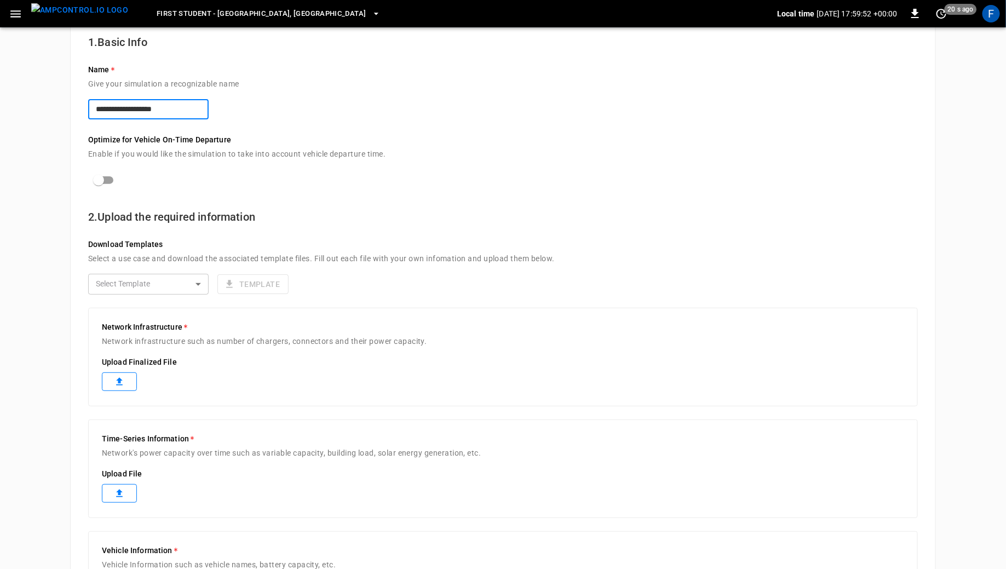
type input "**********"
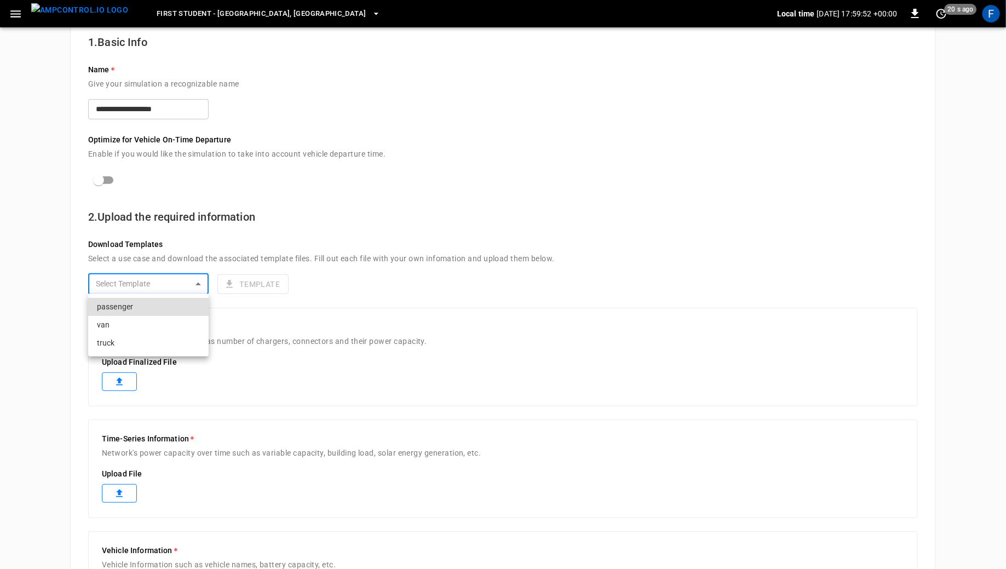
click at [141, 278] on body "**********" at bounding box center [503, 381] width 1006 height 903
click at [136, 343] on li "truck" at bounding box center [148, 343] width 120 height 18
type input "*****"
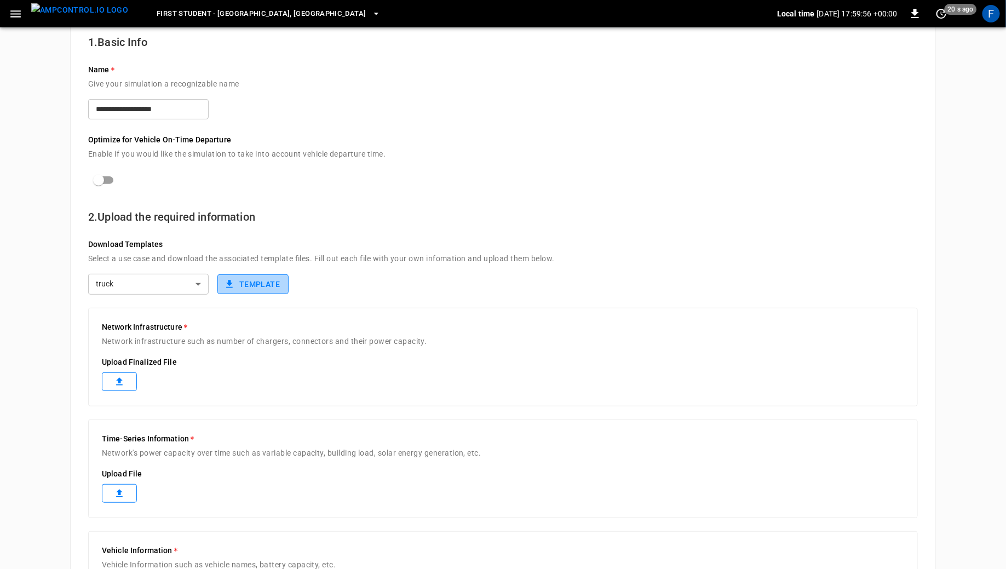
click at [274, 286] on button "Template" at bounding box center [252, 284] width 71 height 20
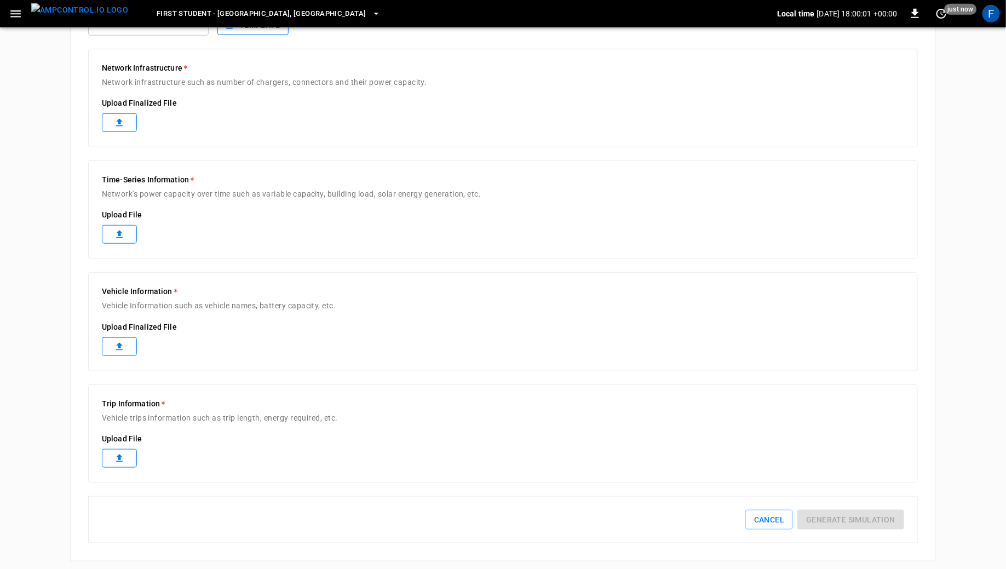
scroll to position [330, 0]
click at [994, 8] on div "F" at bounding box center [991, 14] width 18 height 18
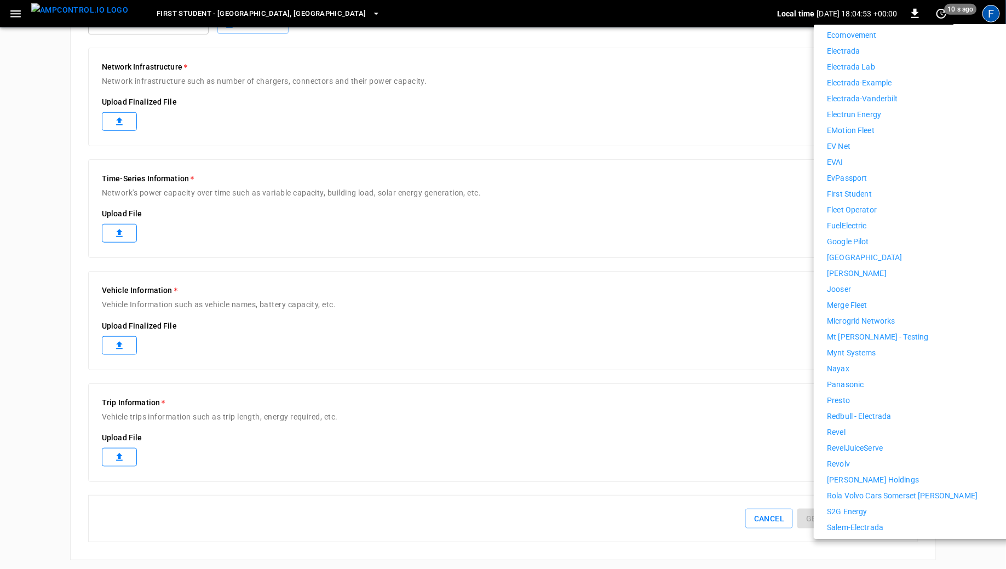
scroll to position [626, 0]
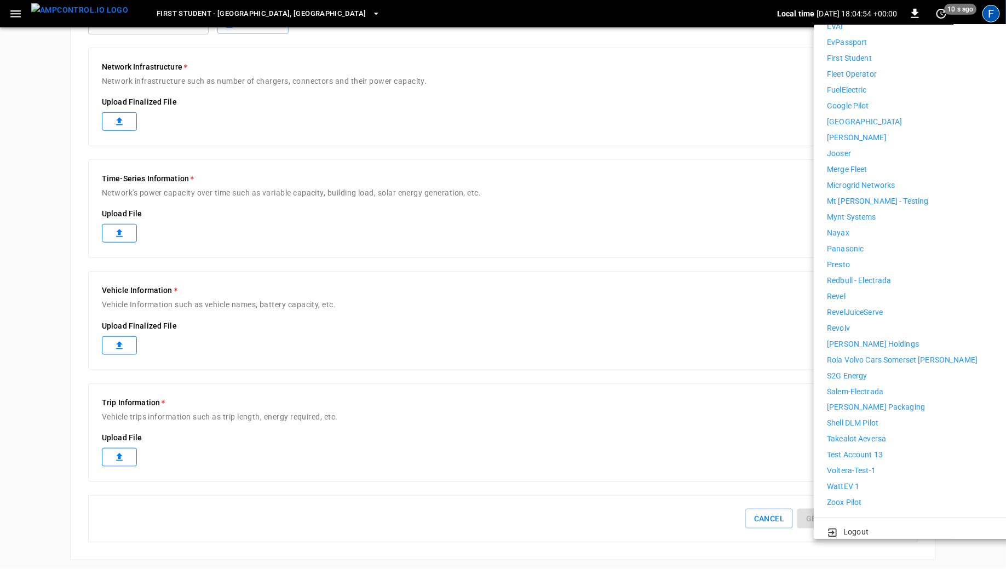
click at [886, 481] on li "WattEV 1" at bounding box center [927, 486] width 201 height 11
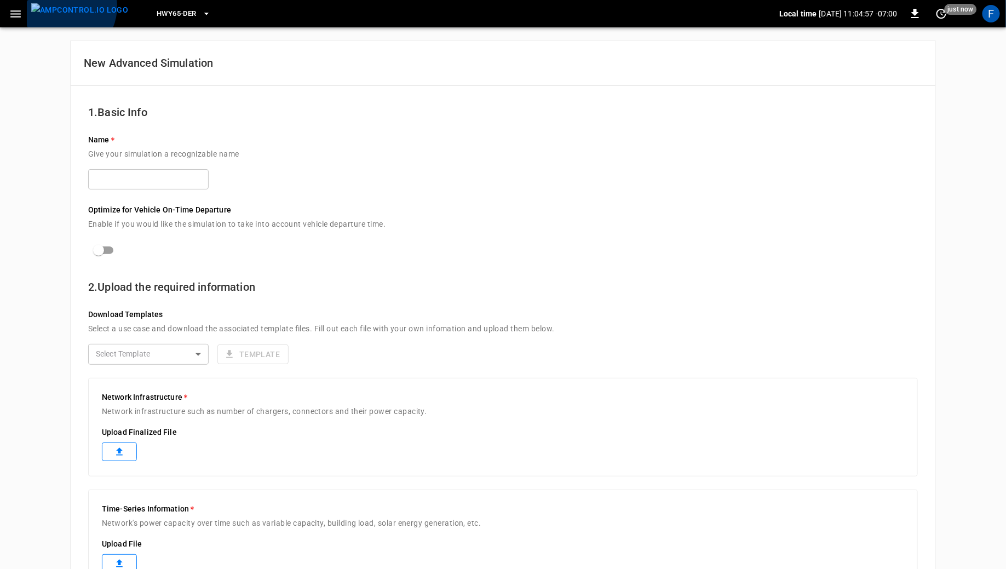
click at [62, 7] on img "menu" at bounding box center [79, 10] width 97 height 14
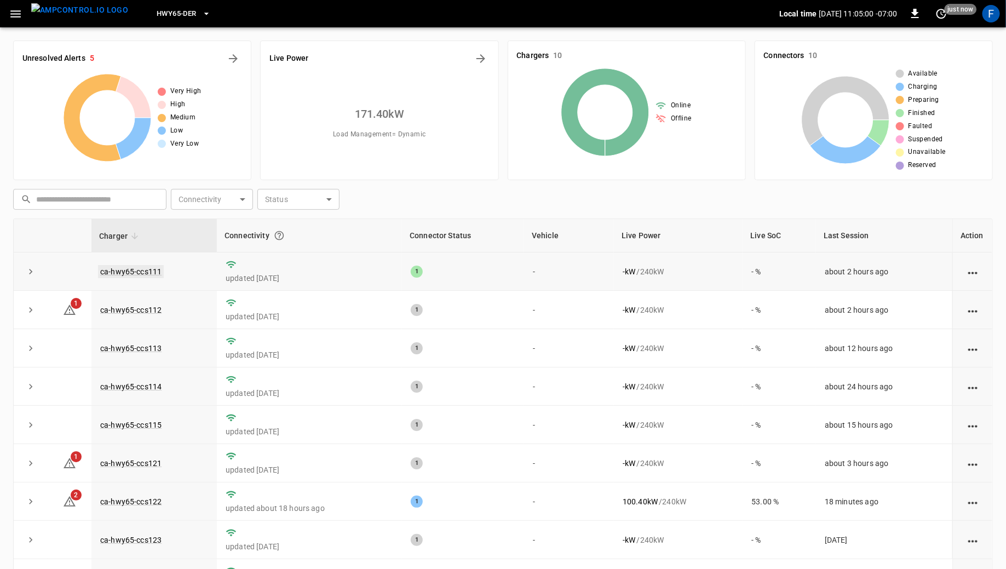
click at [131, 274] on link "ca-hwy65-ccs111" at bounding box center [131, 271] width 66 height 13
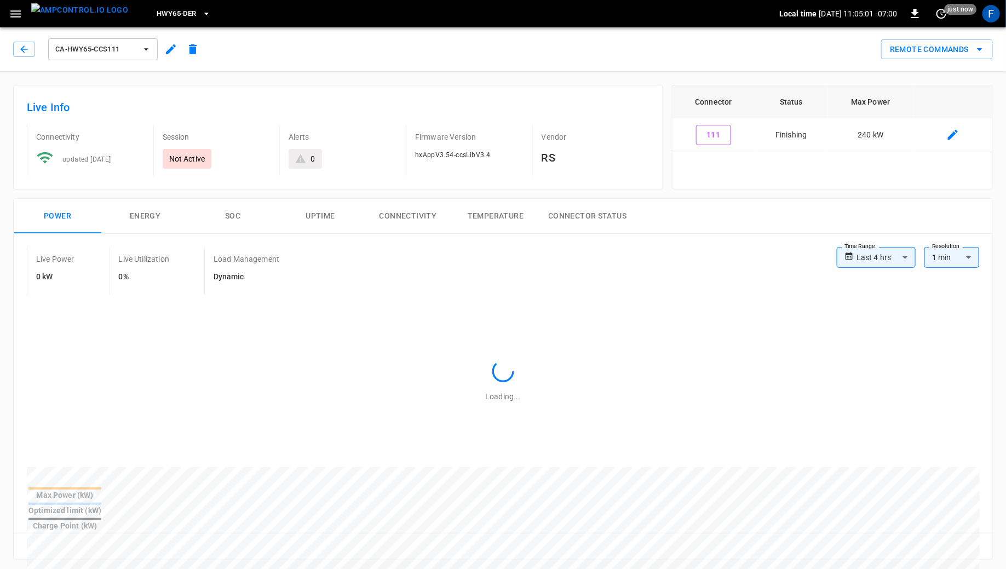
click at [169, 50] on icon "button" at bounding box center [171, 49] width 10 height 10
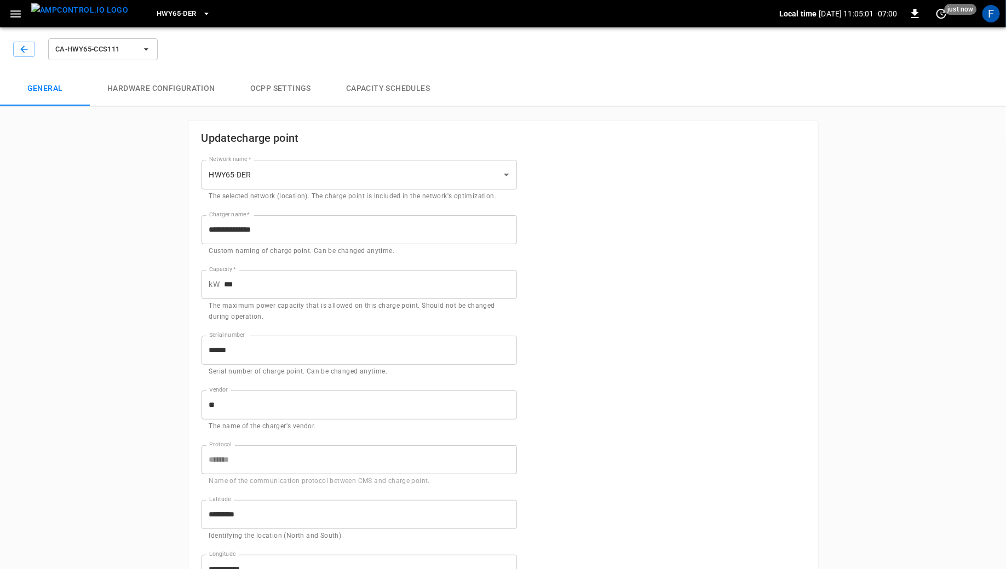
type input "**********"
click at [205, 88] on button "Hardware configuration" at bounding box center [161, 88] width 143 height 35
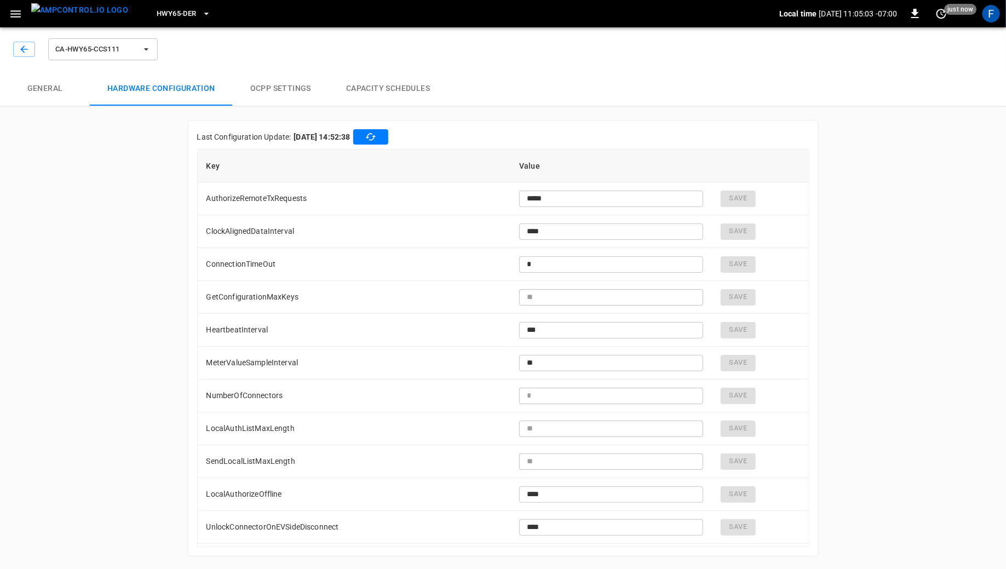
click at [388, 132] on button "button" at bounding box center [370, 136] width 35 height 15
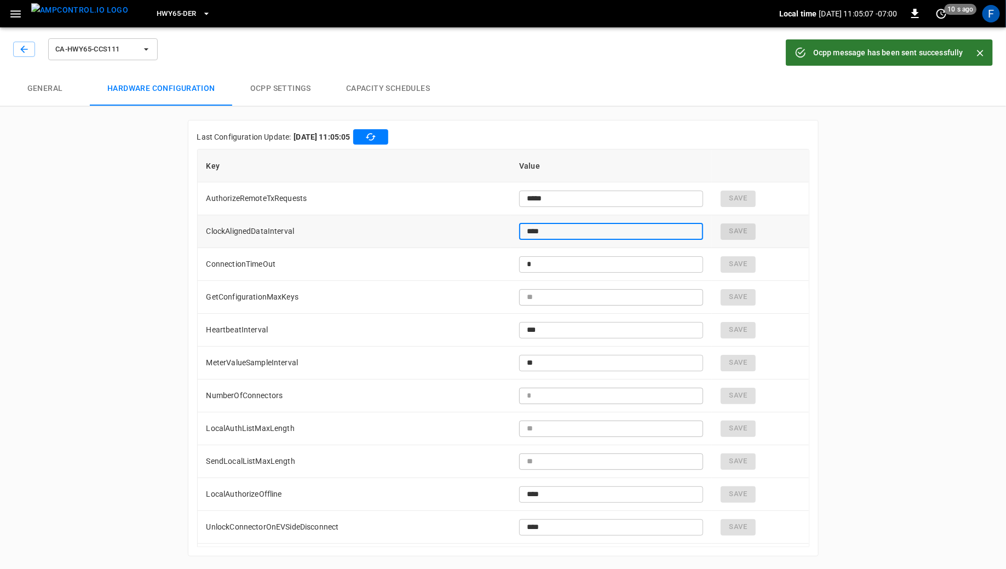
click at [545, 229] on input "****" at bounding box center [611, 231] width 184 height 20
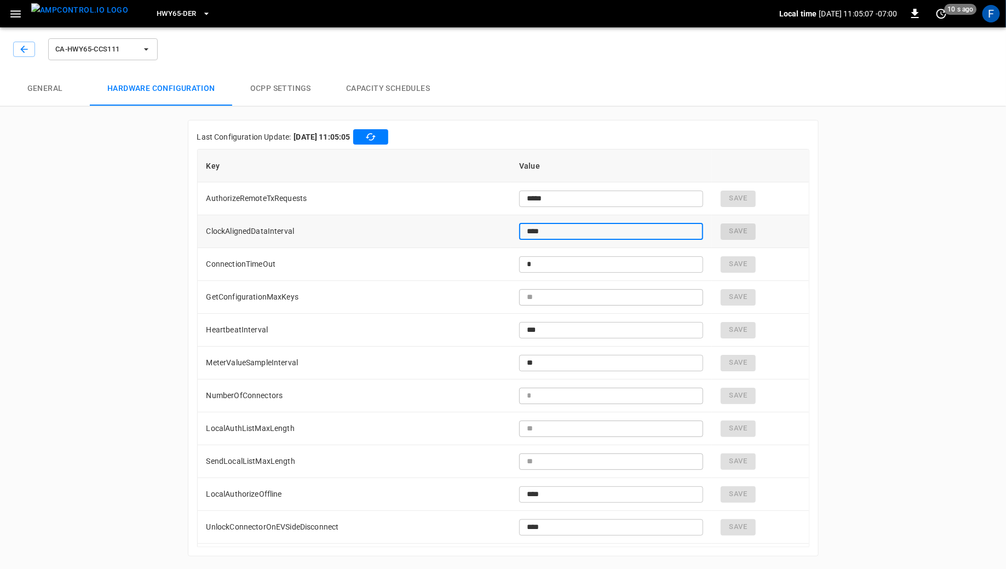
click at [545, 229] on input "****" at bounding box center [611, 231] width 184 height 20
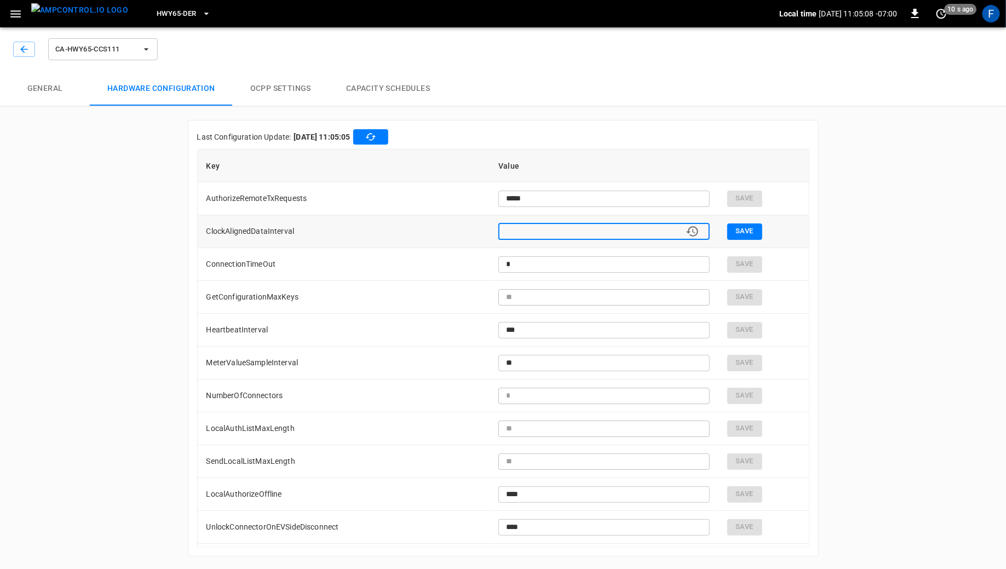
click at [753, 226] on button "Save" at bounding box center [744, 231] width 35 height 16
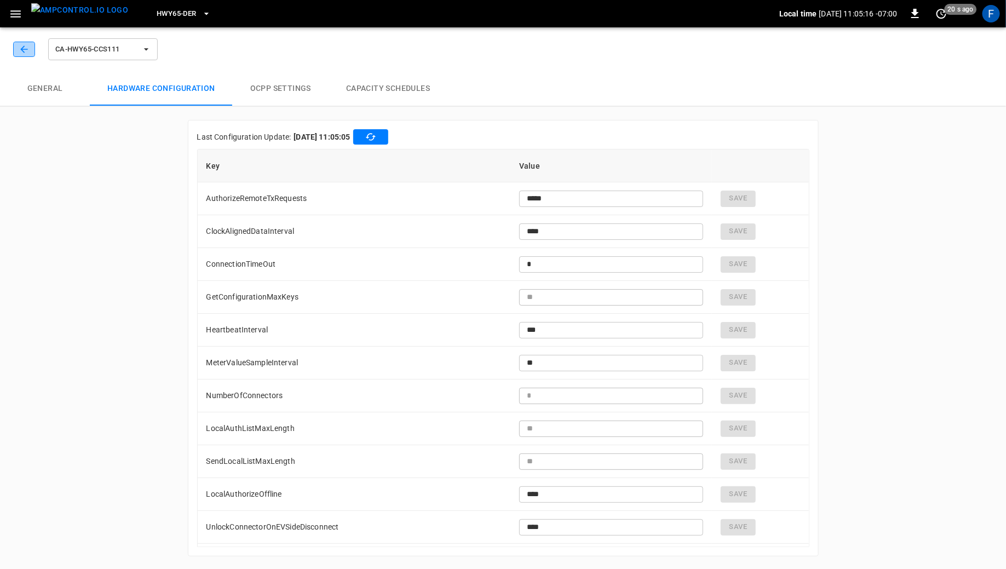
click at [27, 43] on button "button" at bounding box center [24, 49] width 22 height 15
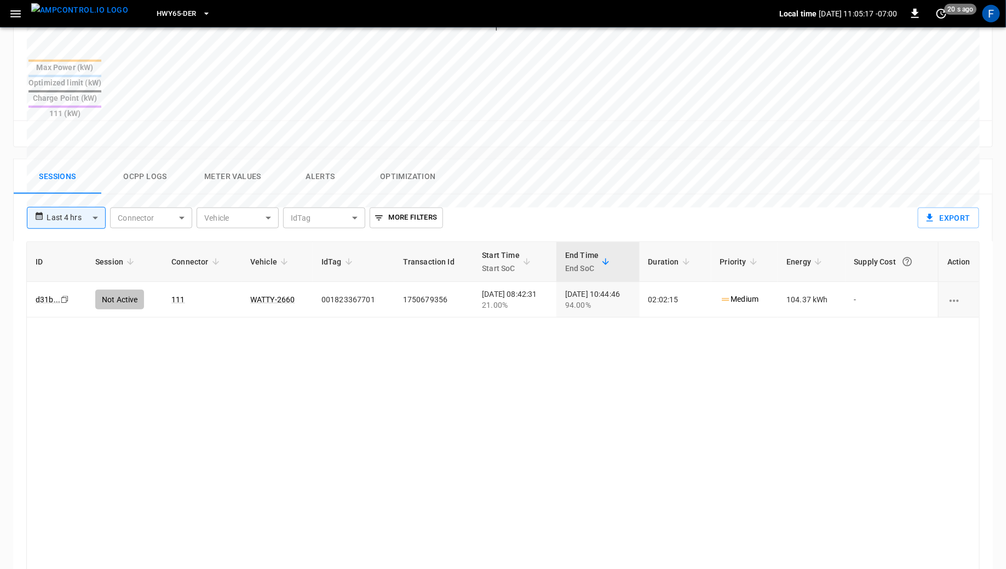
scroll to position [502, 0]
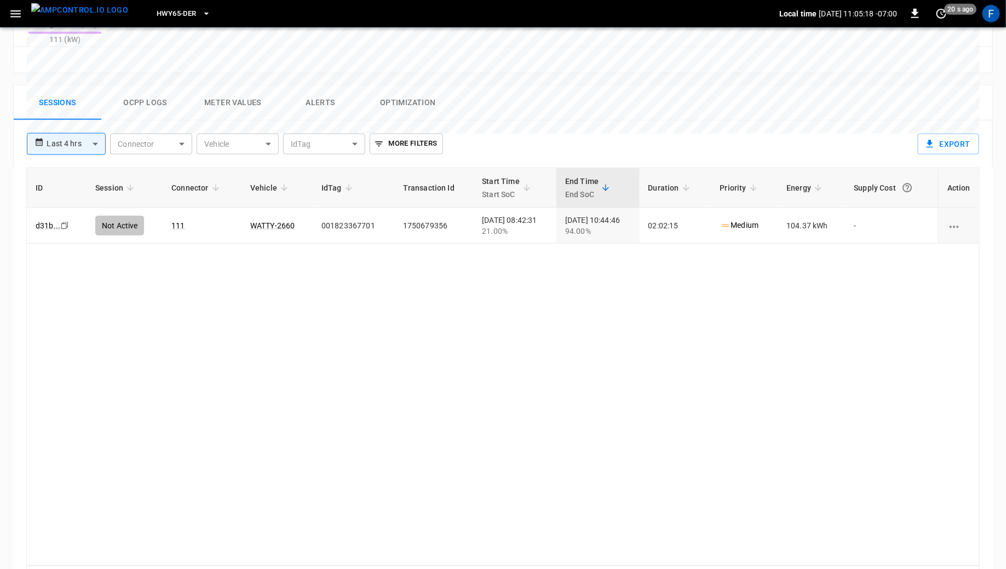
click at [137, 85] on button "Ocpp logs" at bounding box center [145, 102] width 88 height 35
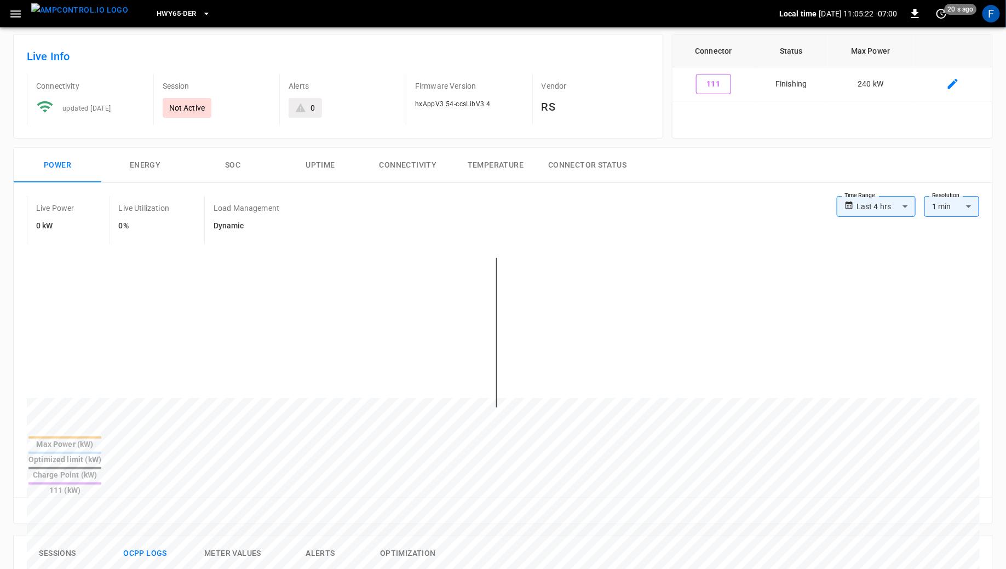
scroll to position [0, 0]
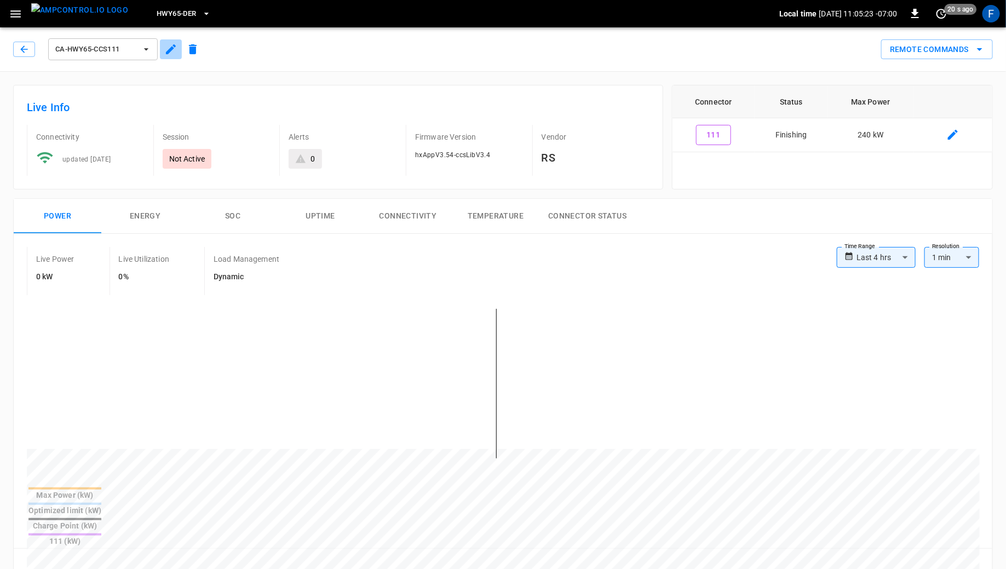
click at [174, 53] on icon "button" at bounding box center [170, 49] width 13 height 13
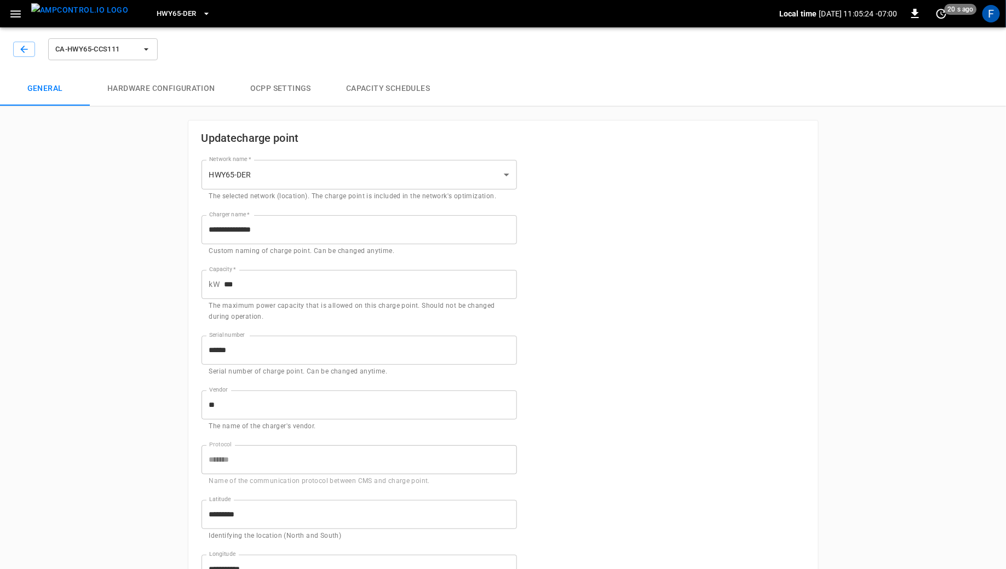
click at [189, 83] on button "Hardware configuration" at bounding box center [161, 88] width 143 height 35
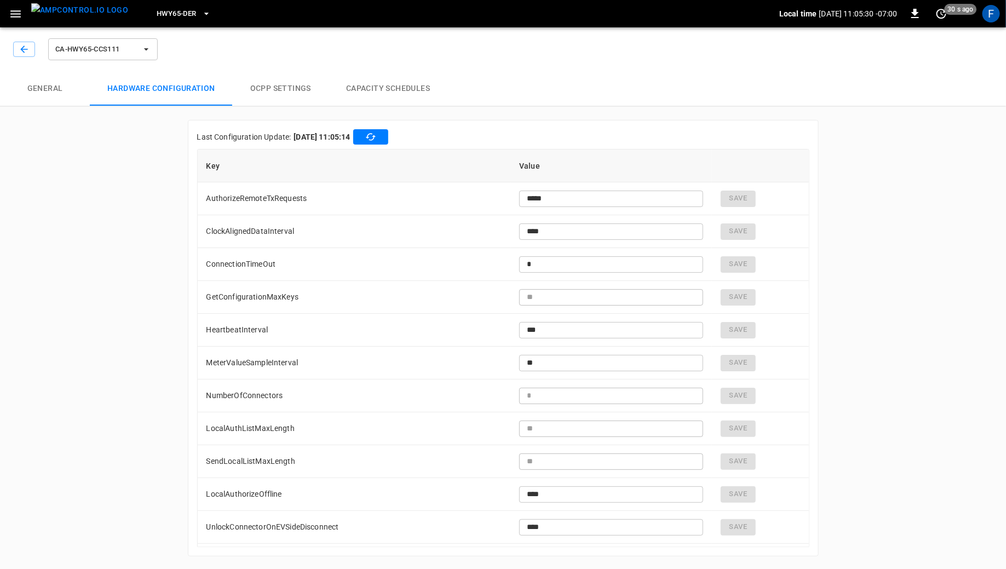
click at [379, 137] on button "button" at bounding box center [370, 136] width 35 height 15
drag, startPoint x: 542, startPoint y: 231, endPoint x: 516, endPoint y: 231, distance: 26.3
click at [519, 231] on input "****" at bounding box center [611, 231] width 184 height 20
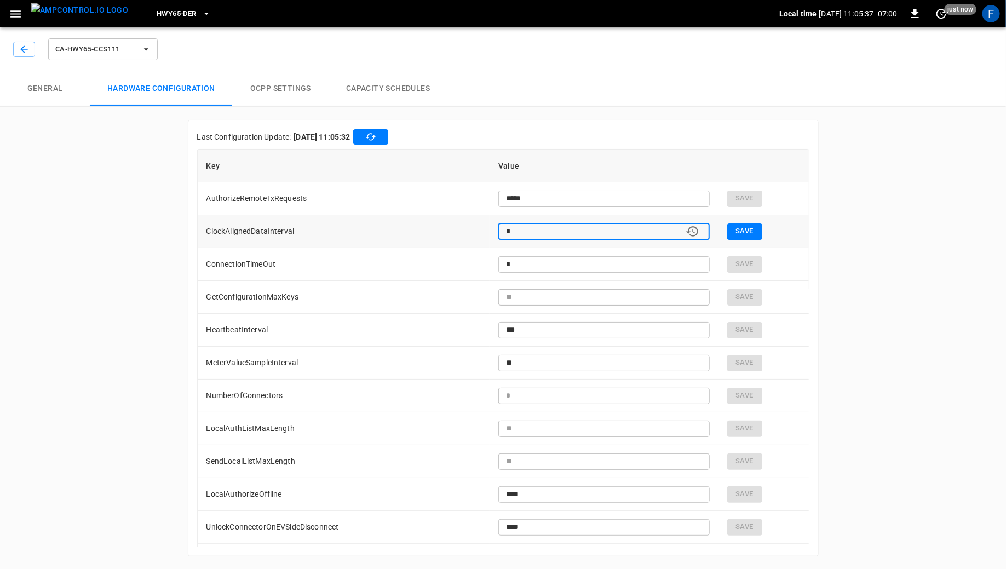
type input "*"
click at [749, 233] on button "Save" at bounding box center [744, 231] width 35 height 16
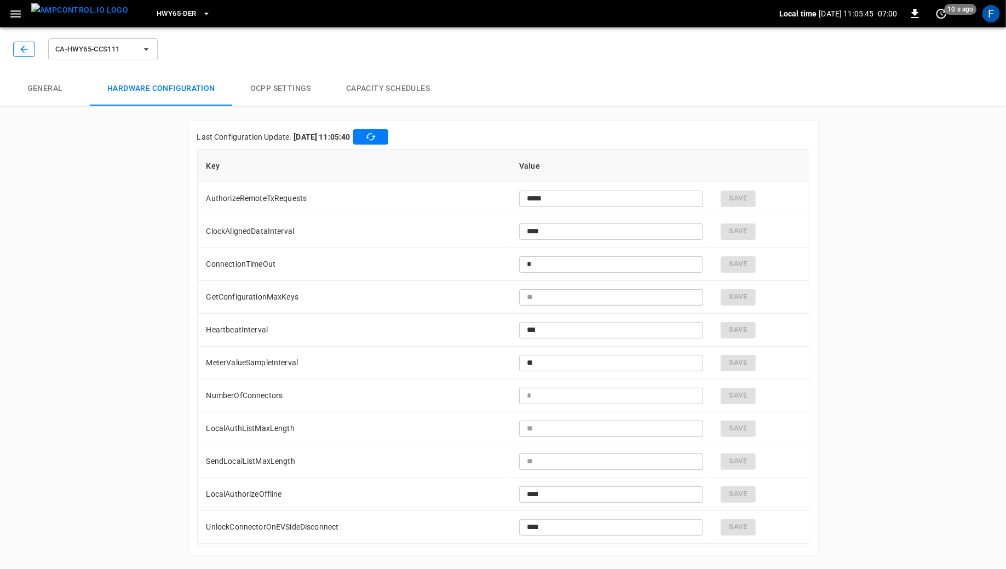
click at [19, 44] on icon "button" at bounding box center [24, 49] width 11 height 11
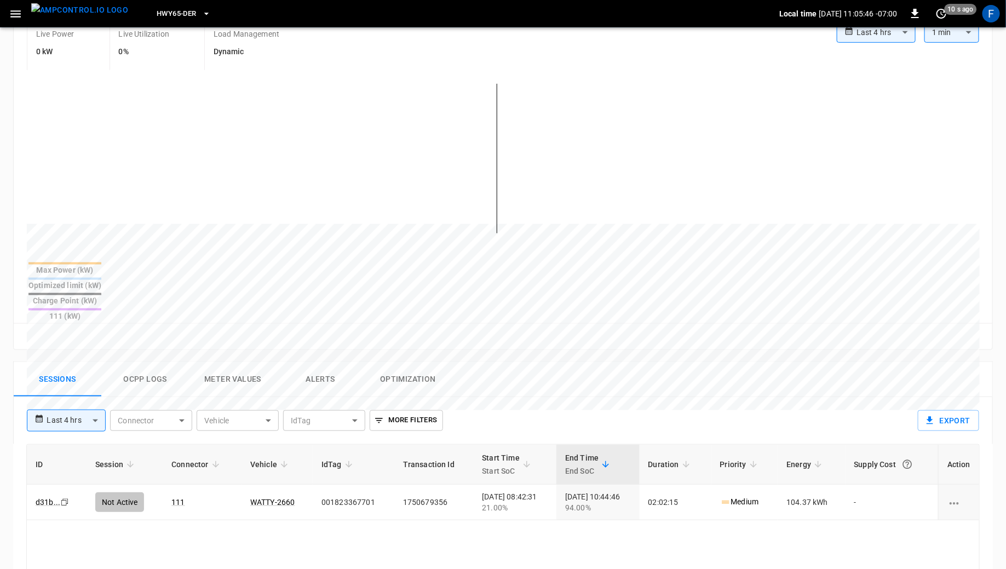
scroll to position [387, 0]
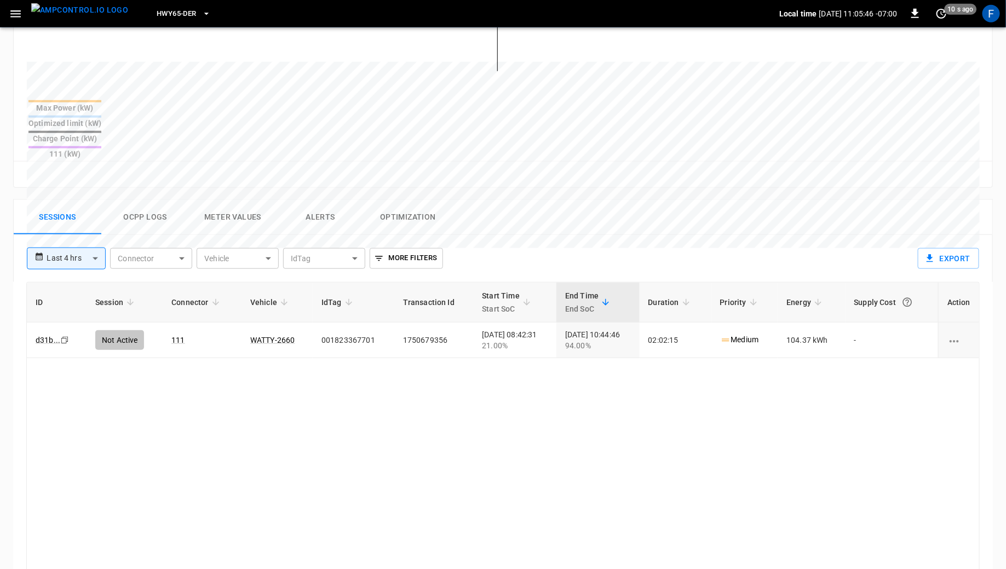
click at [152, 200] on button "Ocpp logs" at bounding box center [145, 217] width 88 height 35
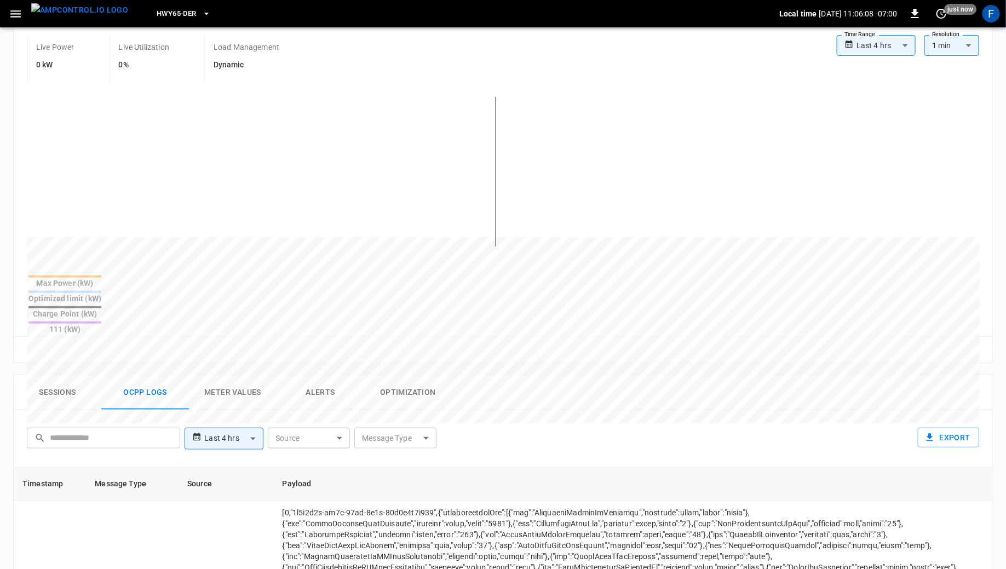
scroll to position [0, 0]
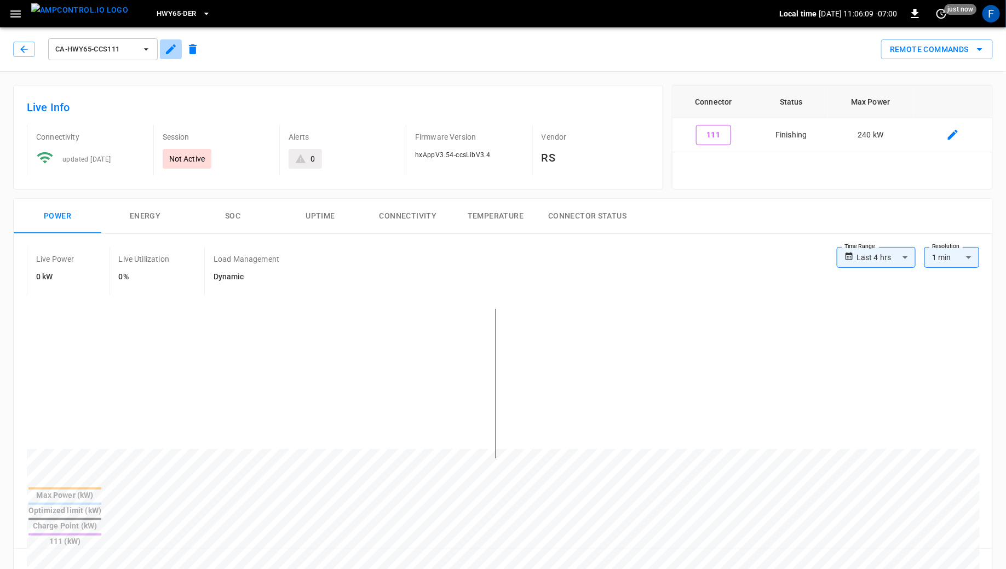
click at [172, 49] on icon "button" at bounding box center [171, 49] width 10 height 10
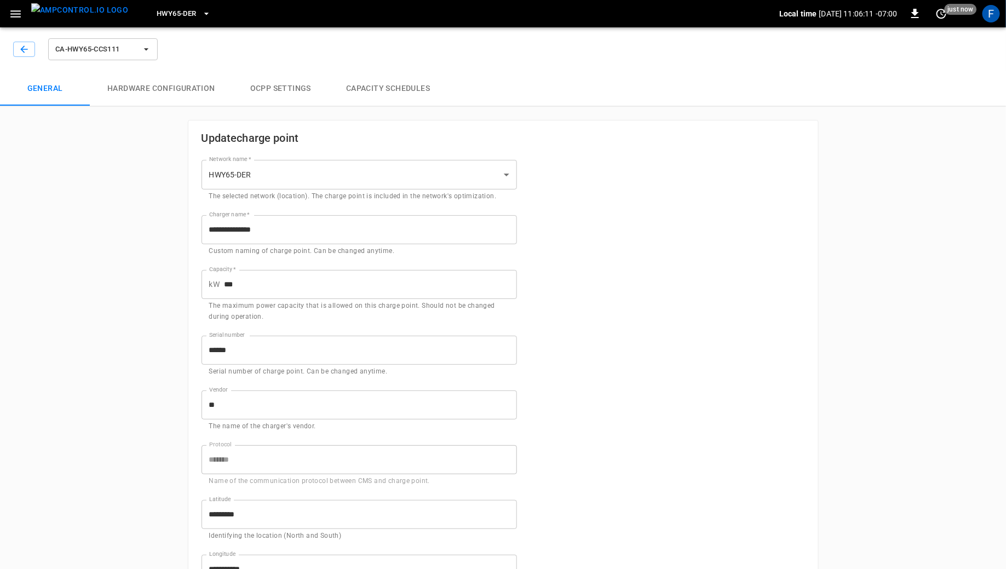
click at [156, 83] on button "Hardware configuration" at bounding box center [161, 88] width 143 height 35
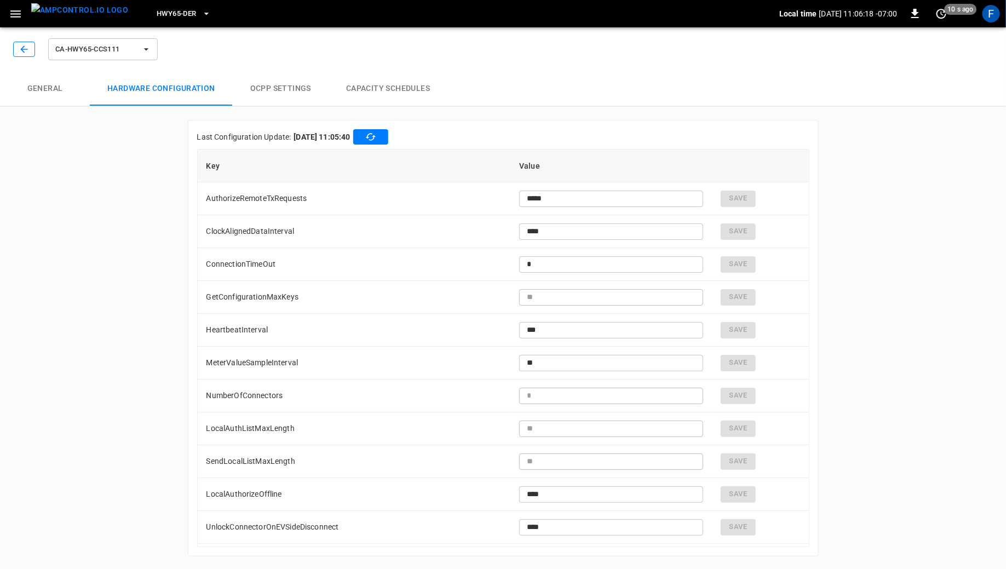
click at [22, 45] on icon "button" at bounding box center [24, 49] width 11 height 11
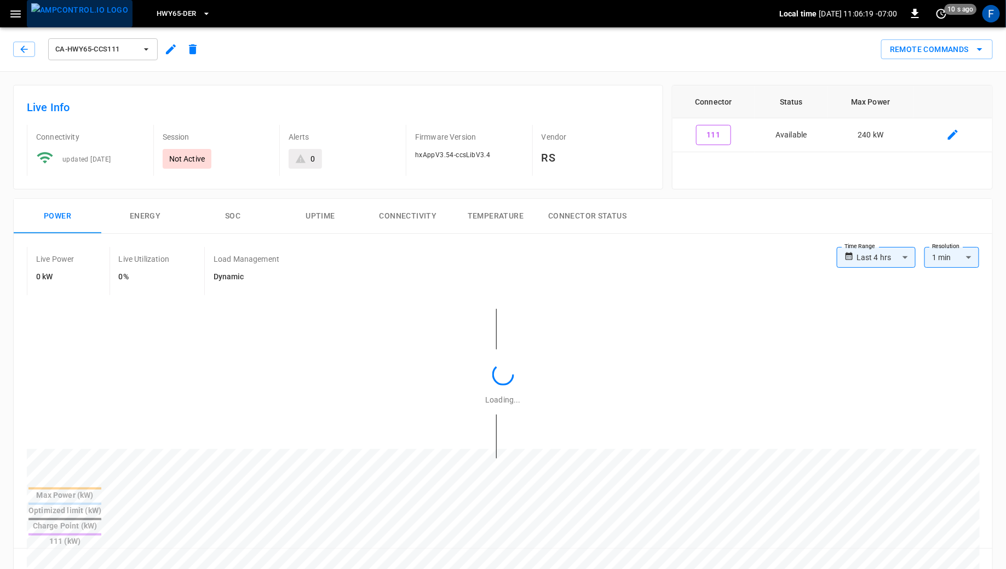
click at [85, 9] on img "menu" at bounding box center [79, 10] width 97 height 14
